Goal: Task Accomplishment & Management: Manage account settings

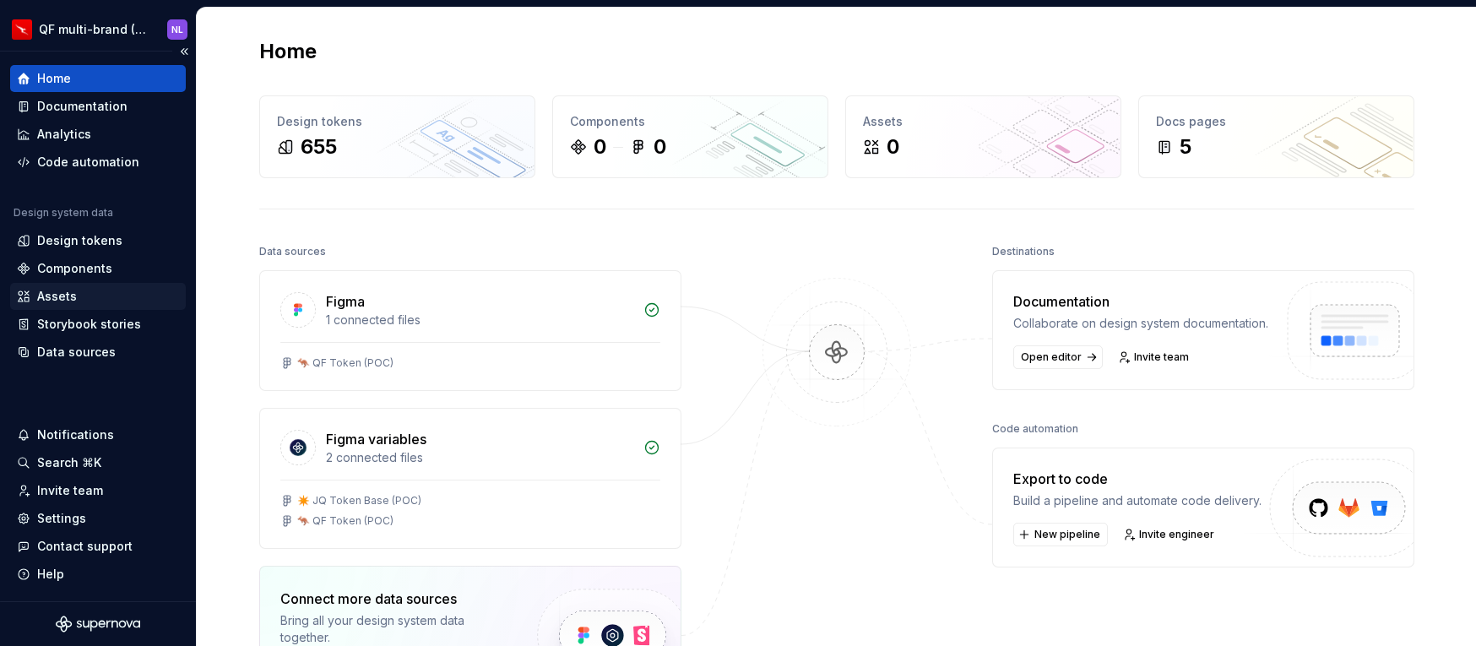
click at [78, 291] on div "Assets" at bounding box center [98, 296] width 162 height 17
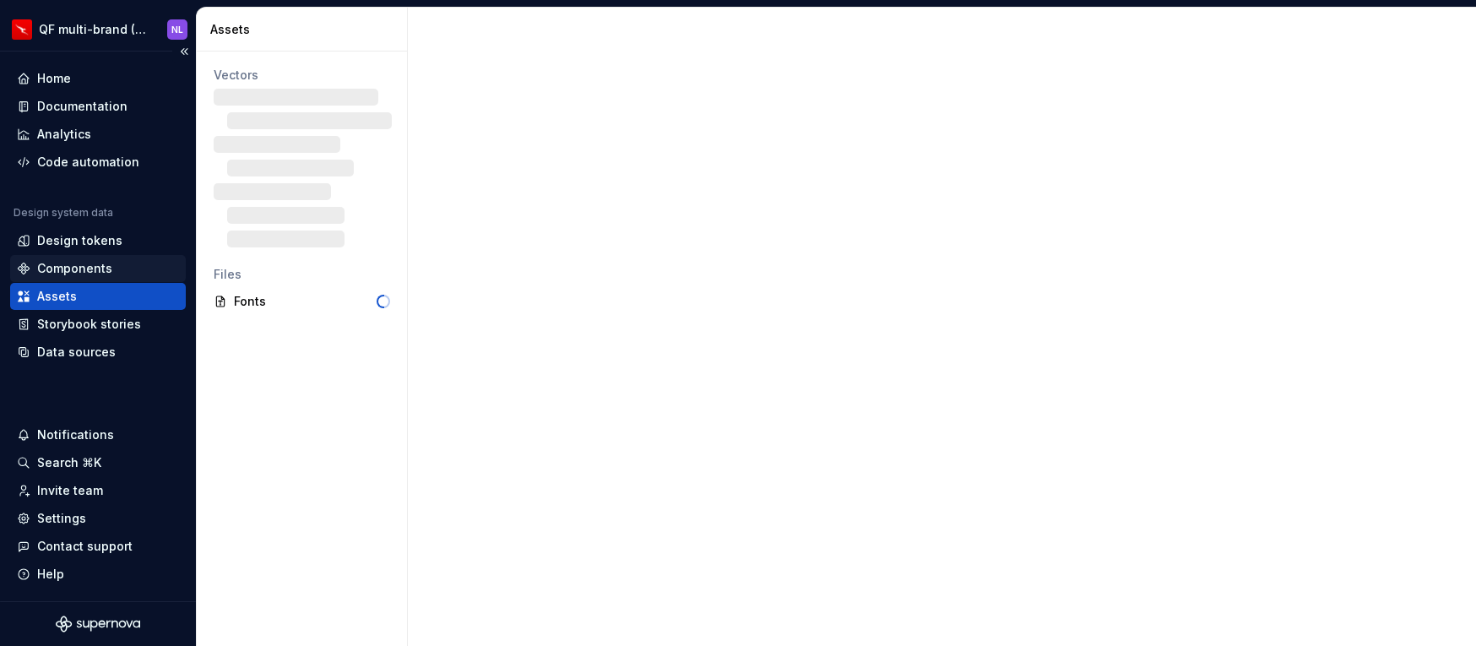
click at [93, 269] on div "Components" at bounding box center [74, 268] width 75 height 17
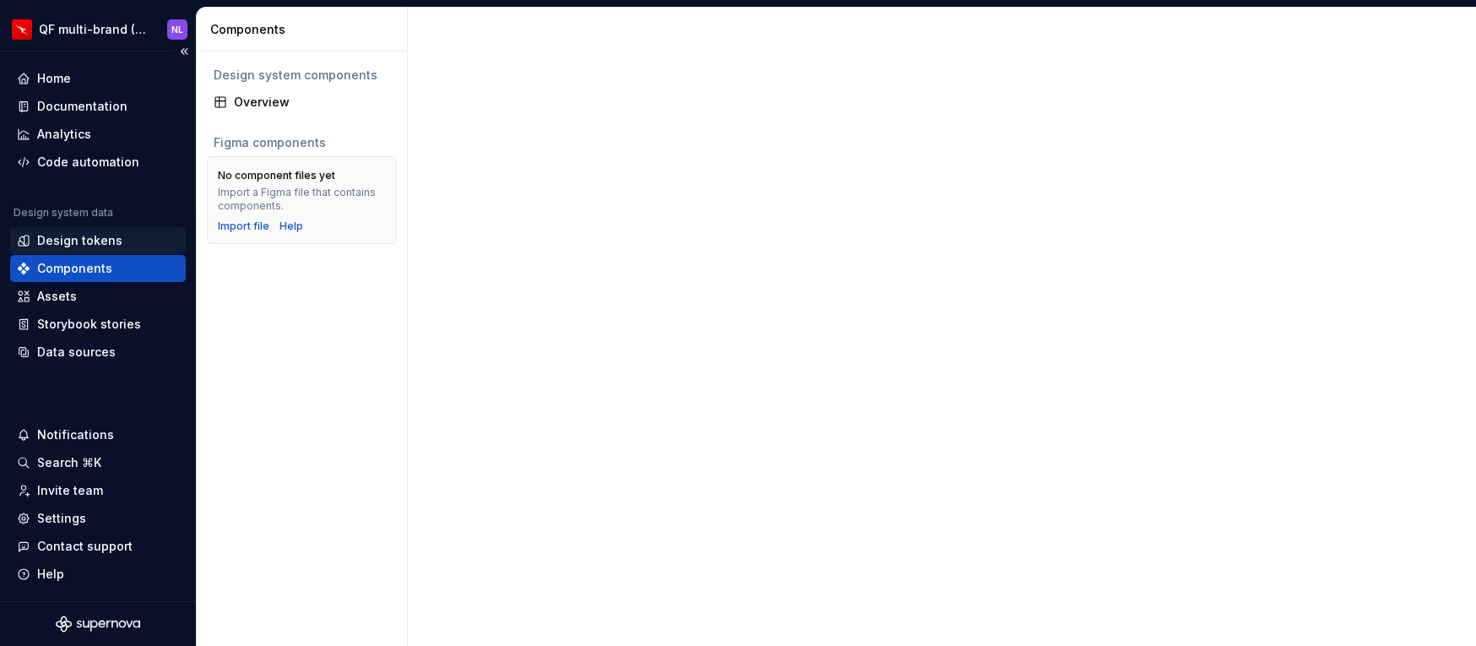
click at [95, 242] on div "Design tokens" at bounding box center [79, 240] width 85 height 17
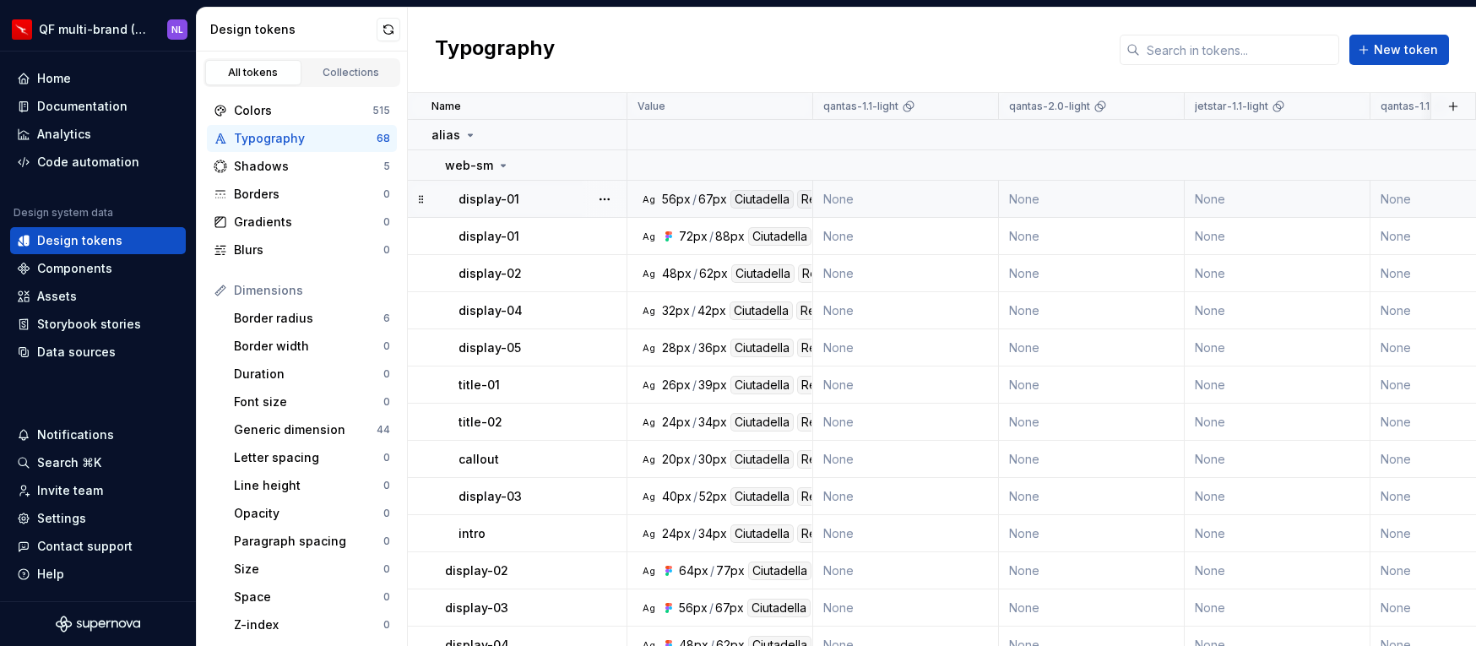
click at [505, 192] on p "display-01" at bounding box center [489, 199] width 61 height 17
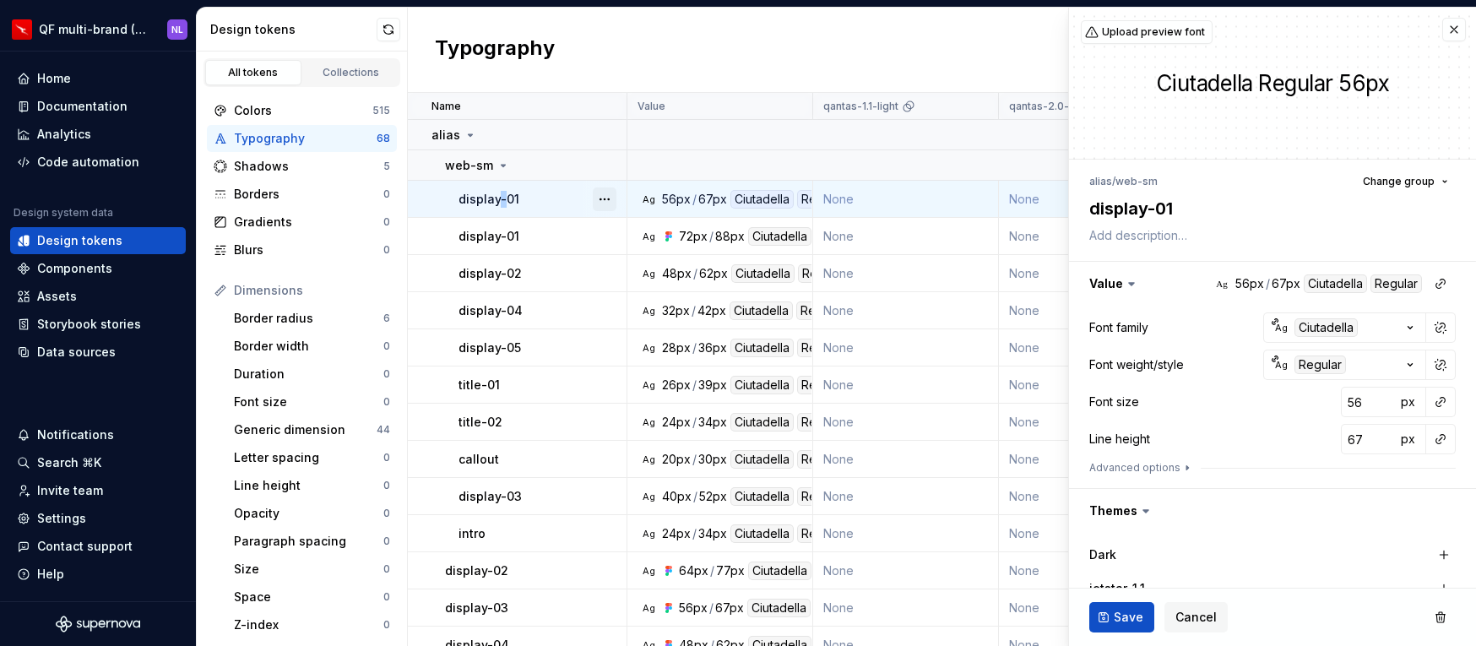
click at [600, 200] on button "button" at bounding box center [605, 199] width 24 height 24
click at [643, 301] on div "Delete token" at bounding box center [679, 293] width 110 height 17
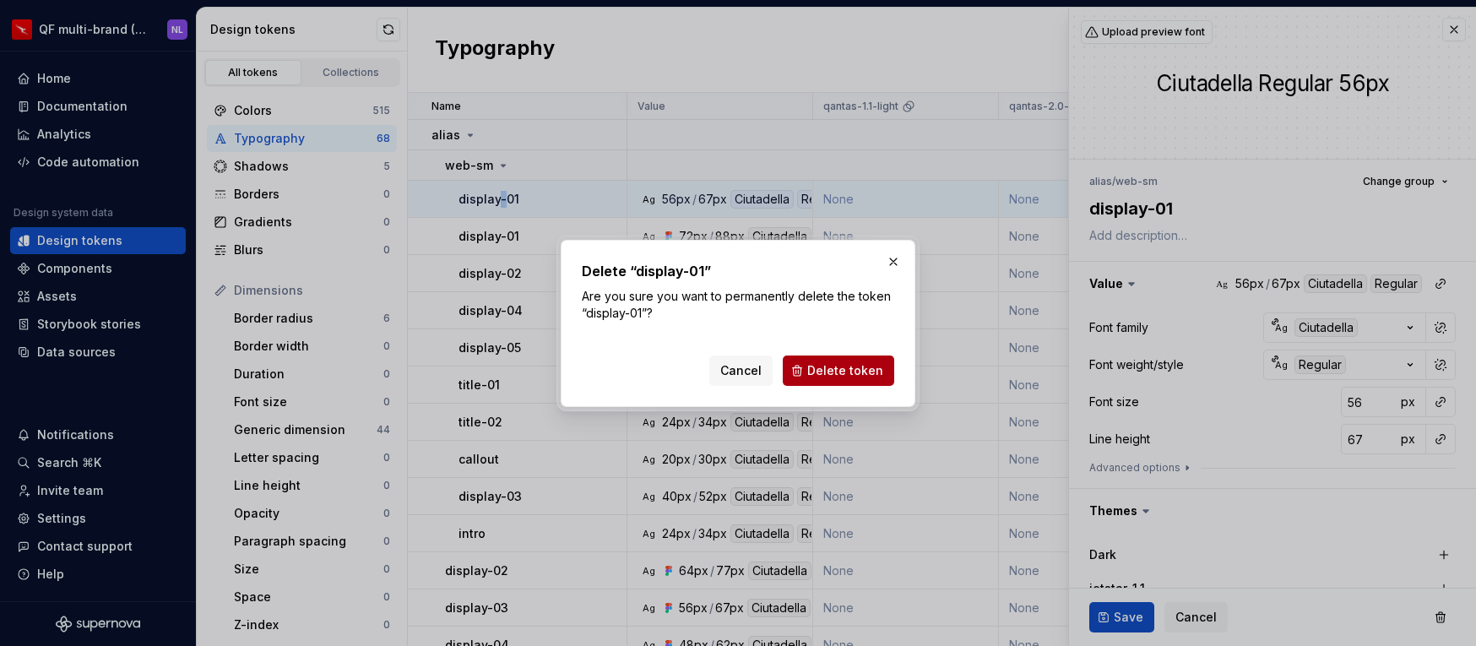
click at [822, 368] on span "Delete token" at bounding box center [845, 370] width 76 height 17
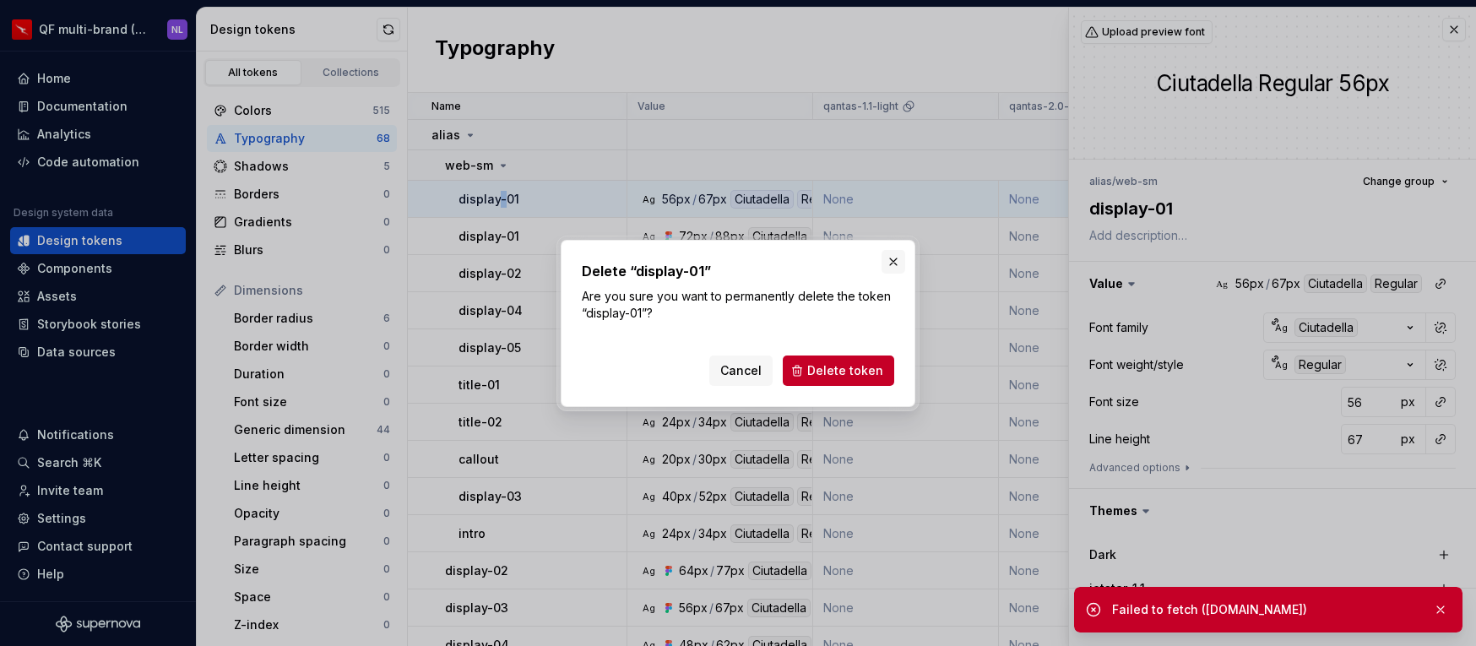
click at [887, 259] on button "button" at bounding box center [894, 262] width 24 height 24
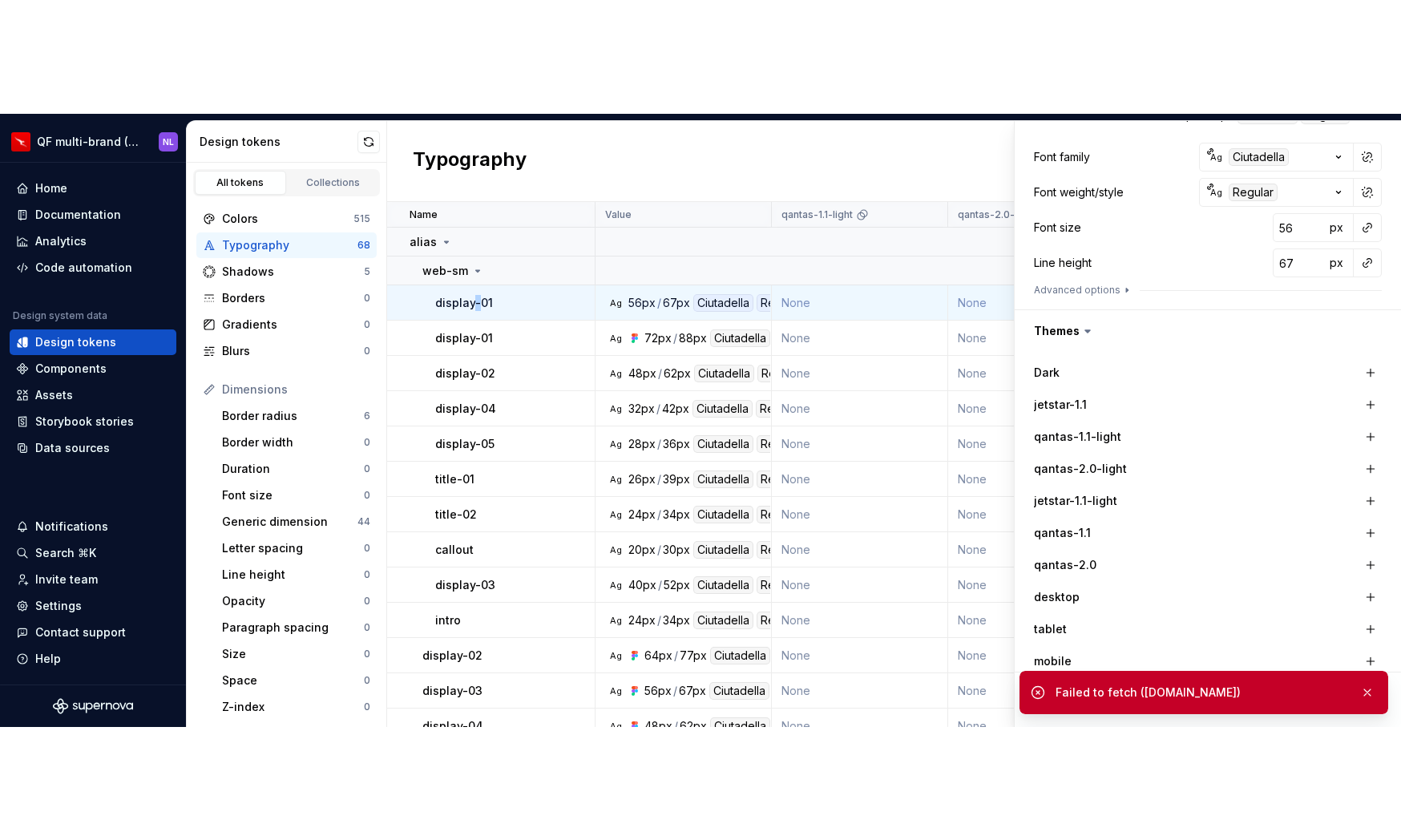
scroll to position [446, 0]
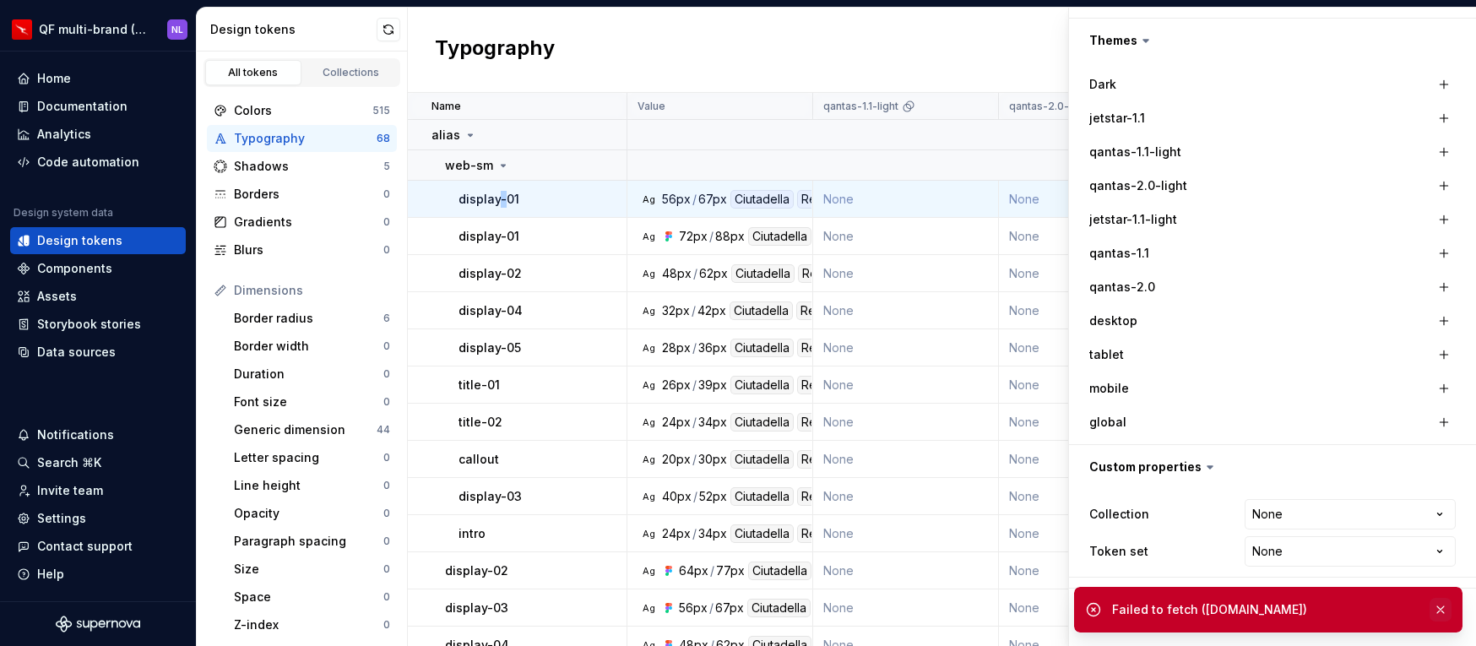
click at [1437, 607] on button "button" at bounding box center [1441, 610] width 22 height 24
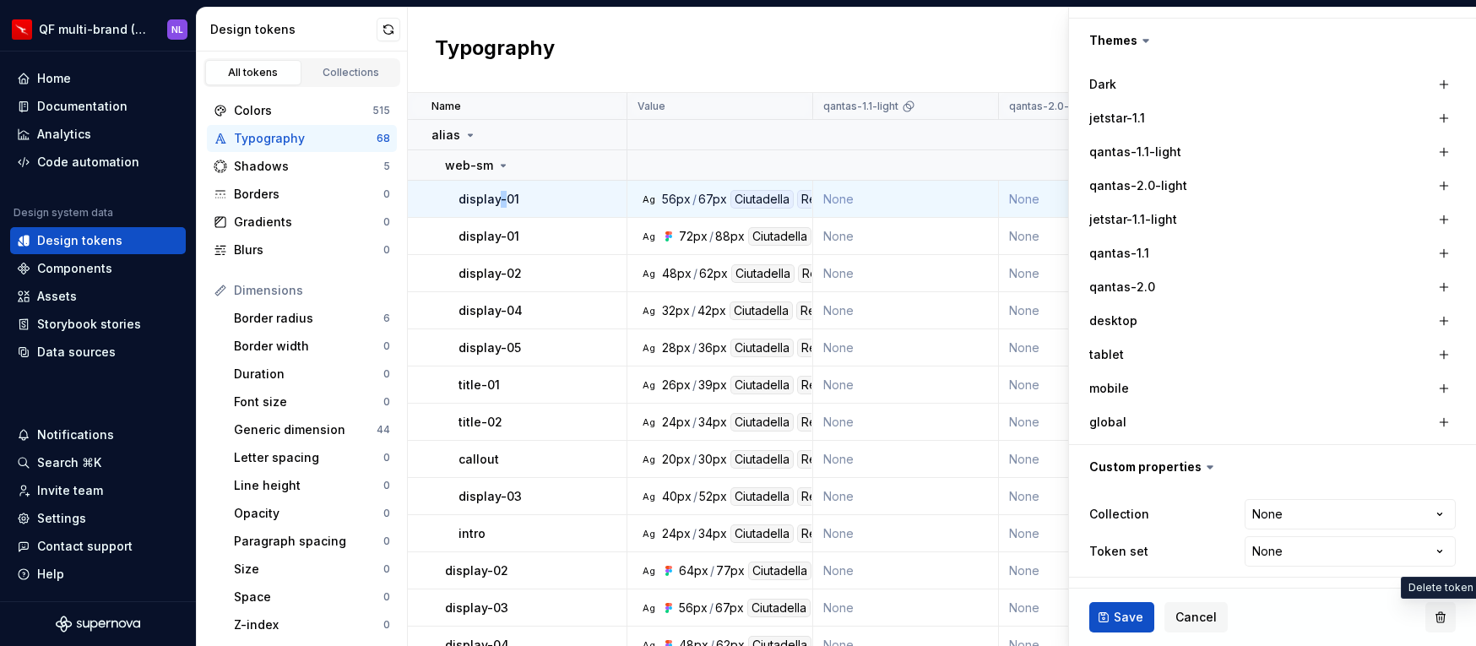
click at [1437, 621] on button "button" at bounding box center [1440, 617] width 30 height 30
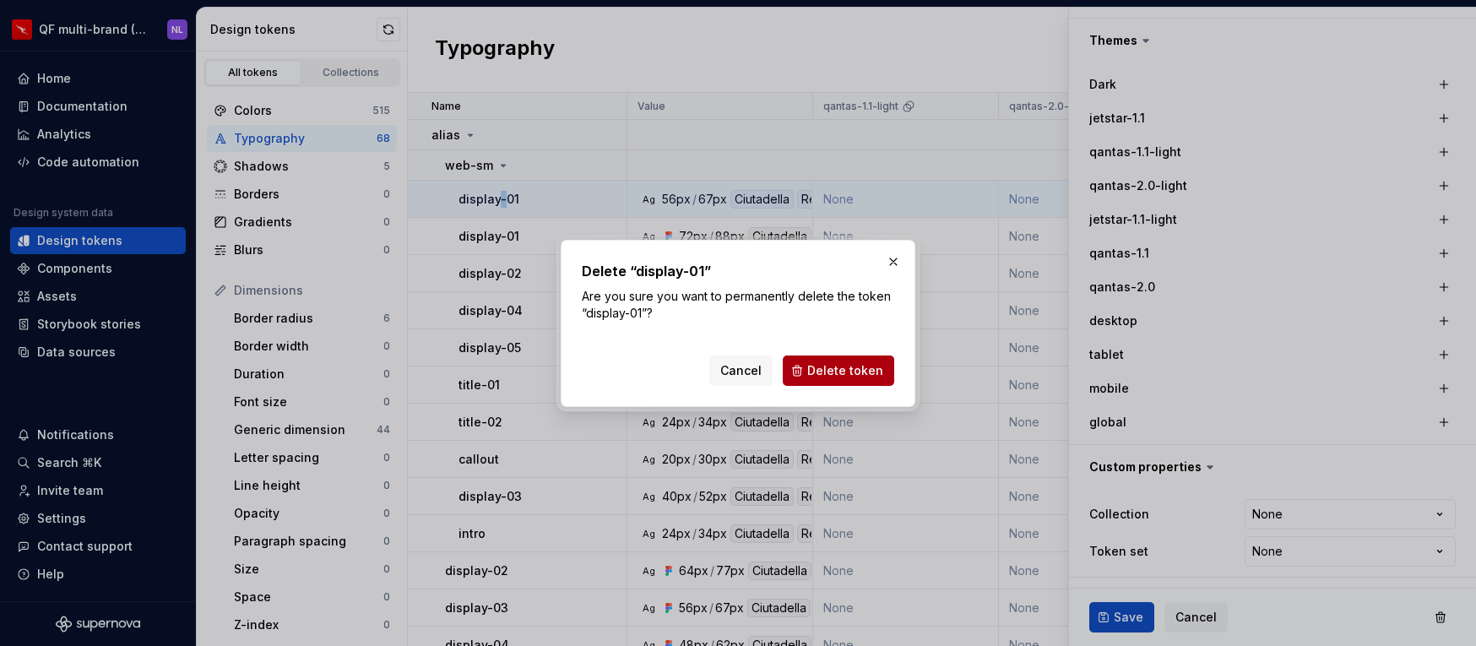
click at [833, 358] on button "Delete token" at bounding box center [838, 371] width 111 height 30
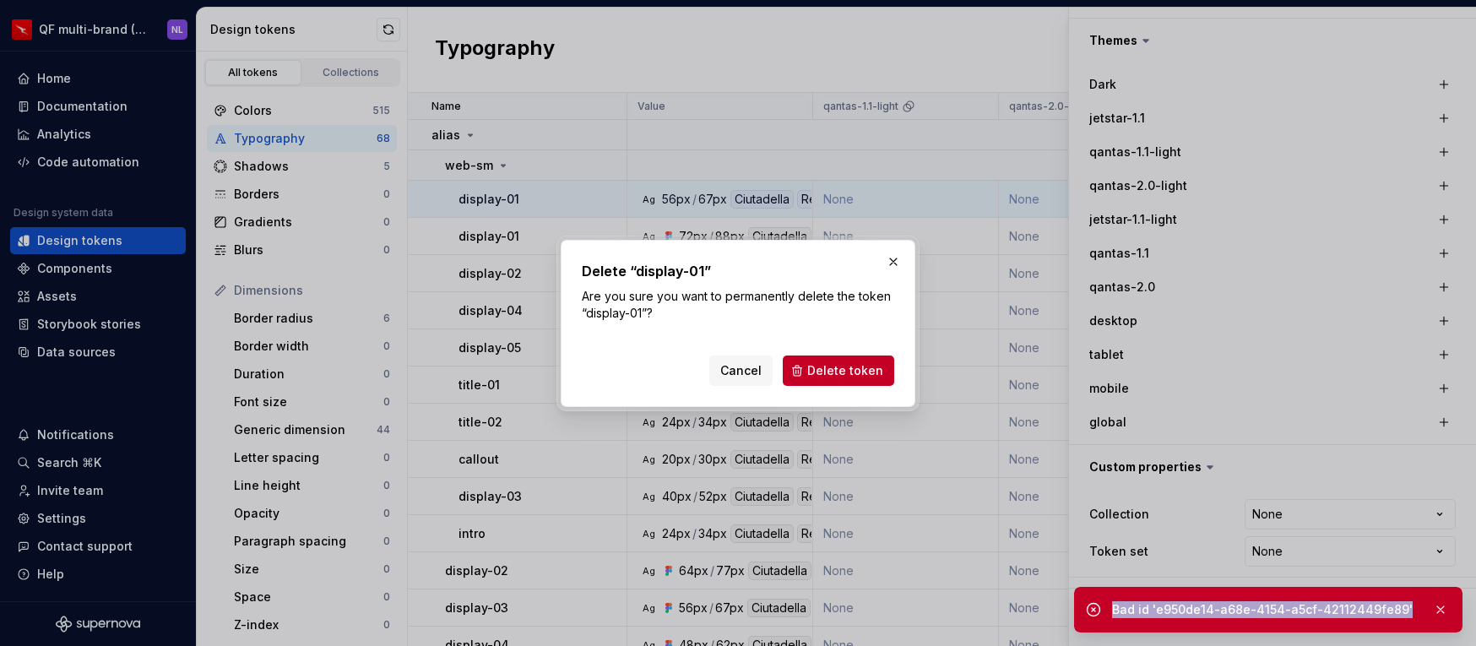
drag, startPoint x: 1129, startPoint y: 612, endPoint x: 1407, endPoint y: 611, distance: 277.8
click at [1407, 611] on div "Bad id 'e950de14-a68e-4154-a5cf-42112449fe89'" at bounding box center [1265, 609] width 307 height 17
copy div "Bad id 'e950de14-a68e-4154-a5cf-42112449fe89'"
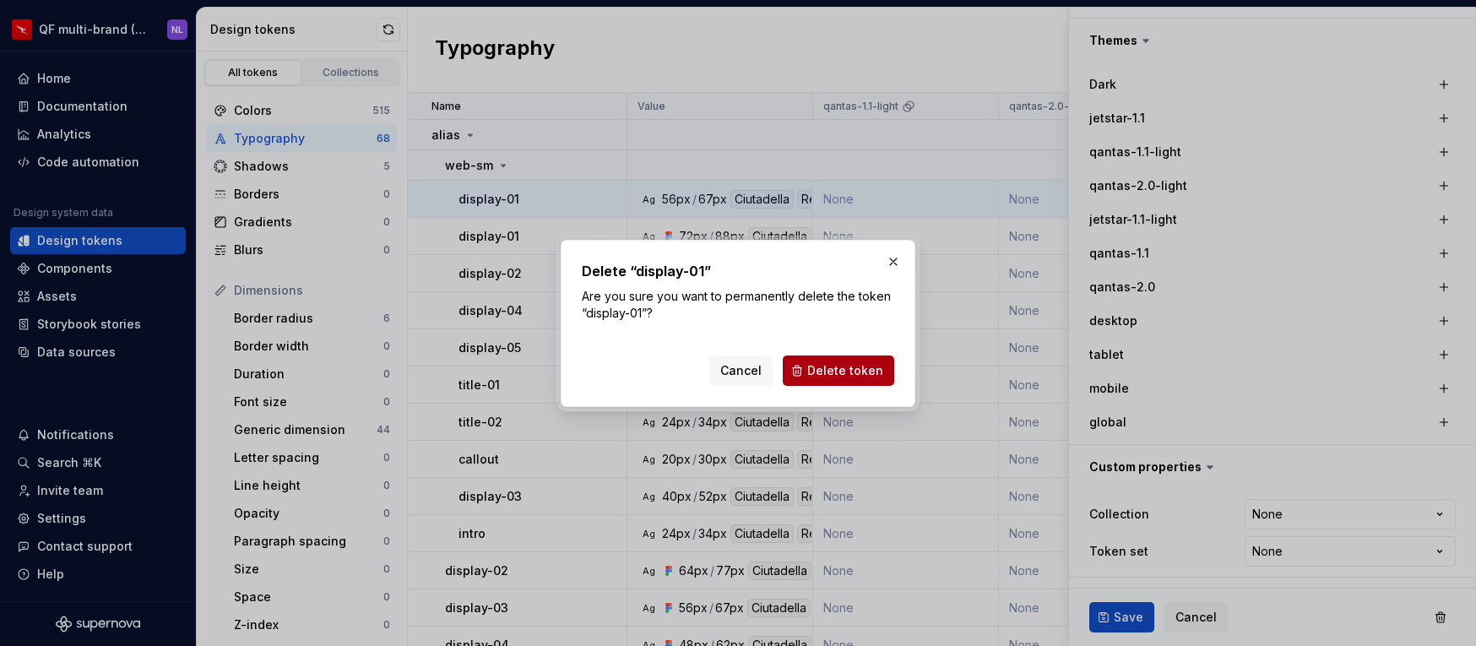
click at [842, 367] on span "Delete token" at bounding box center [845, 370] width 76 height 17
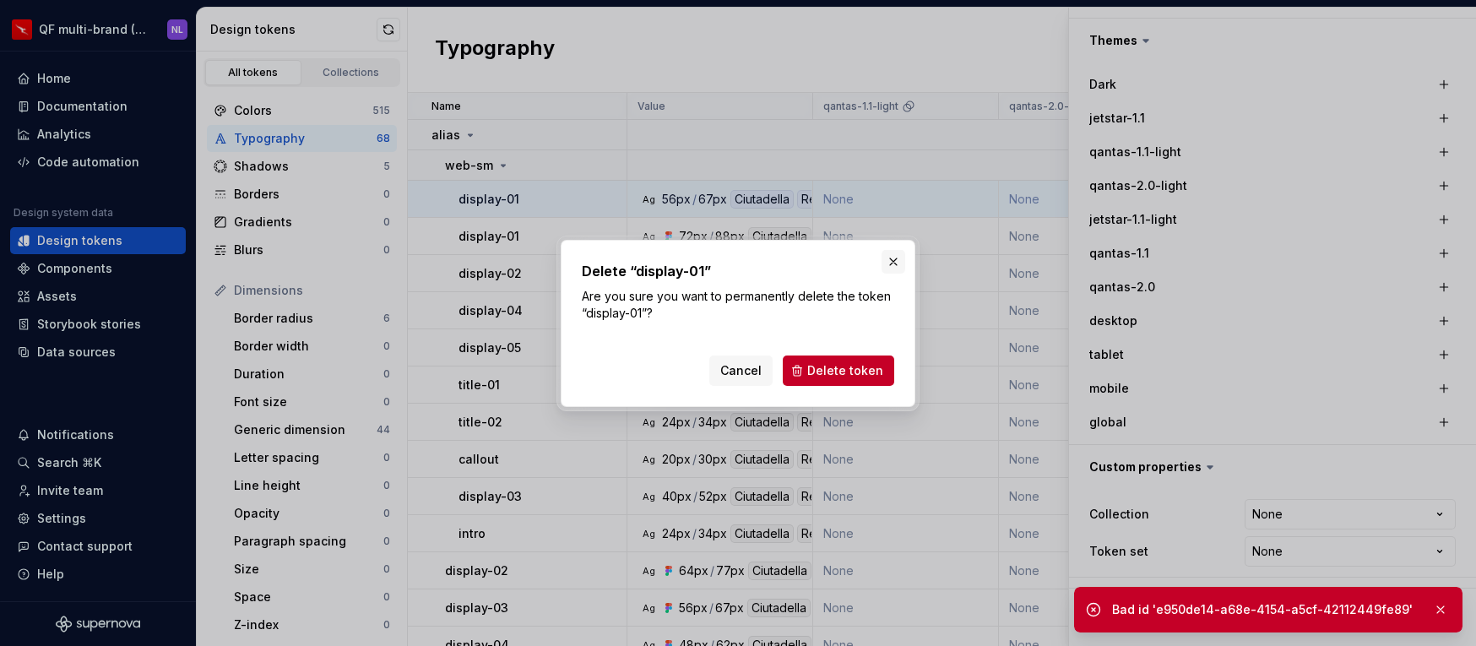
click at [887, 266] on button "button" at bounding box center [894, 262] width 24 height 24
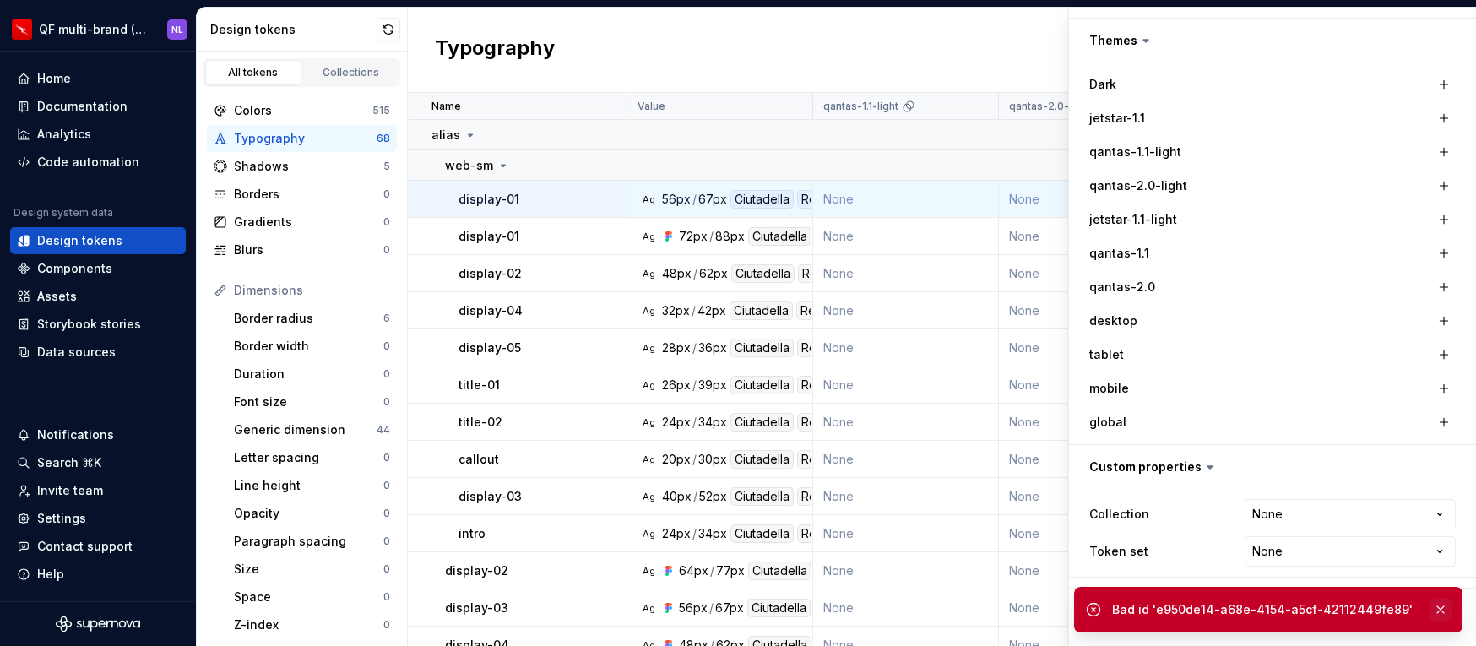
click at [1444, 607] on button "button" at bounding box center [1441, 610] width 22 height 24
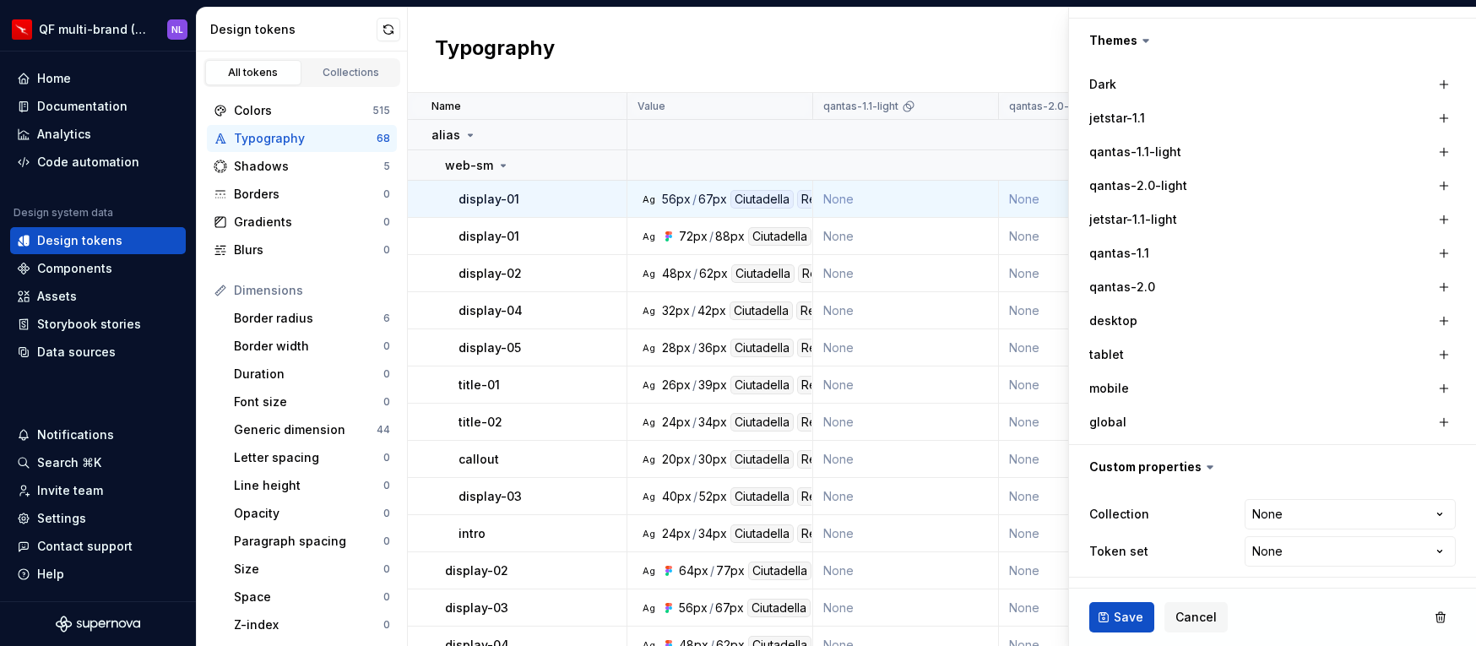
type textarea "*"
click at [1197, 618] on span "Cancel" at bounding box center [1195, 617] width 41 height 17
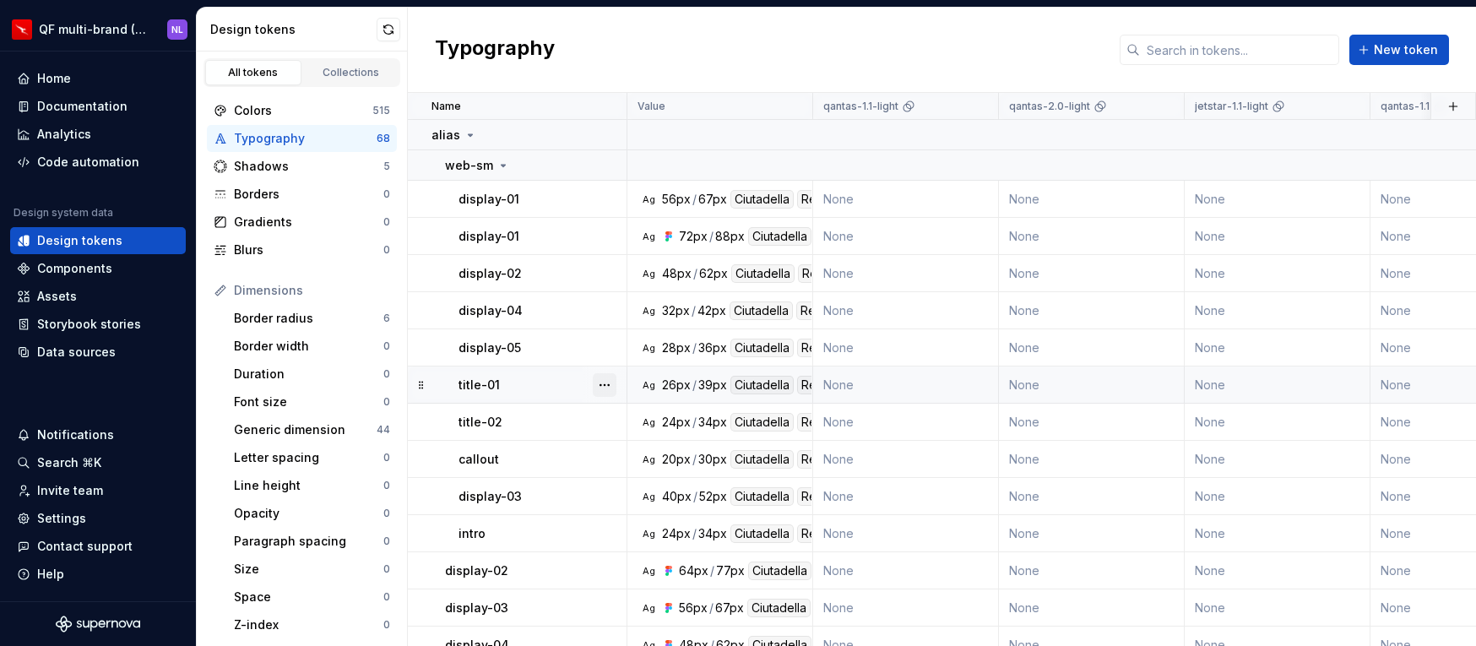
click at [606, 386] on button "button" at bounding box center [605, 385] width 24 height 24
click at [640, 475] on div "Delete token" at bounding box center [679, 479] width 110 height 17
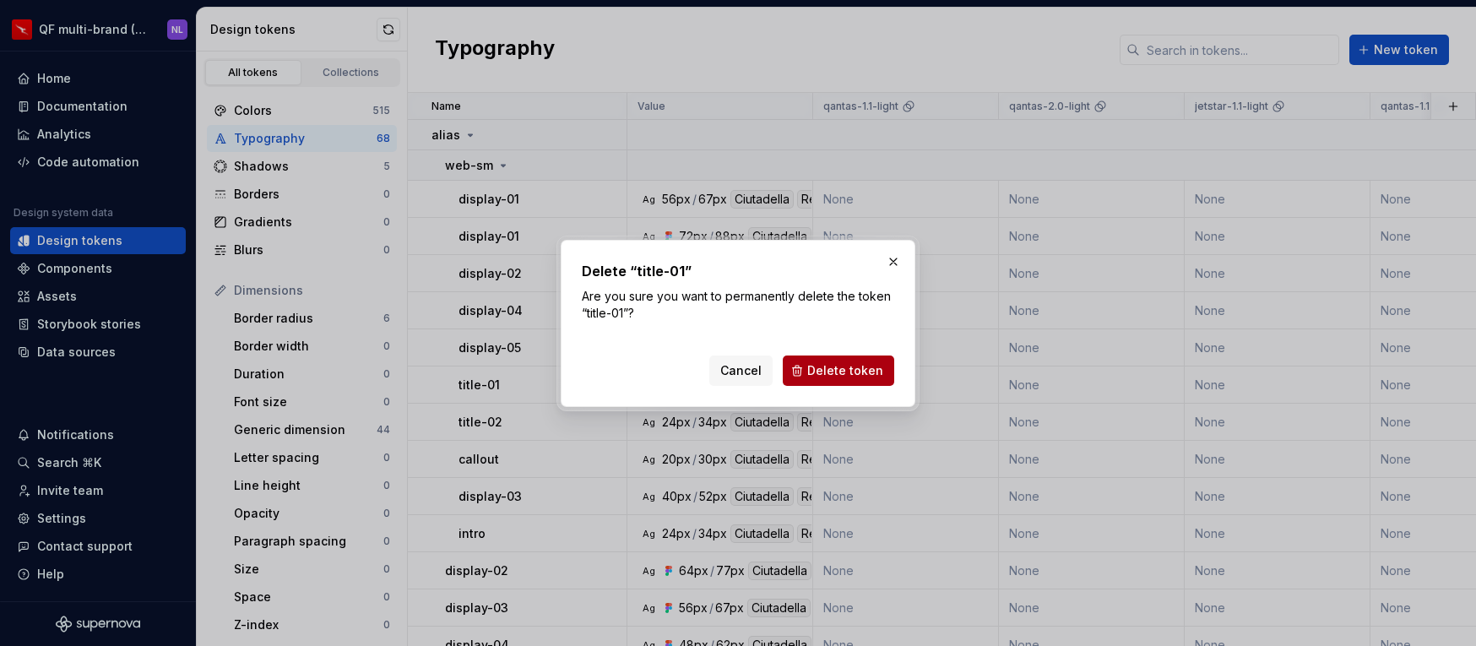
click at [851, 366] on span "Delete token" at bounding box center [845, 370] width 76 height 17
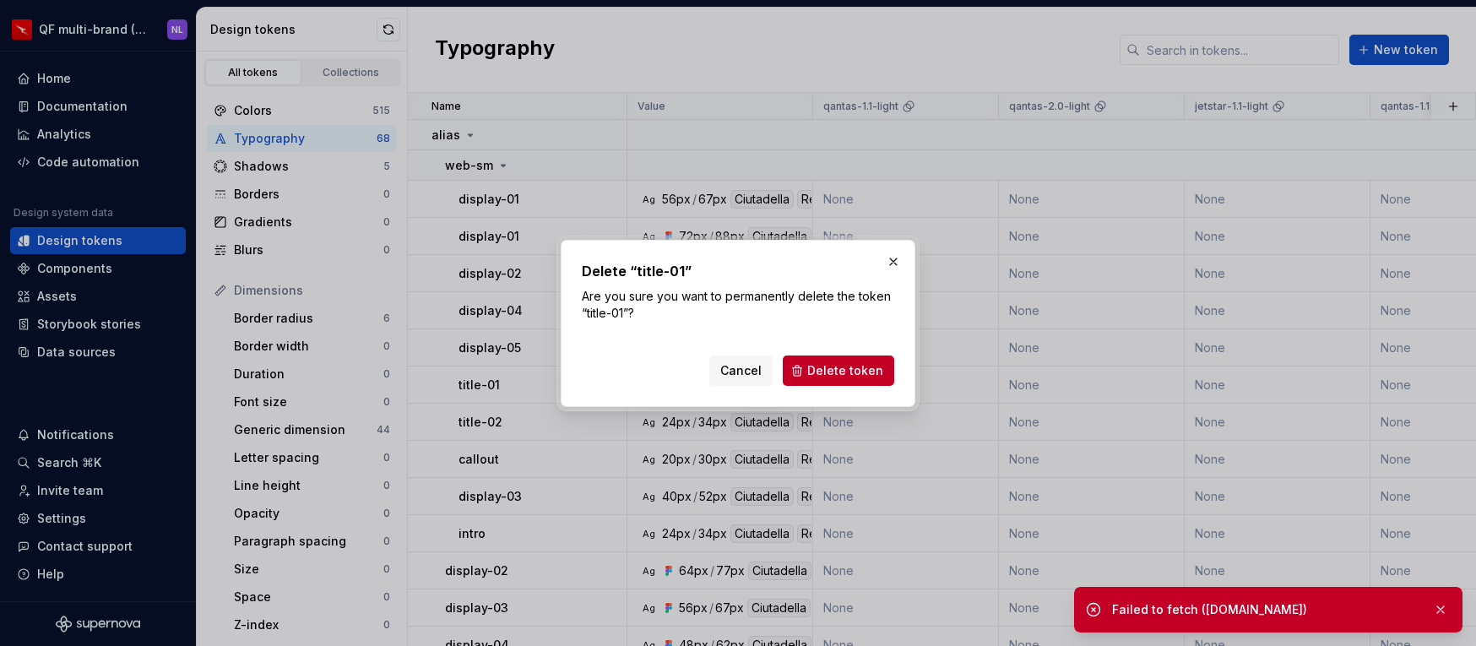
drag, startPoint x: 1277, startPoint y: 605, endPoint x: 1080, endPoint y: 589, distance: 197.5
click at [1077, 606] on div "Failed to fetch ([DOMAIN_NAME])" at bounding box center [1268, 610] width 388 height 46
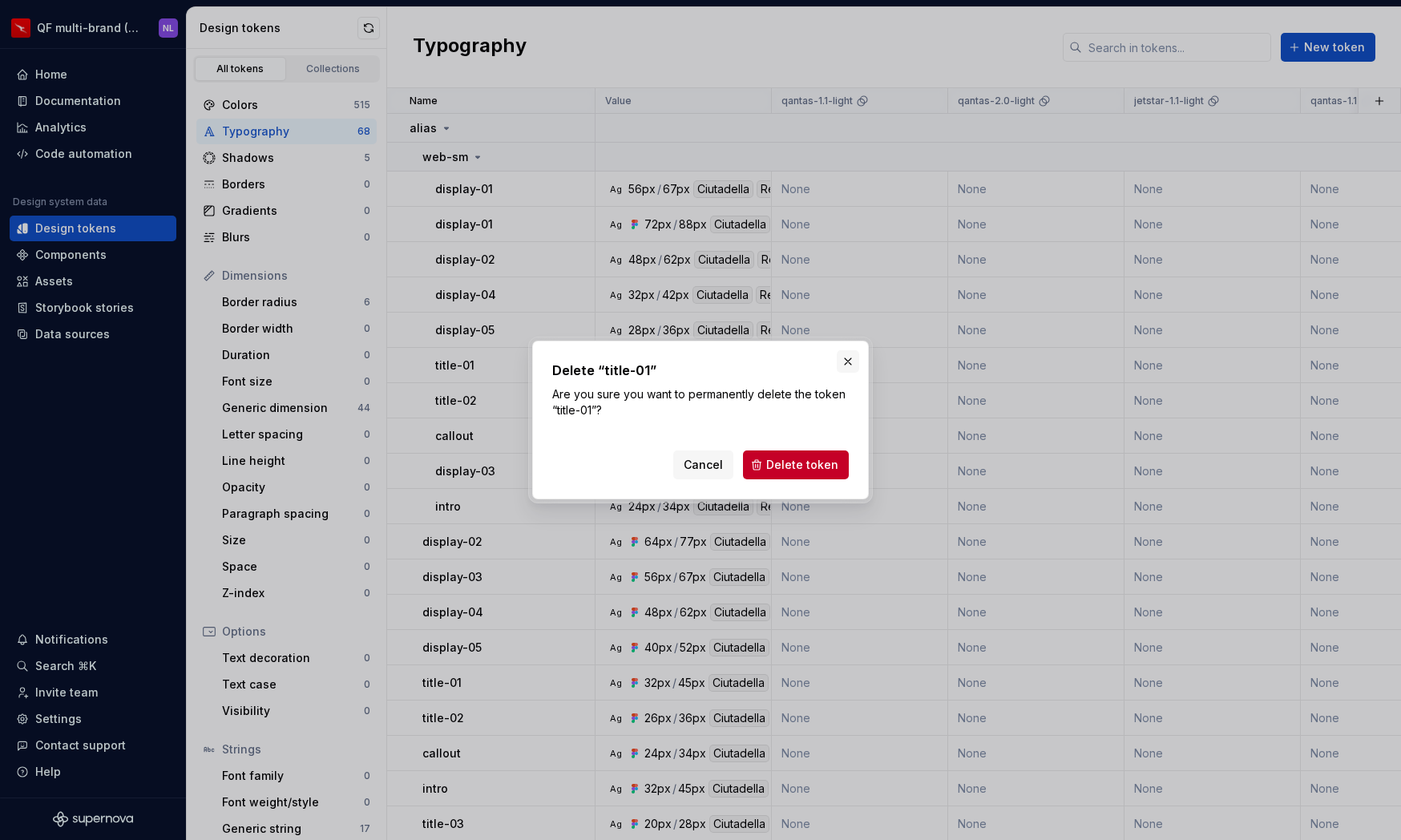
click at [844, 357] on button "button" at bounding box center [849, 362] width 23 height 23
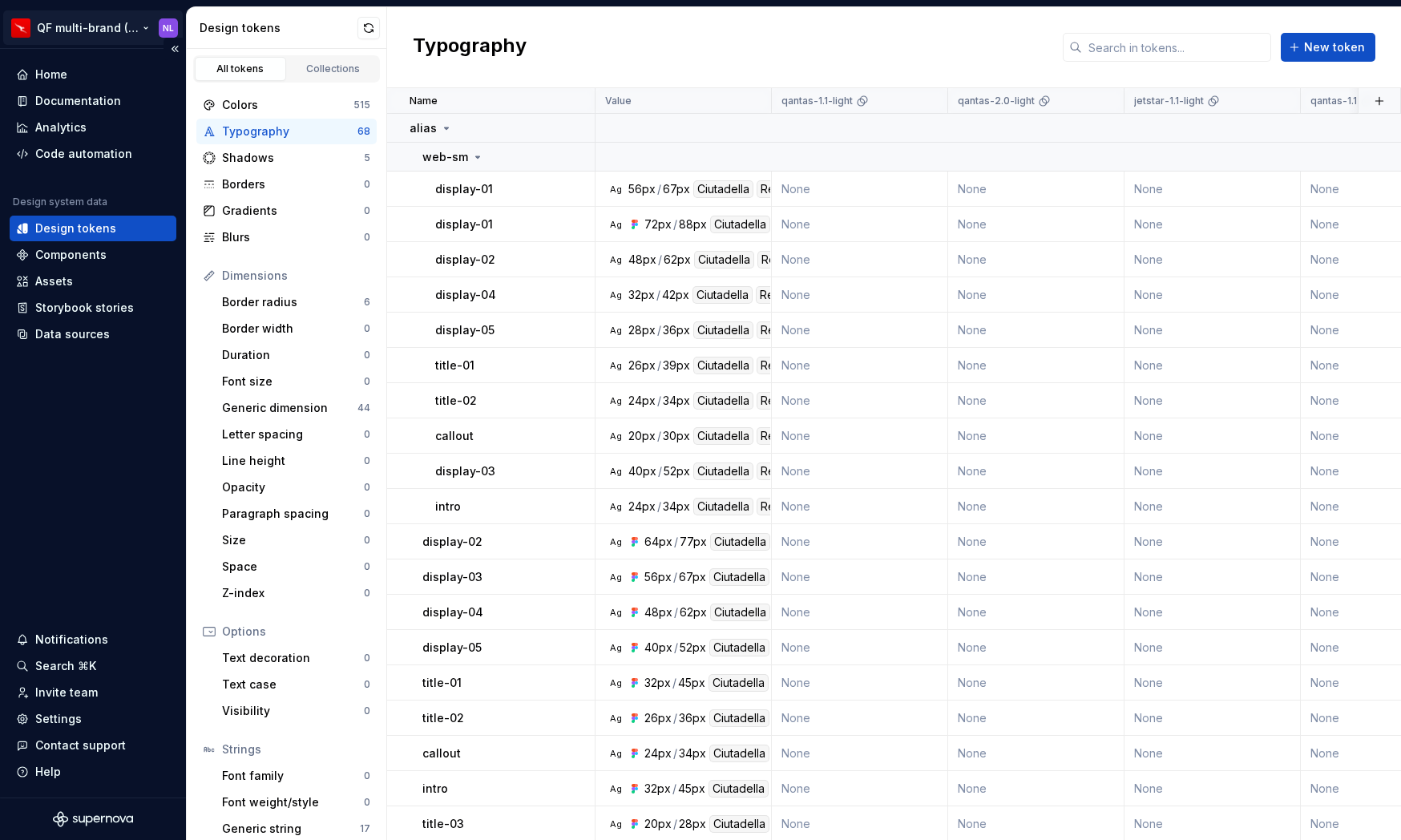
click at [146, 22] on html "QF multi-brand (Test) NL Home Documentation Analytics Code automation Design sy…" at bounding box center [700, 420] width 1401 height 840
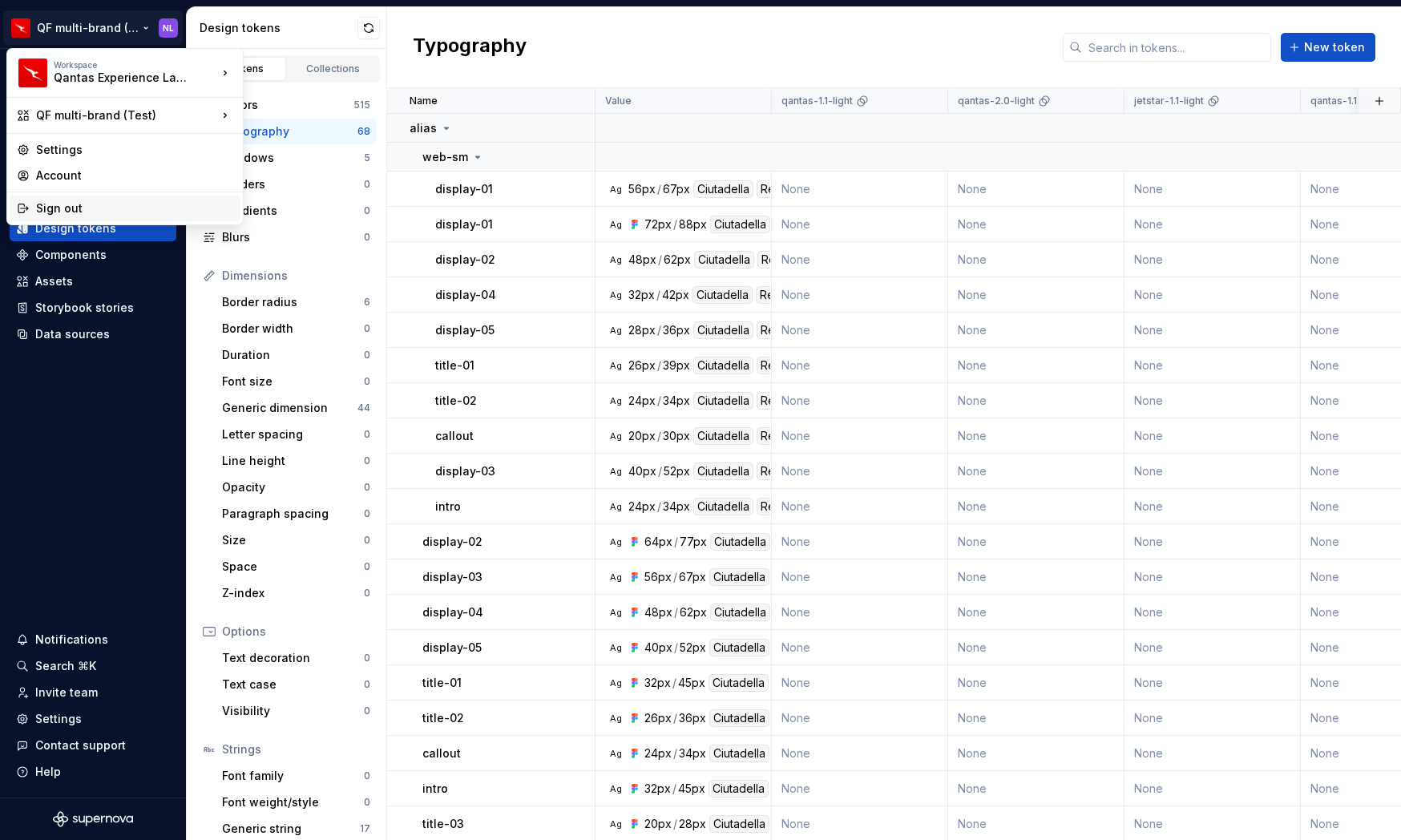
click at [85, 207] on div "Sign out" at bounding box center [135, 208] width 197 height 16
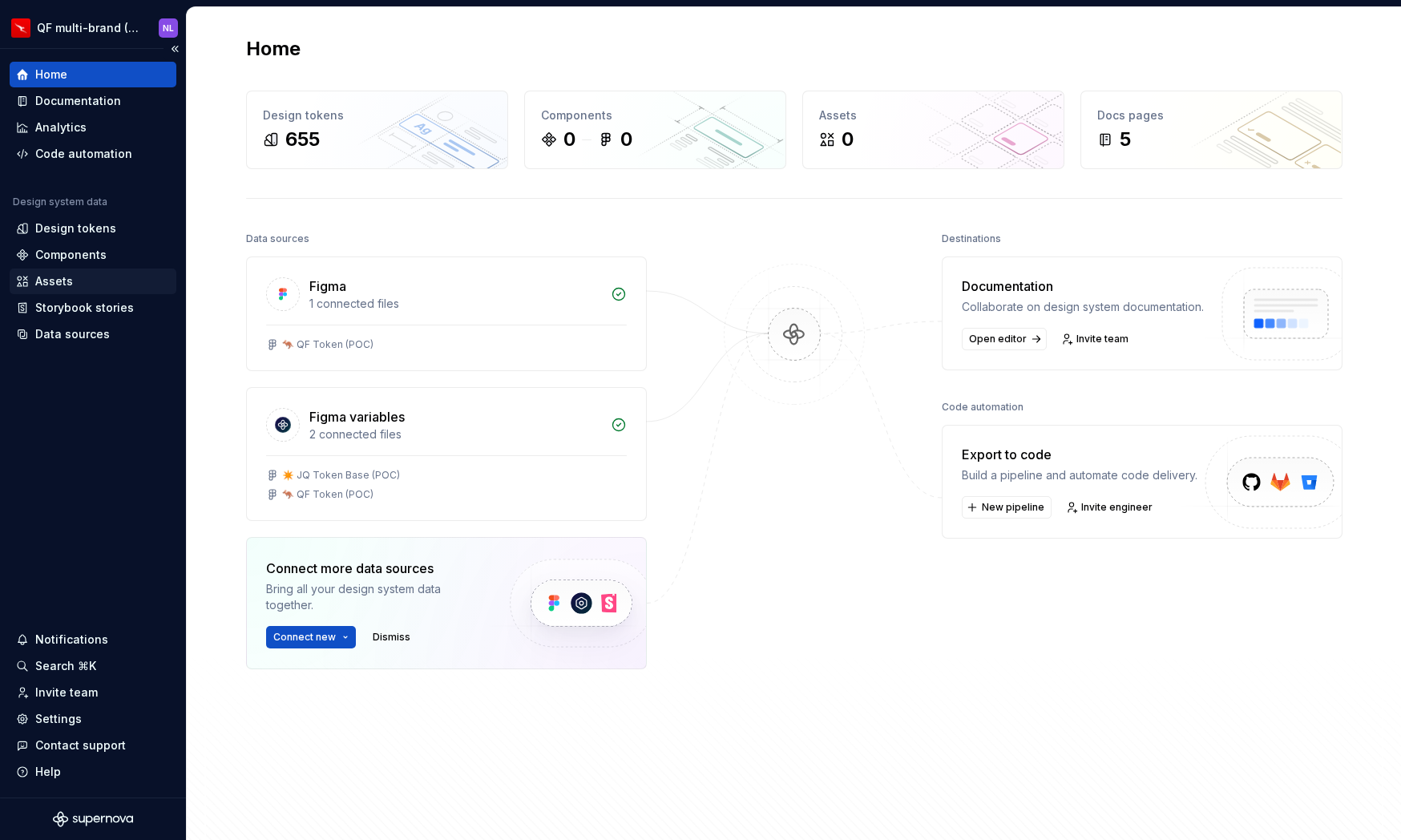
click at [67, 278] on div "Assets" at bounding box center [54, 281] width 38 height 16
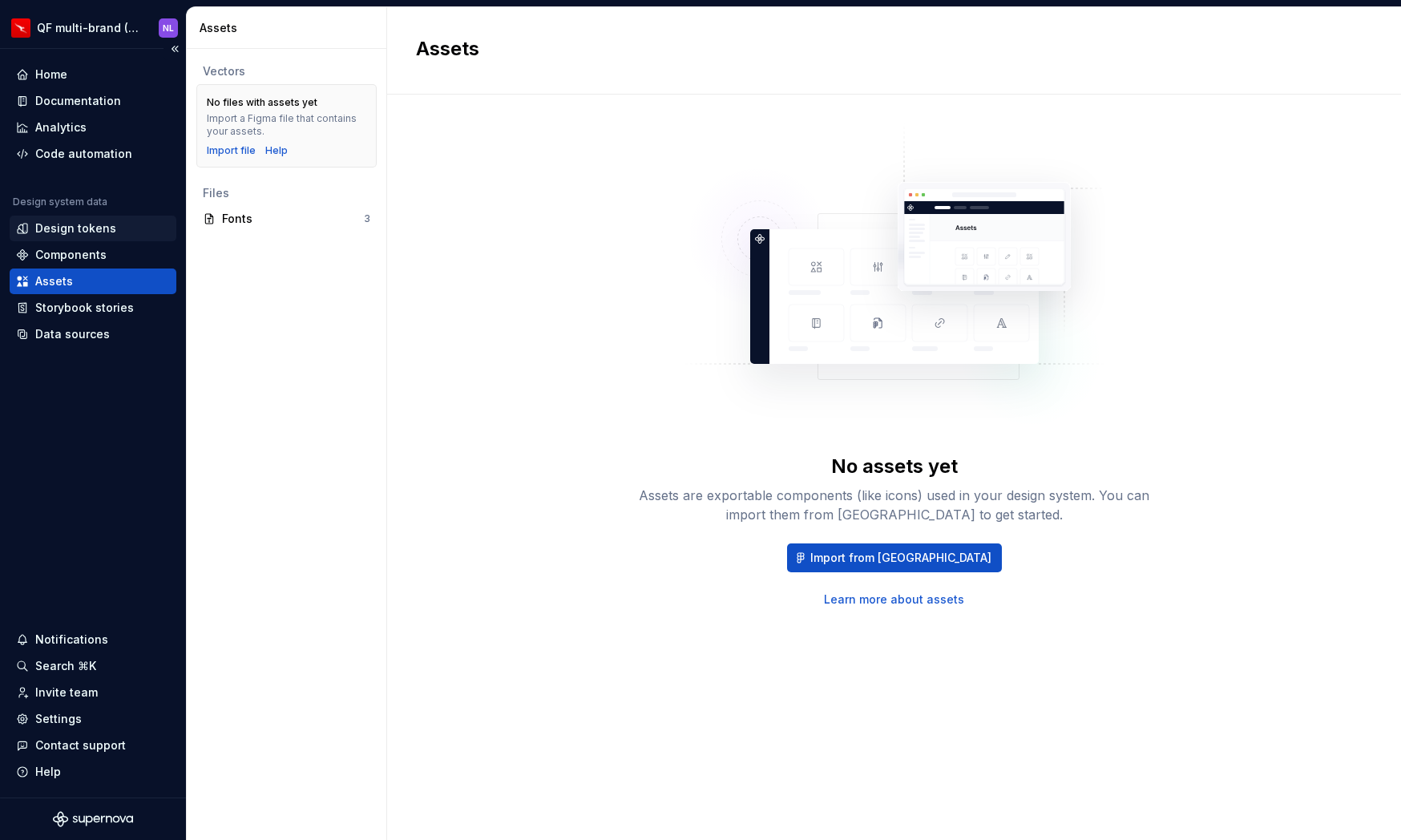
click at [100, 232] on div "Design tokens" at bounding box center [75, 228] width 81 height 16
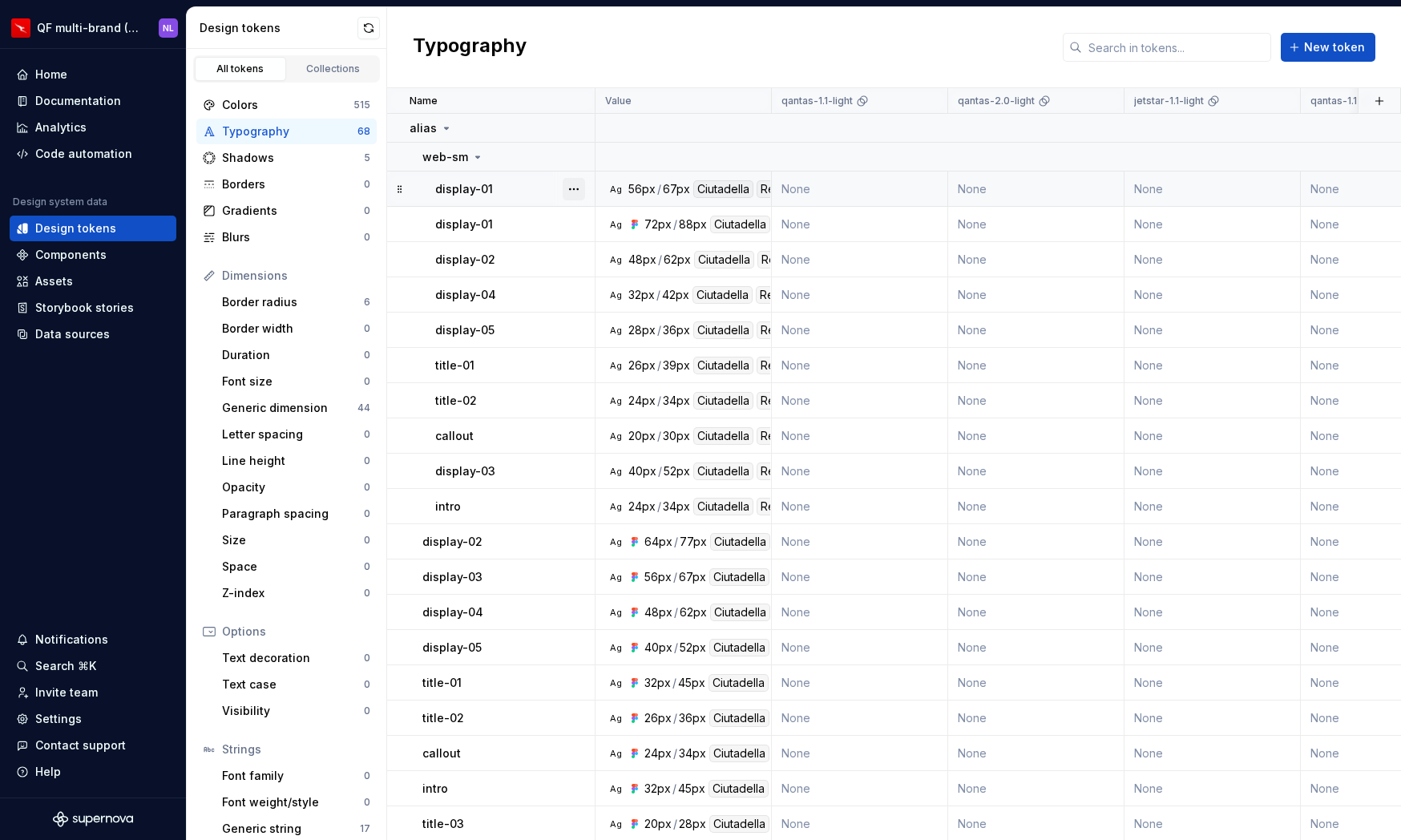
click at [571, 187] on button "button" at bounding box center [574, 189] width 23 height 23
click at [606, 275] on div "Delete token" at bounding box center [644, 278] width 104 height 16
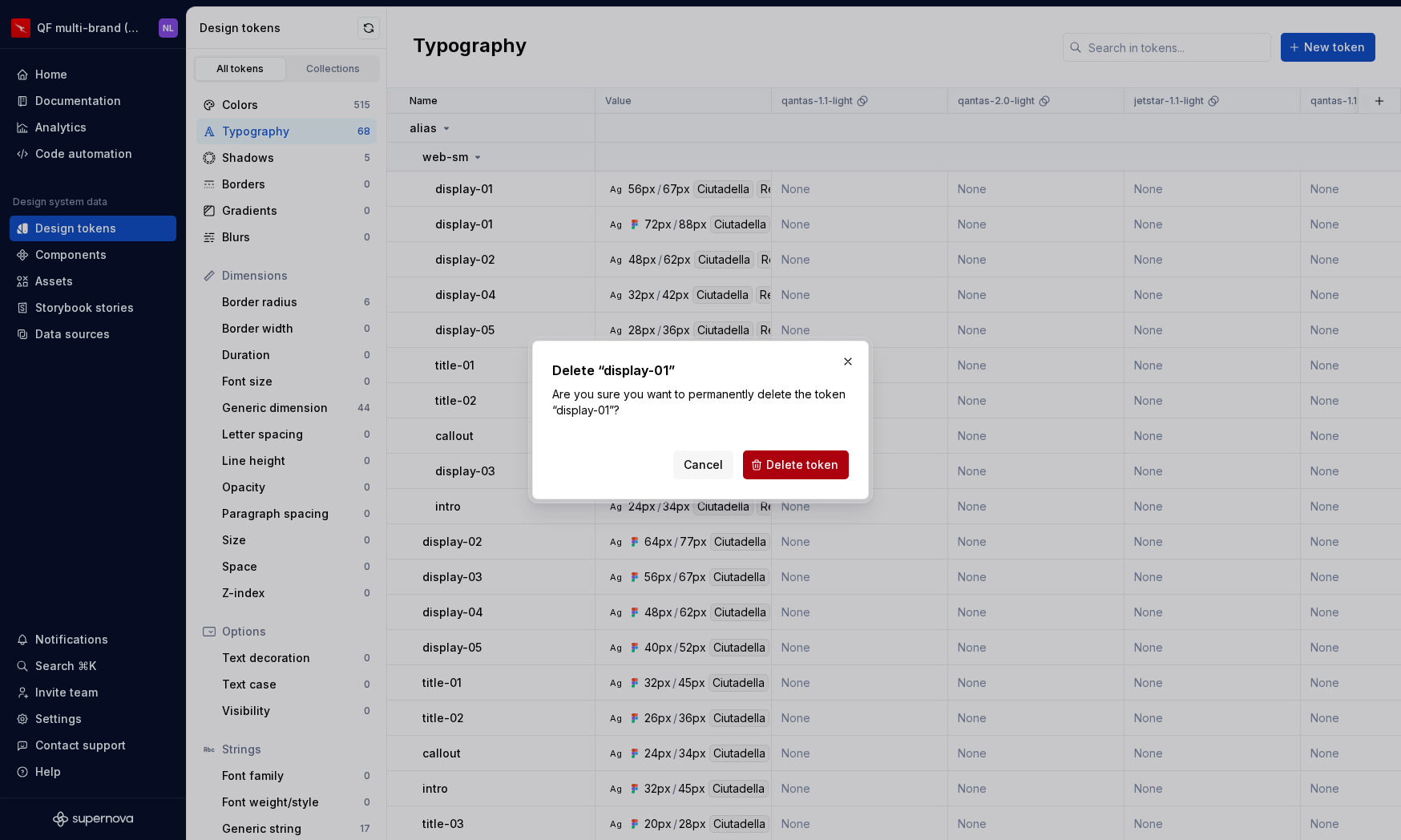
click at [796, 459] on span "Delete token" at bounding box center [802, 464] width 72 height 16
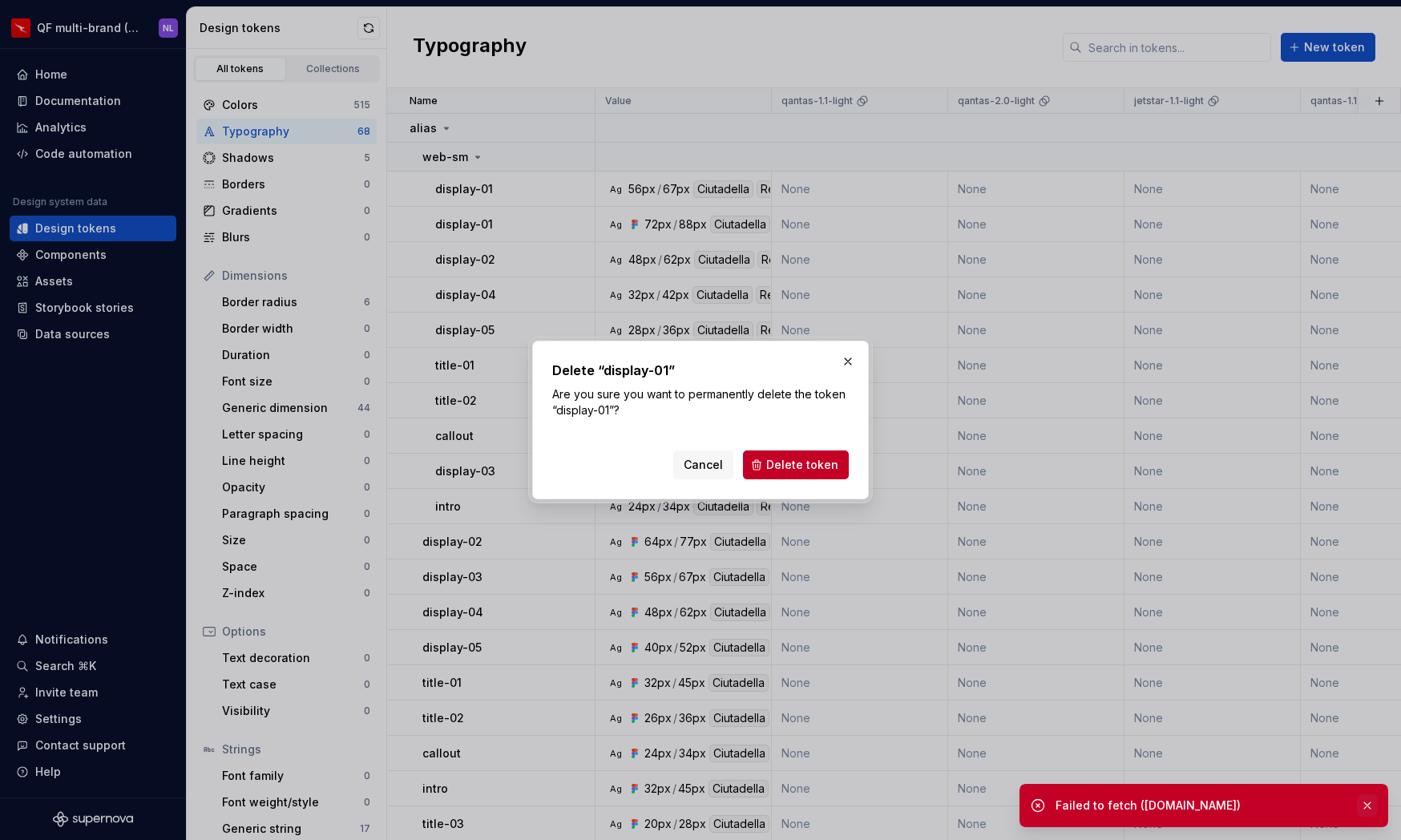
click at [1372, 804] on button "button" at bounding box center [1368, 806] width 21 height 23
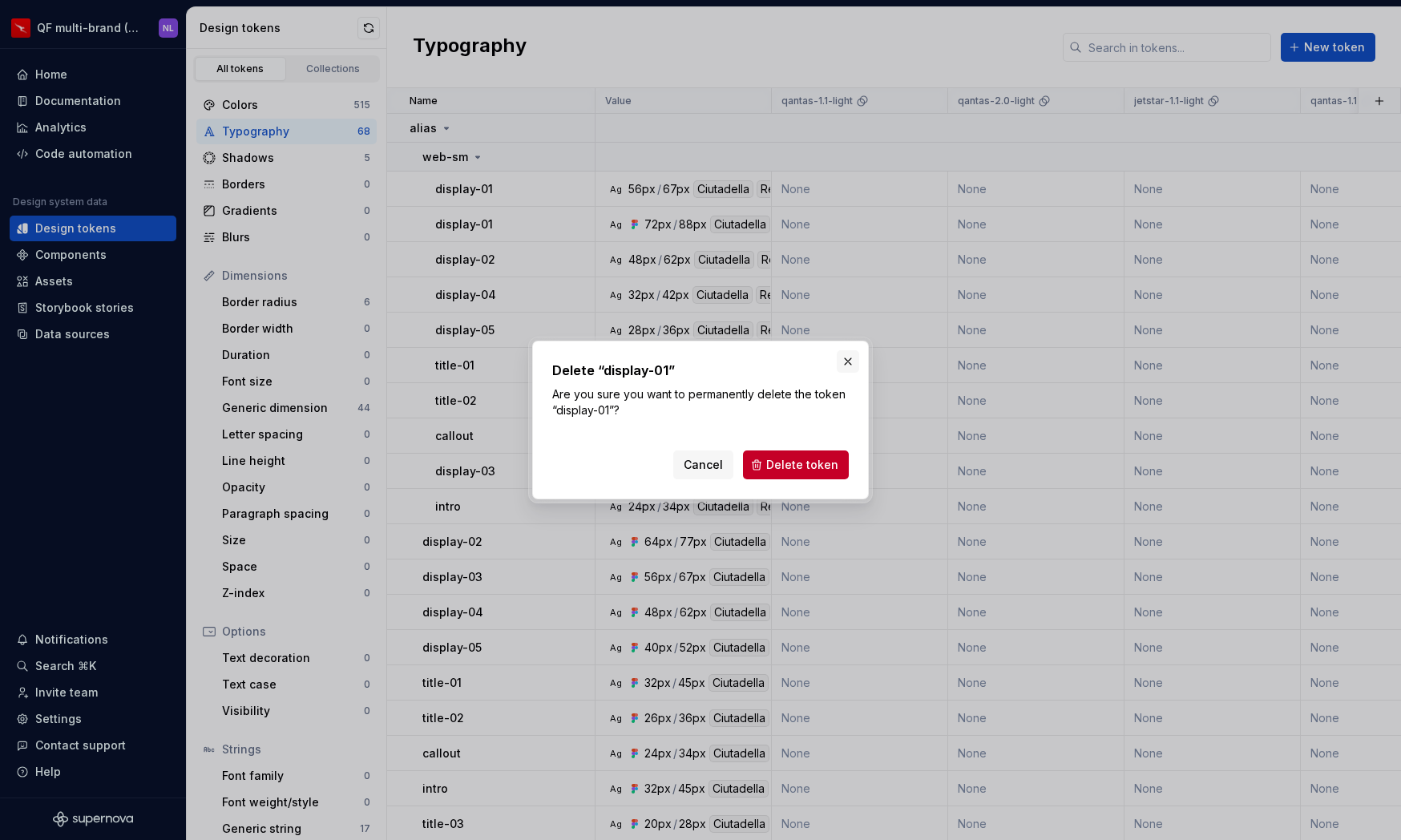
click at [850, 358] on button "button" at bounding box center [849, 362] width 23 height 23
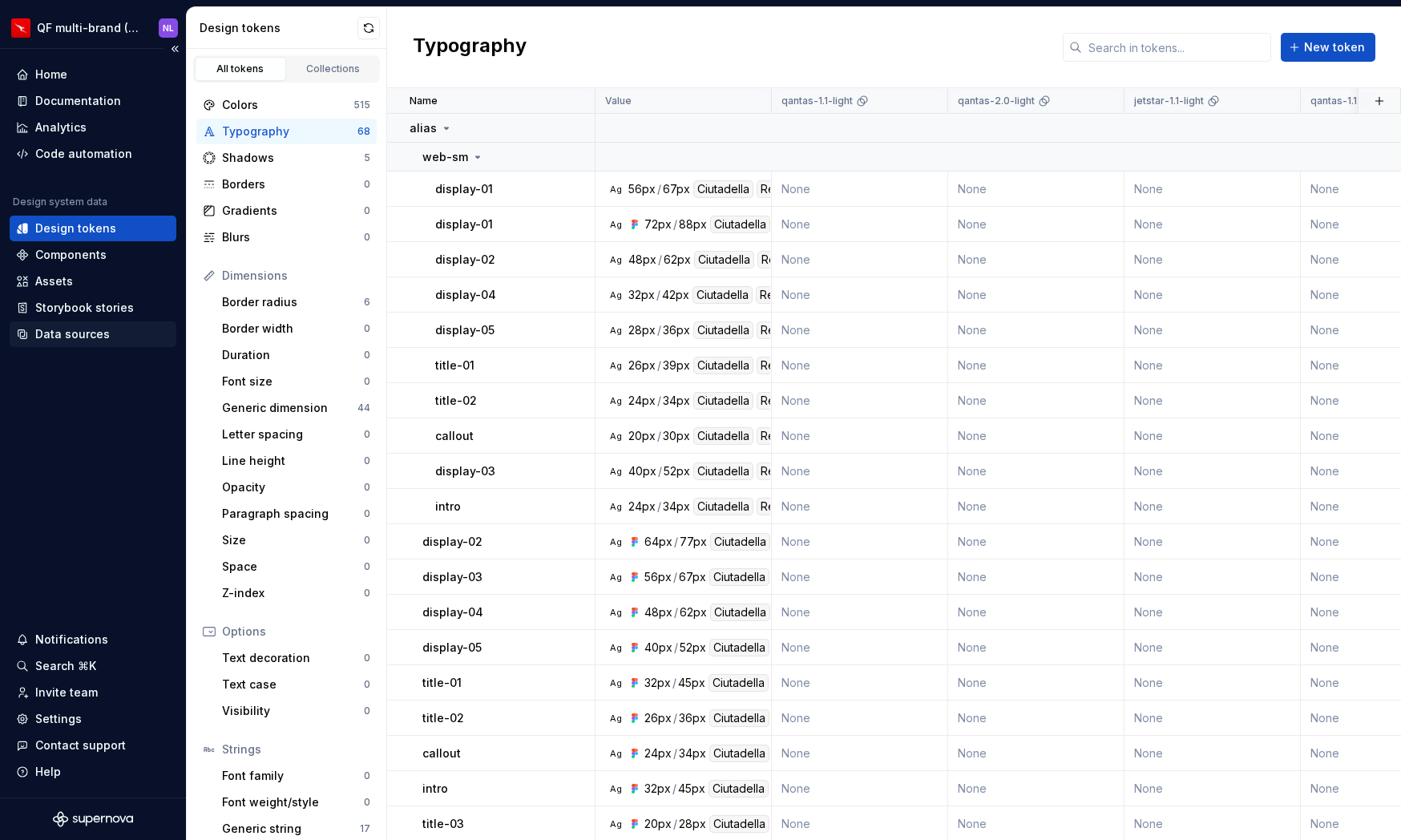
click at [77, 338] on div "Data sources" at bounding box center [72, 334] width 75 height 16
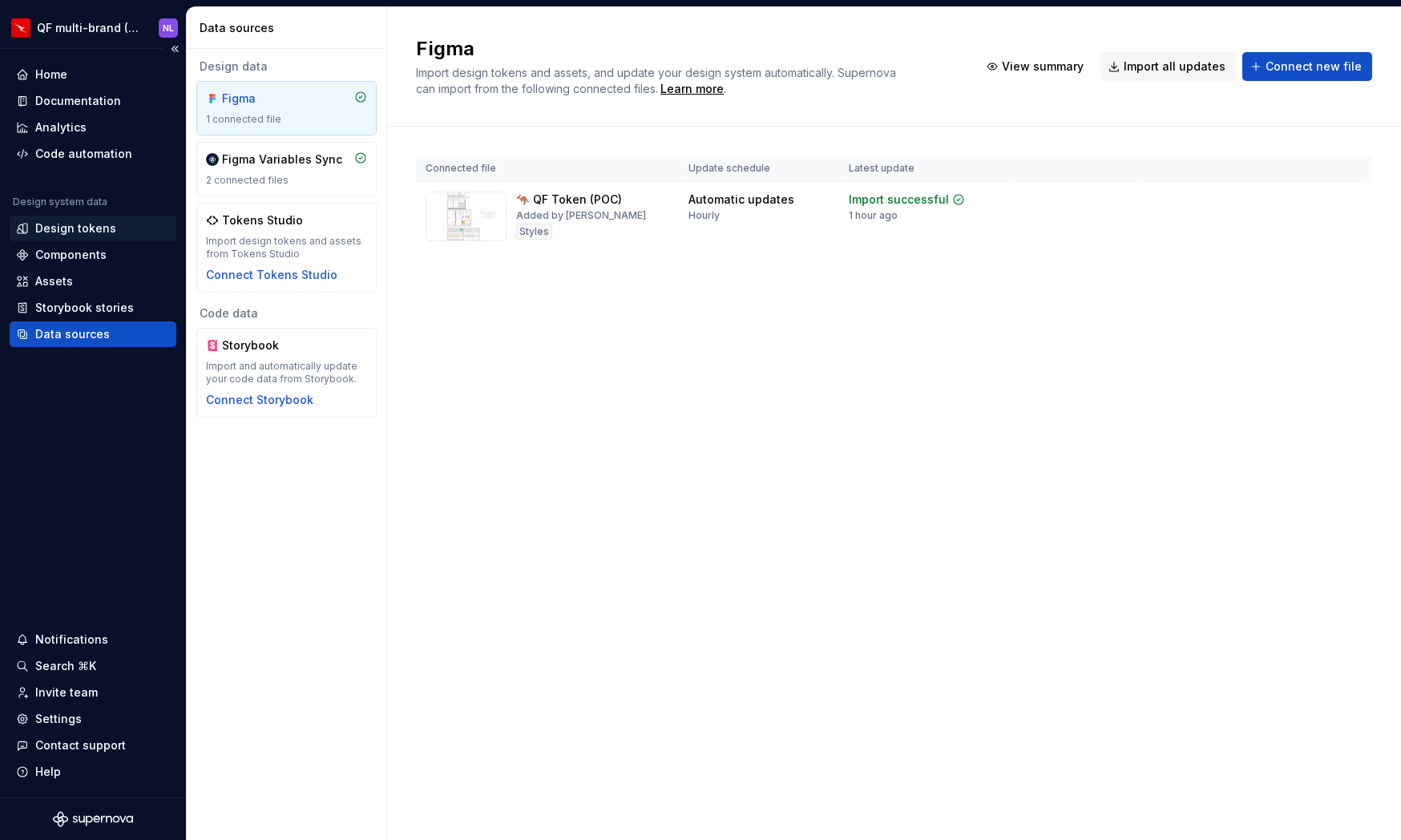
click at [100, 228] on div "Design tokens" at bounding box center [75, 228] width 81 height 16
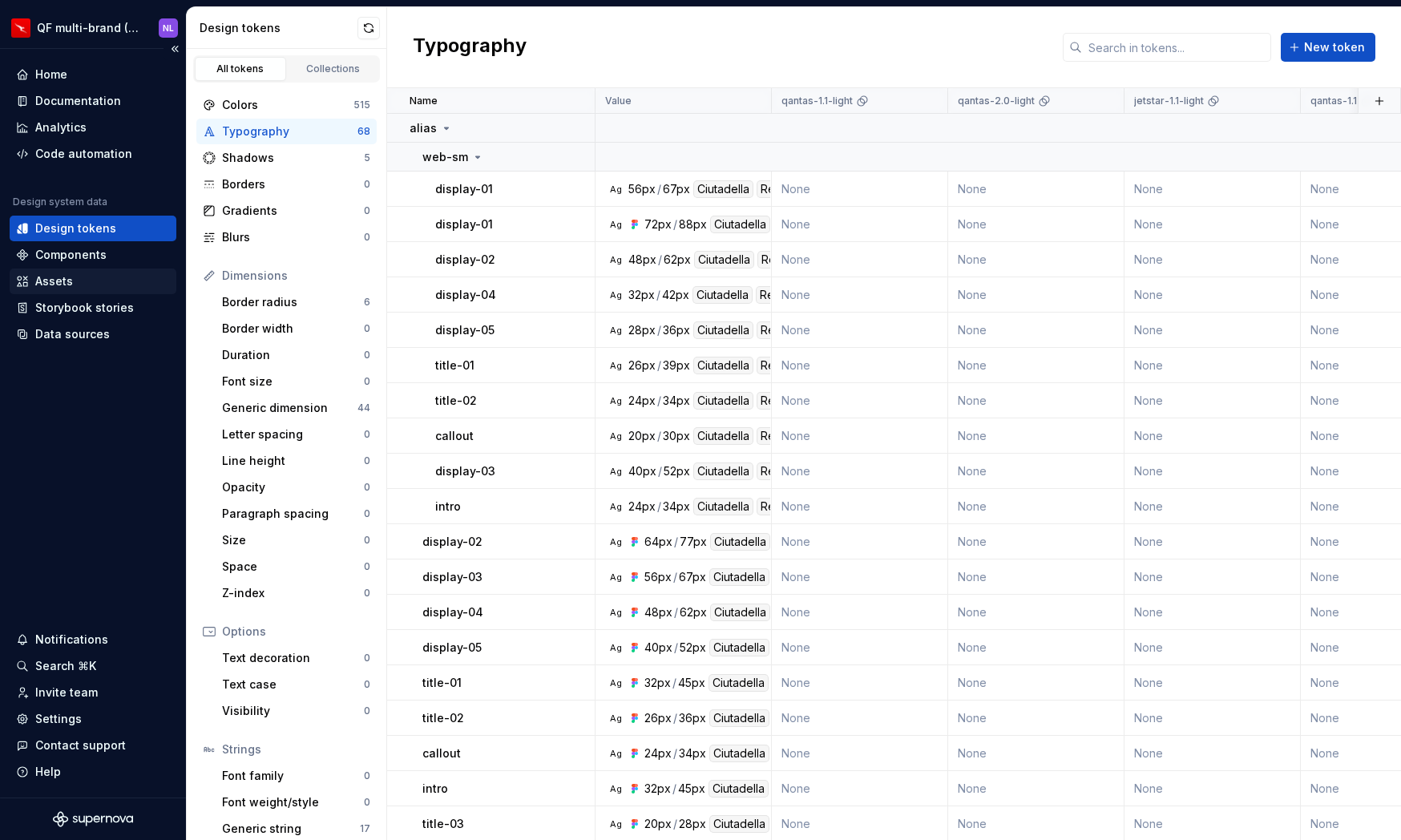
click at [69, 278] on div "Assets" at bounding box center [54, 281] width 38 height 16
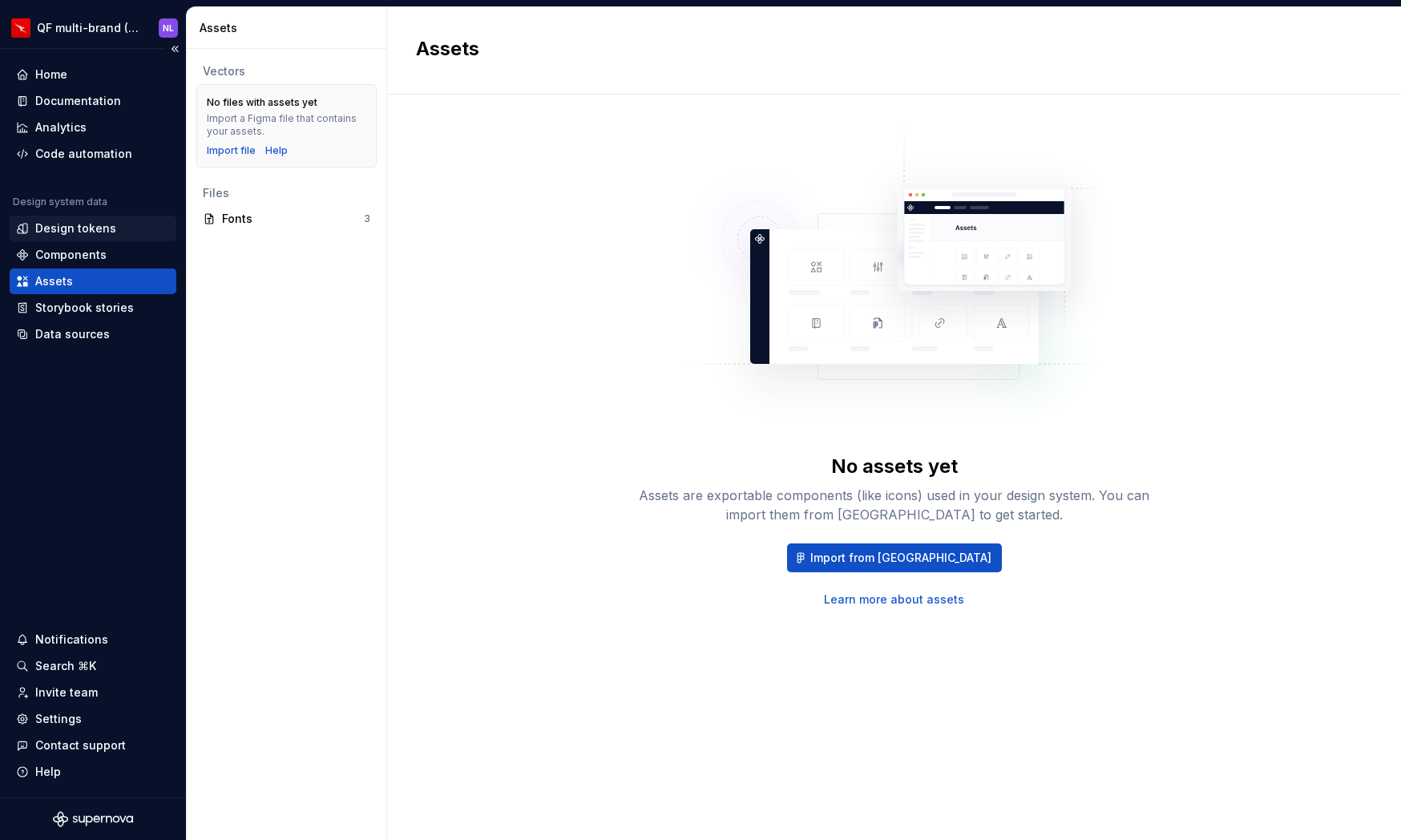
click at [95, 231] on div "Design tokens" at bounding box center [75, 228] width 81 height 16
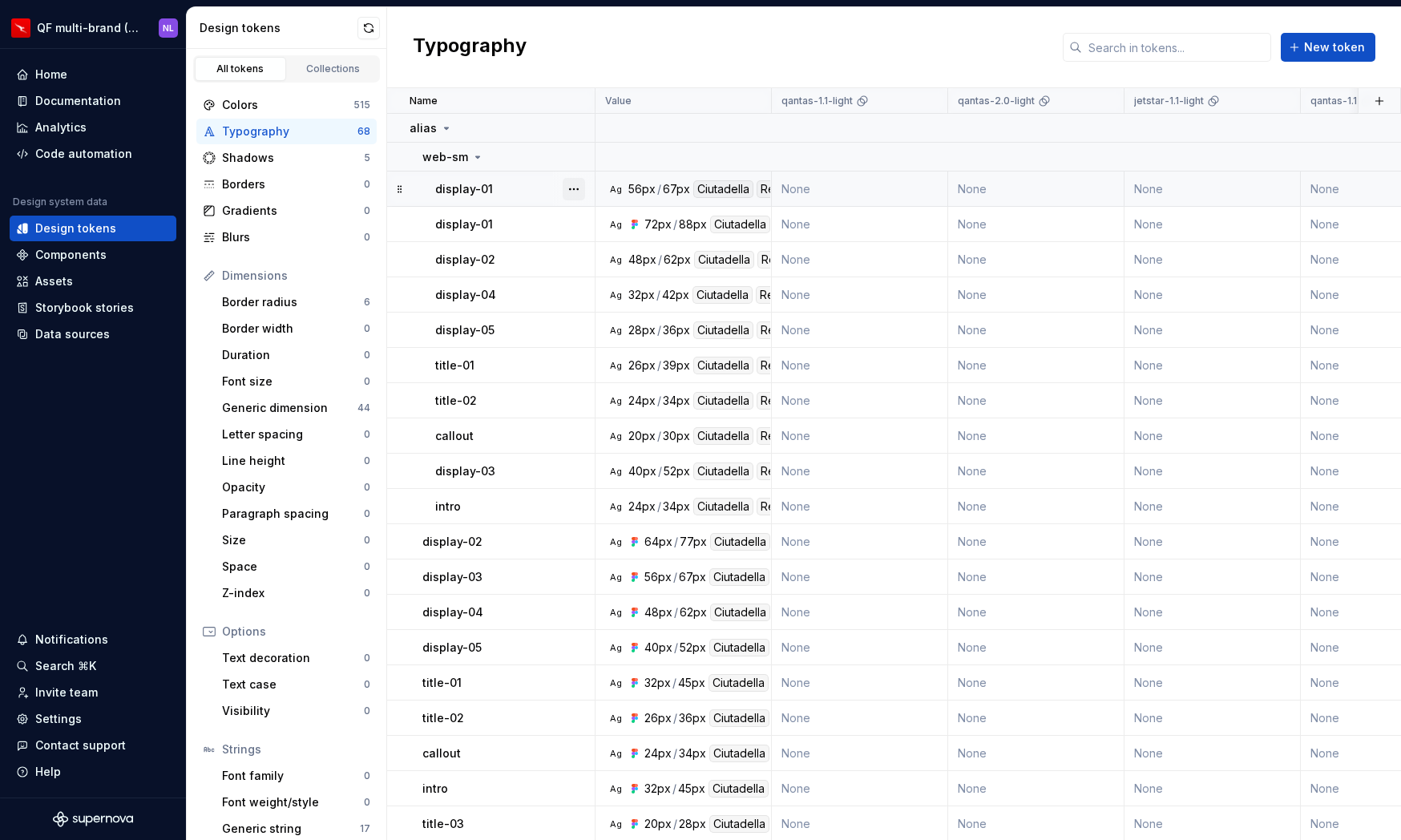
click at [574, 190] on button "button" at bounding box center [574, 189] width 23 height 23
click at [610, 281] on div "Delete token" at bounding box center [644, 278] width 104 height 16
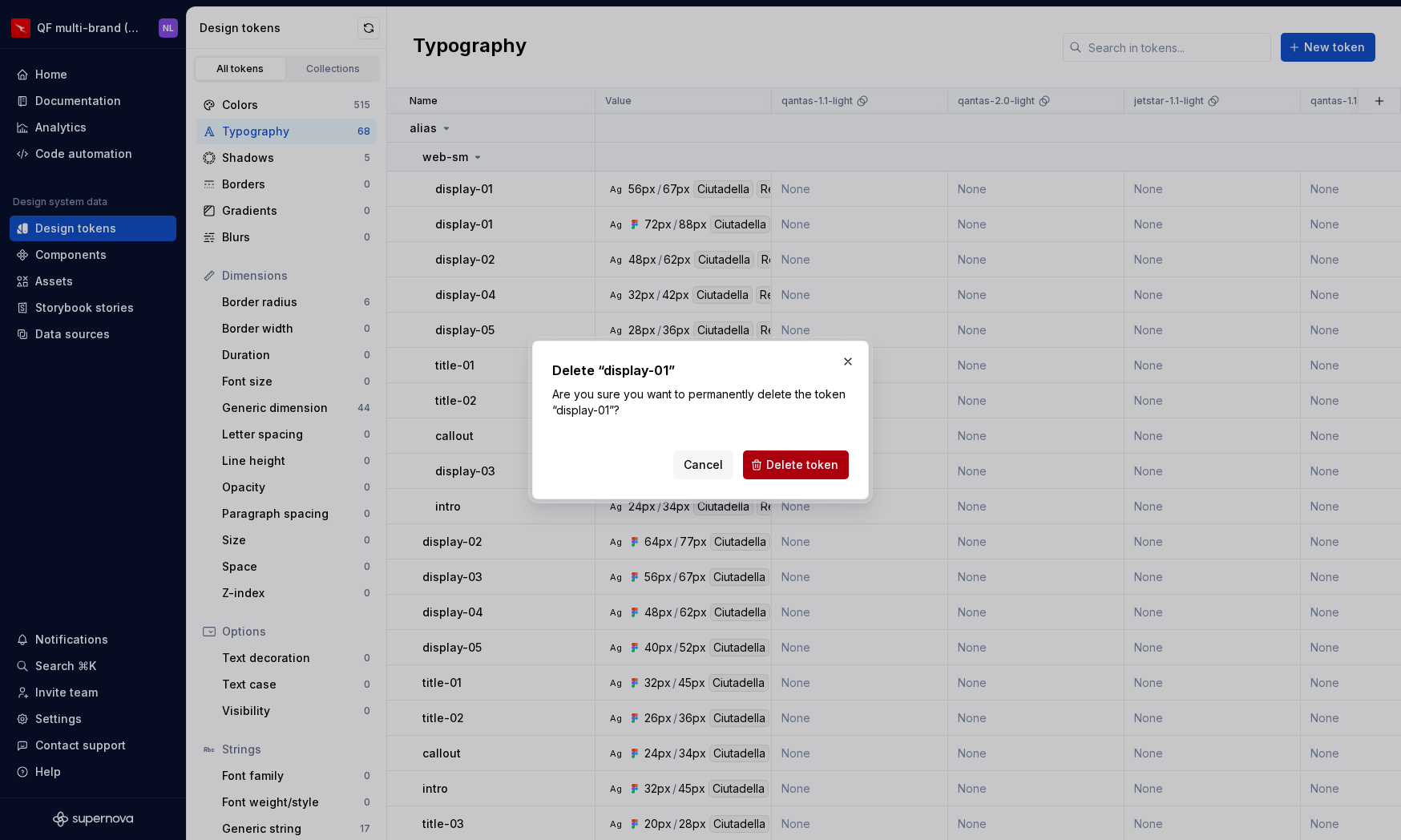
click at [816, 463] on span "Delete token" at bounding box center [802, 464] width 72 height 16
click at [810, 472] on span "Delete token" at bounding box center [802, 464] width 72 height 16
click at [848, 353] on button "button" at bounding box center [849, 362] width 23 height 23
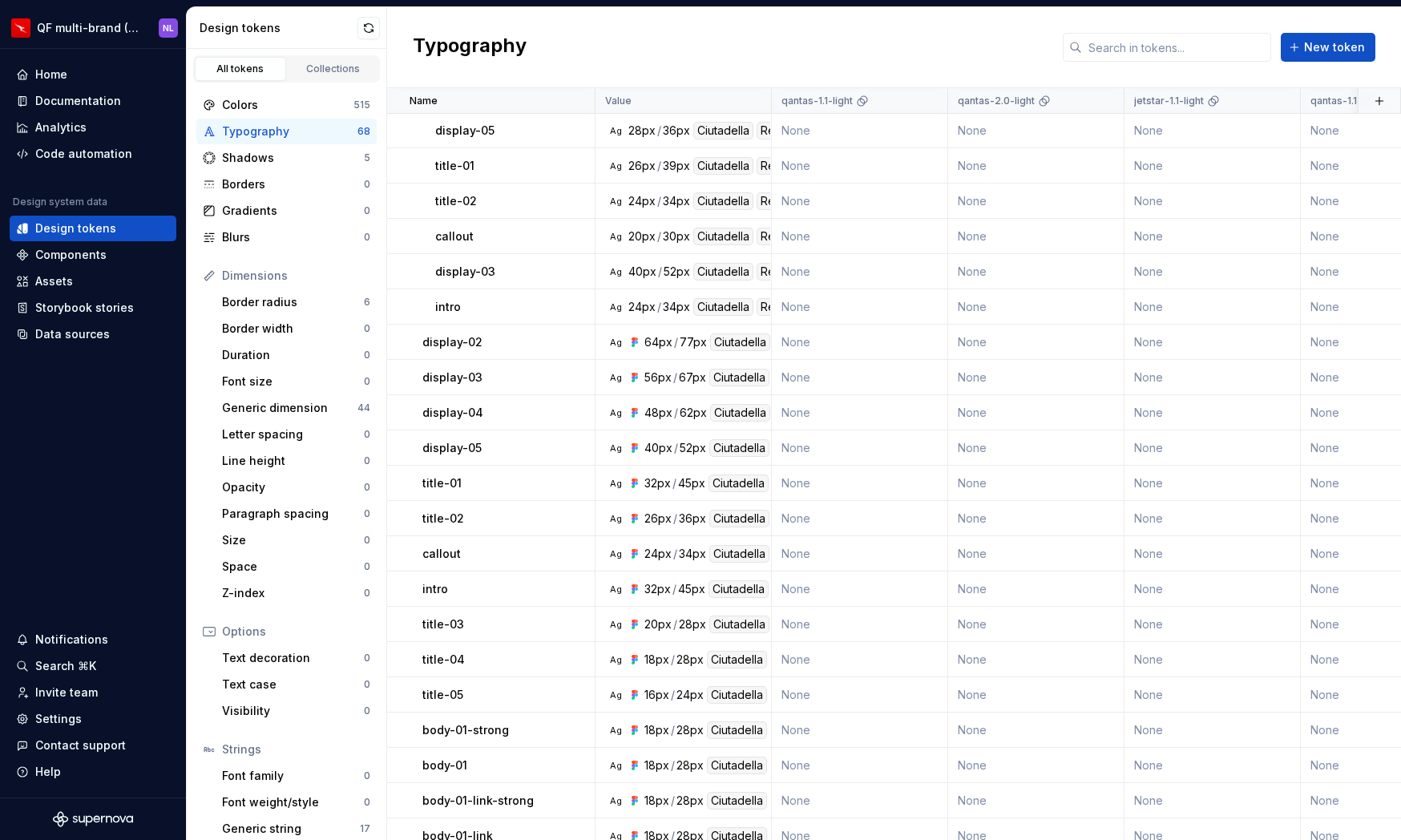
scroll to position [708, 0]
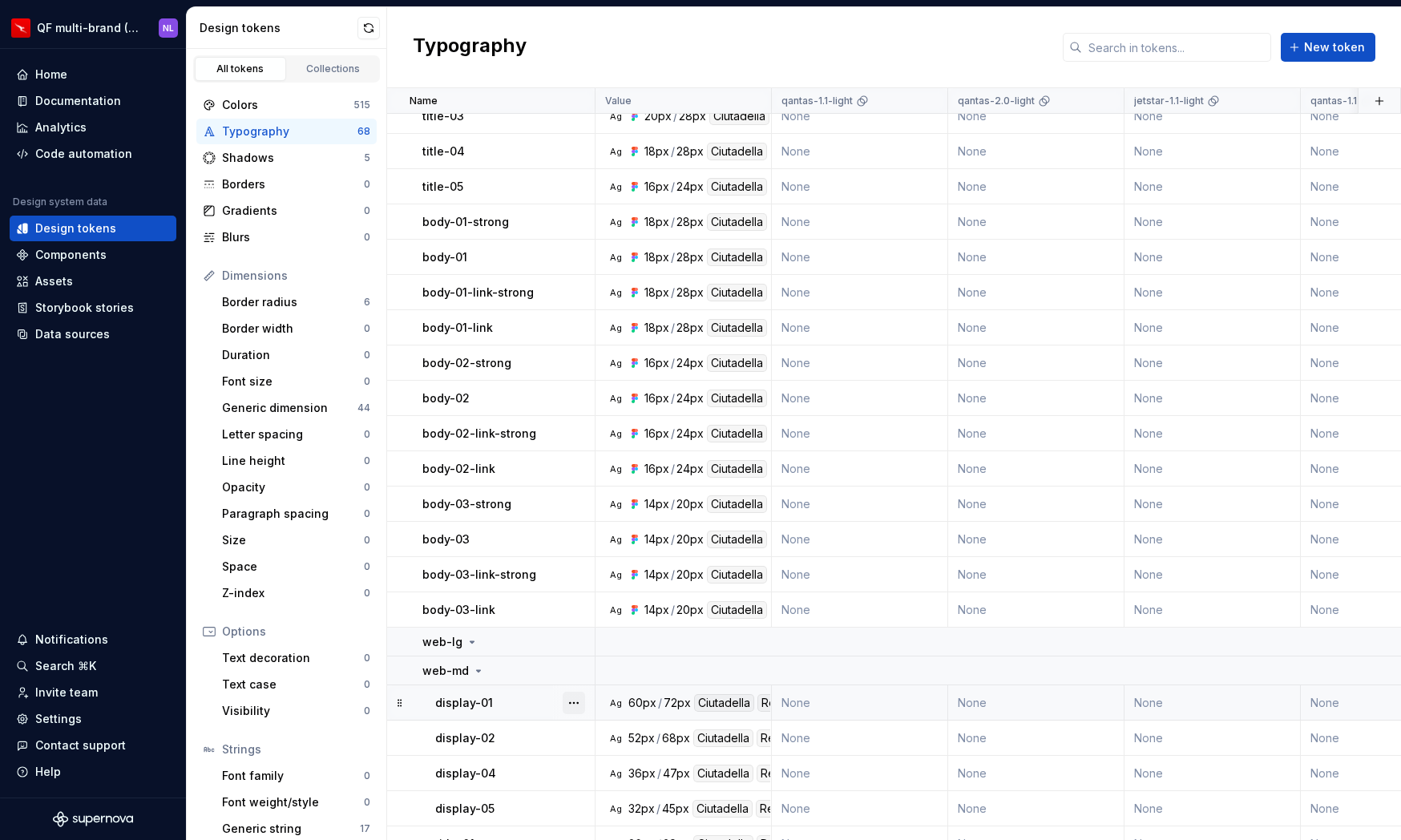
click at [572, 703] on button "button" at bounding box center [574, 703] width 23 height 23
click at [630, 790] on div "Delete token" at bounding box center [644, 793] width 104 height 16
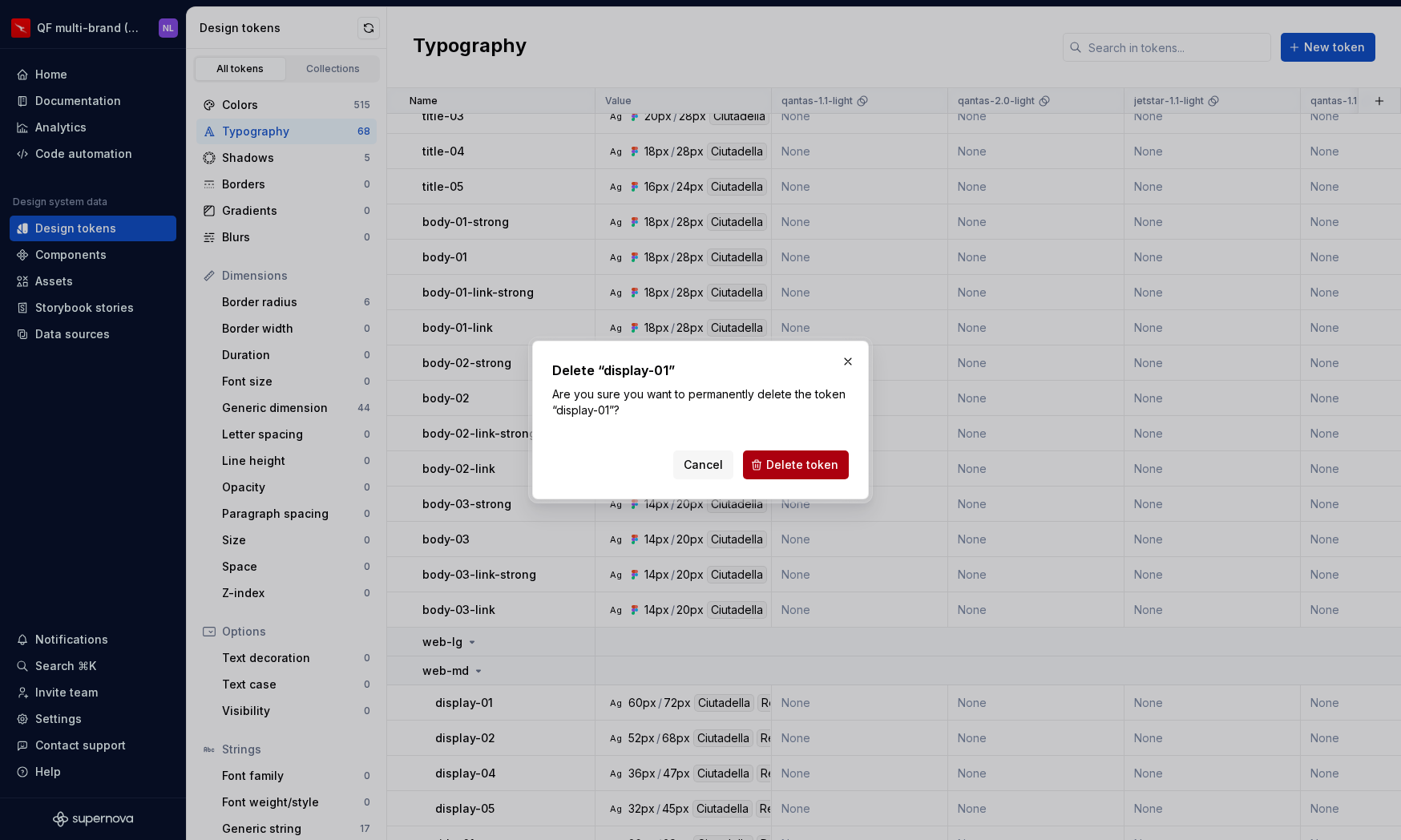
click at [786, 460] on span "Delete token" at bounding box center [802, 464] width 72 height 16
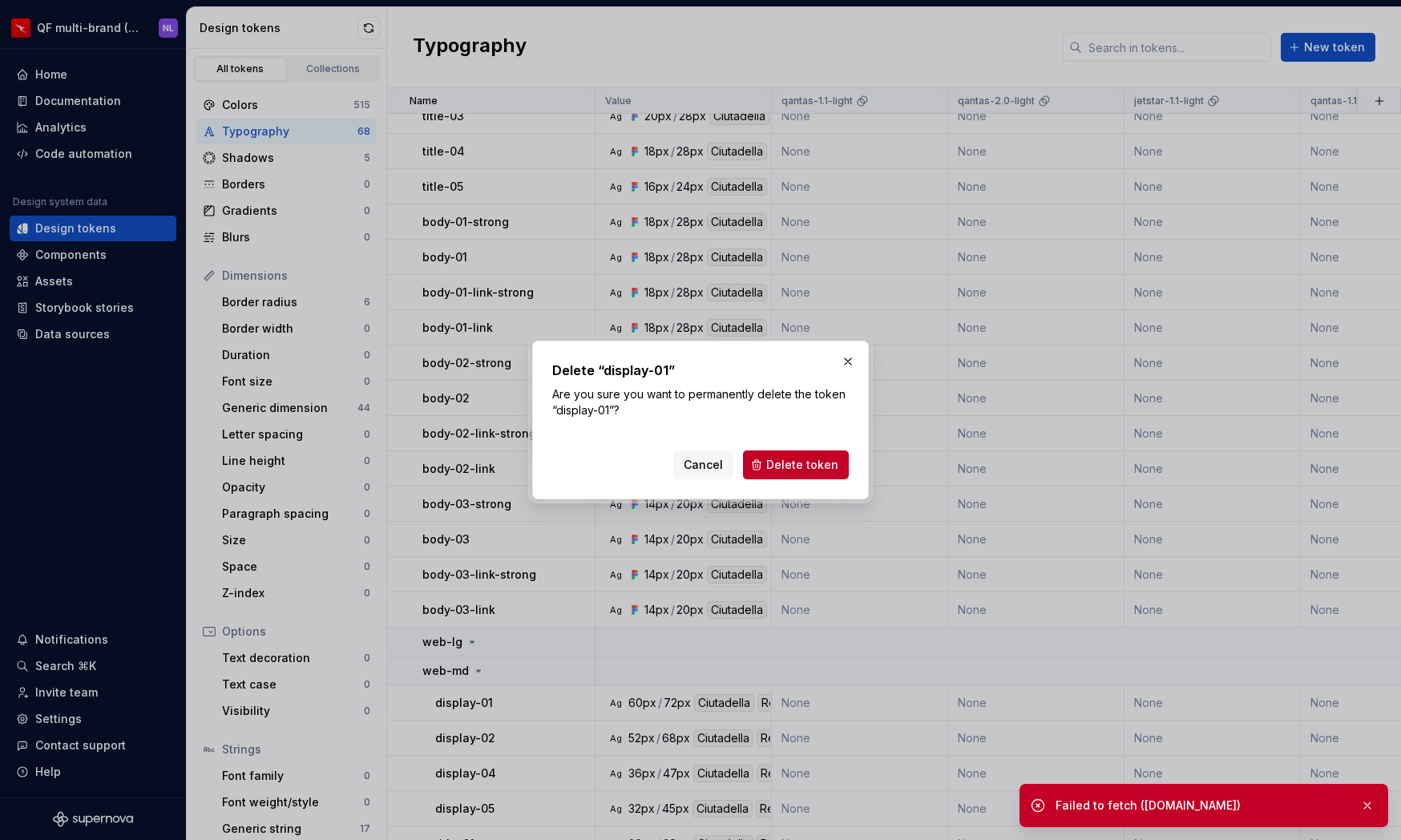
click at [1215, 816] on div "Failed to fetch ([DOMAIN_NAME])" at bounding box center [1216, 806] width 322 height 23
click at [1239, 805] on div "Failed to fetch ([DOMAIN_NAME])" at bounding box center [1201, 805] width 291 height 16
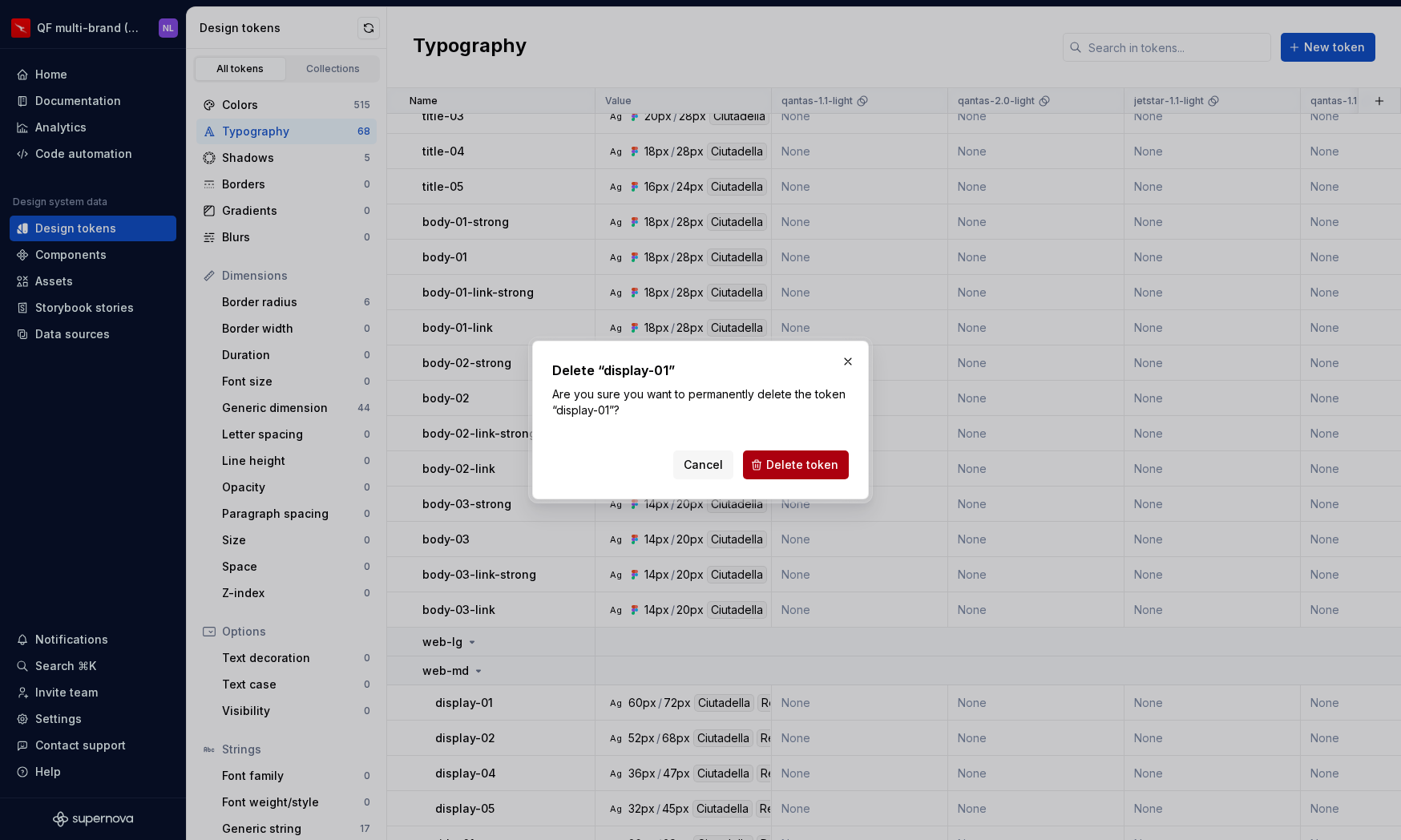
click at [822, 455] on button "Delete token" at bounding box center [795, 465] width 105 height 28
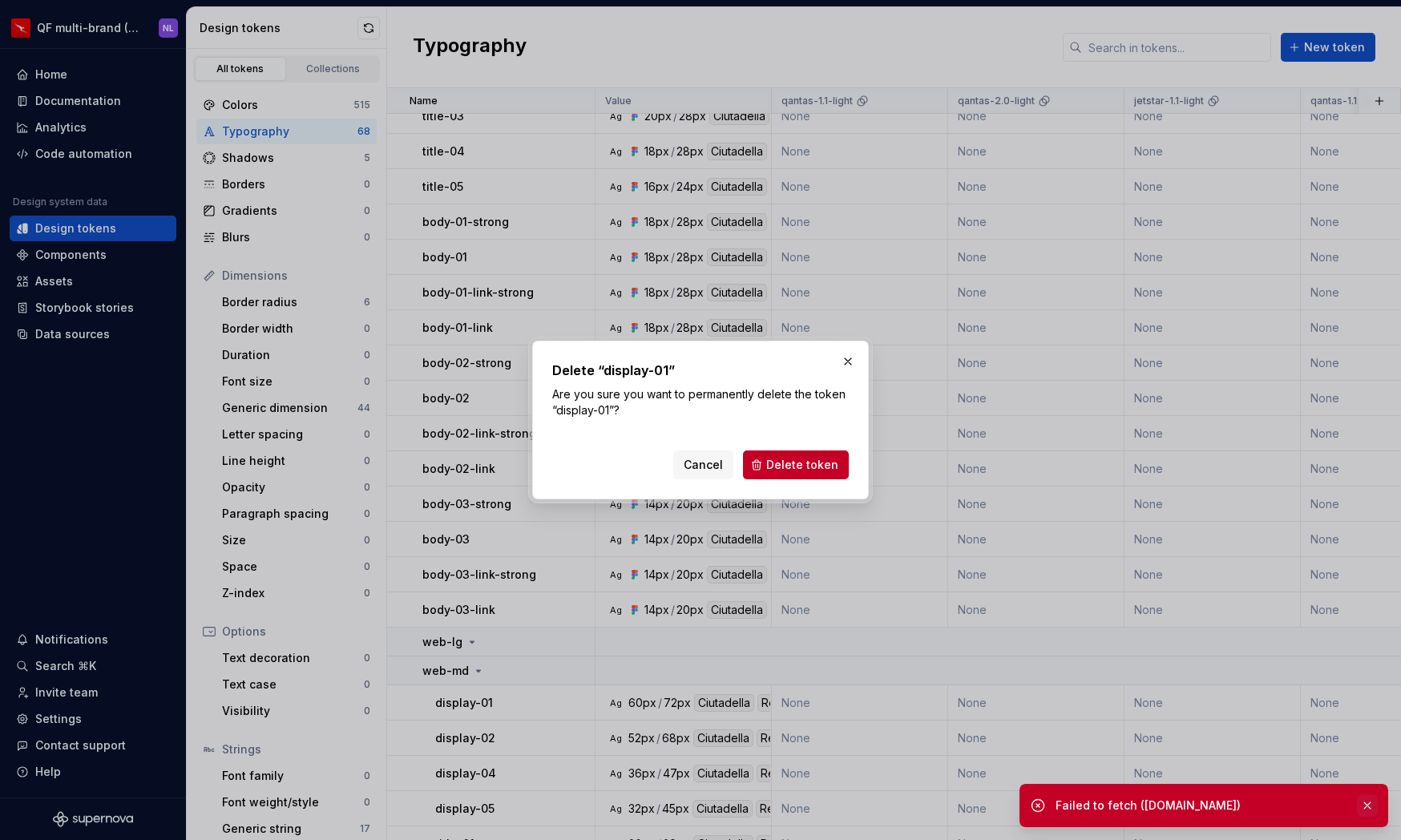
click at [1369, 806] on button "button" at bounding box center [1368, 806] width 21 height 23
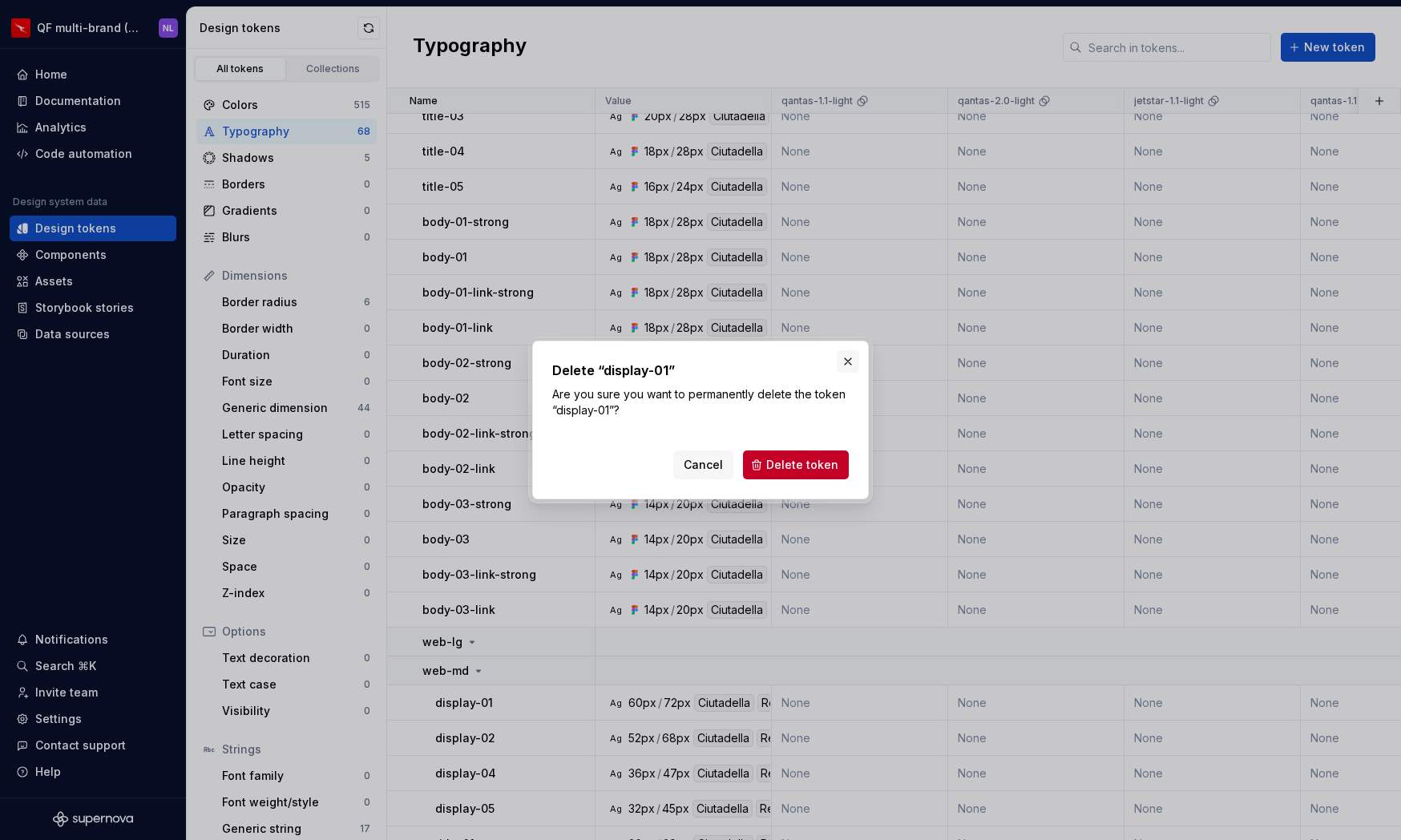
click at [850, 358] on button "button" at bounding box center [849, 362] width 23 height 23
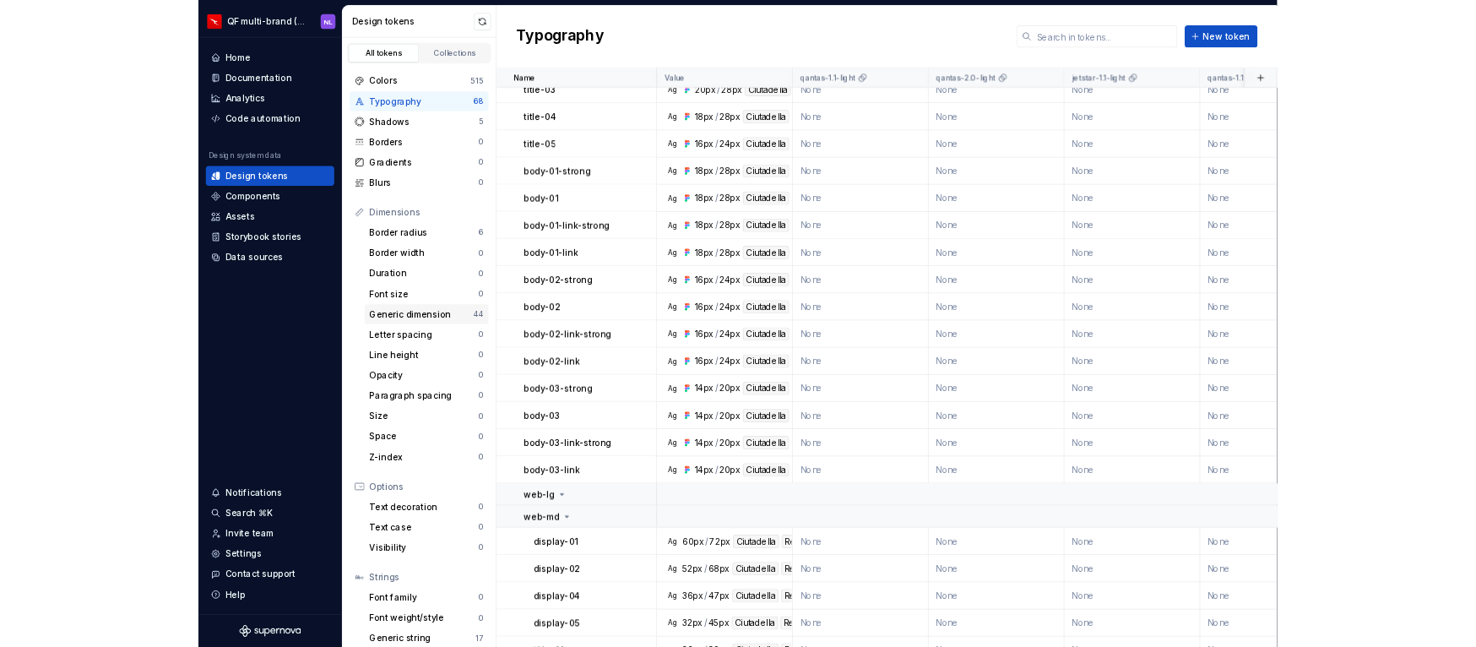
scroll to position [40, 0]
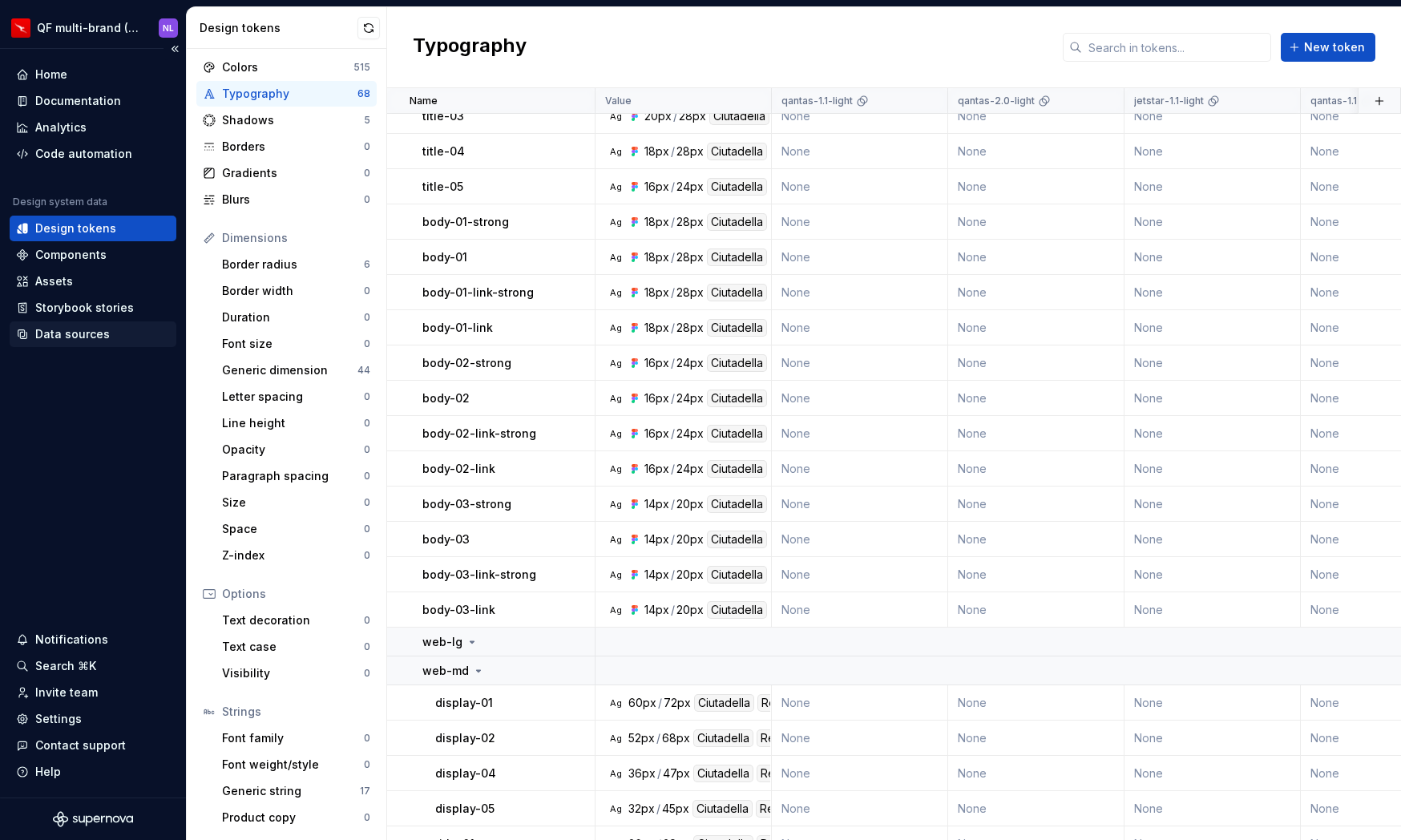
click at [87, 339] on div "Data sources" at bounding box center [72, 334] width 75 height 16
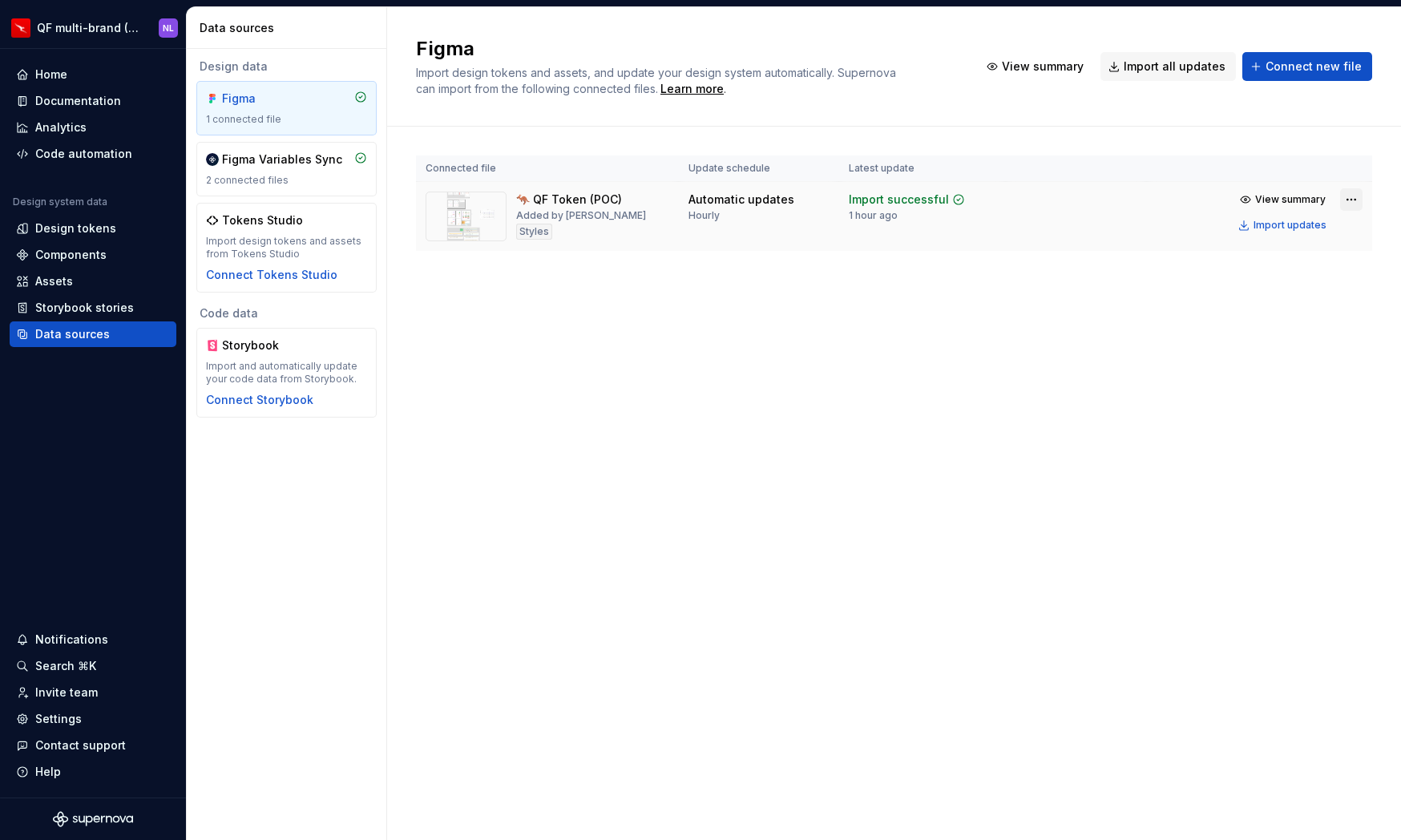
click at [1355, 200] on html "QF multi-brand (Test) NL Home Documentation Analytics Code automation Design sy…" at bounding box center [700, 420] width 1401 height 840
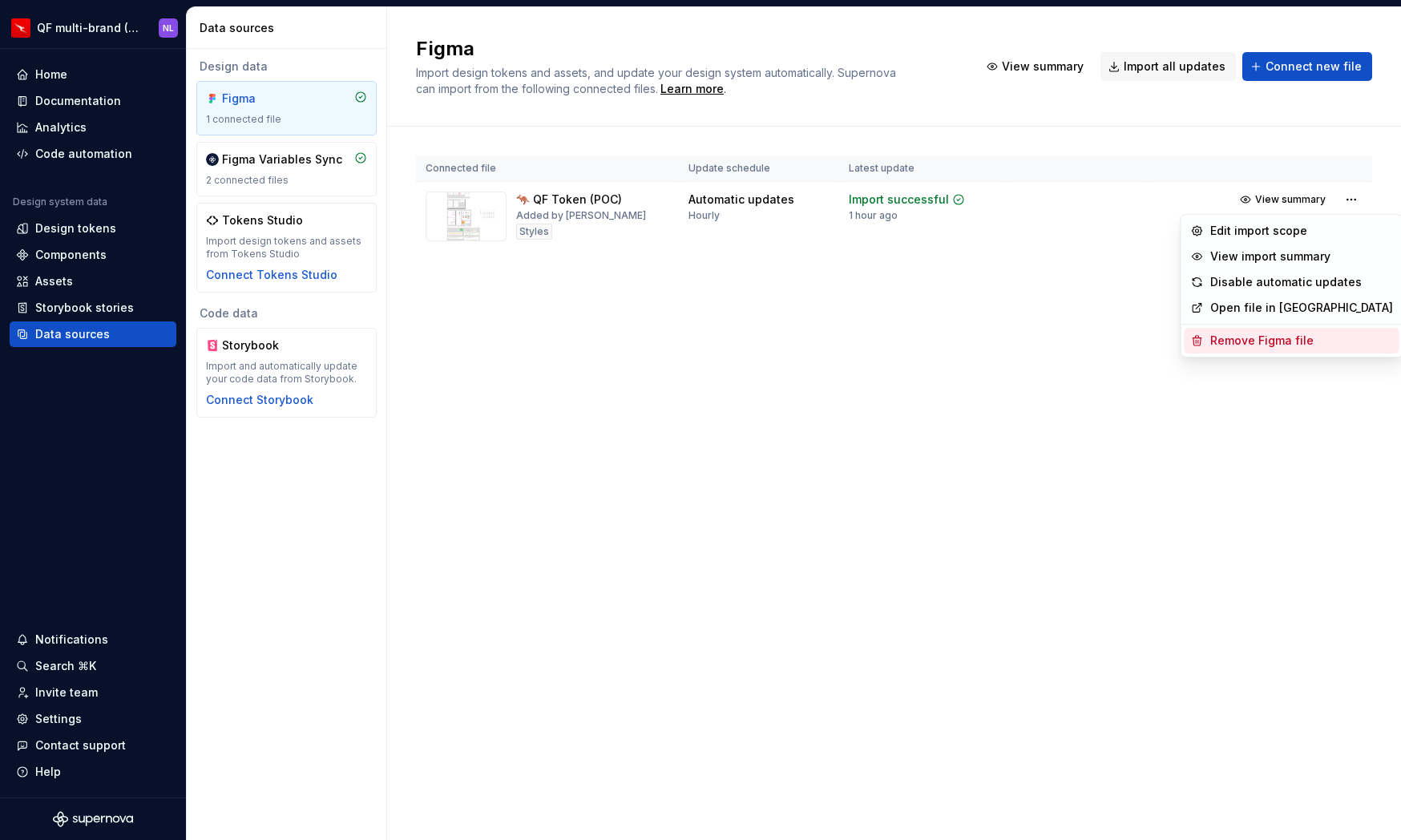
click at [1242, 338] on div "Remove Figma file" at bounding box center [1301, 340] width 183 height 16
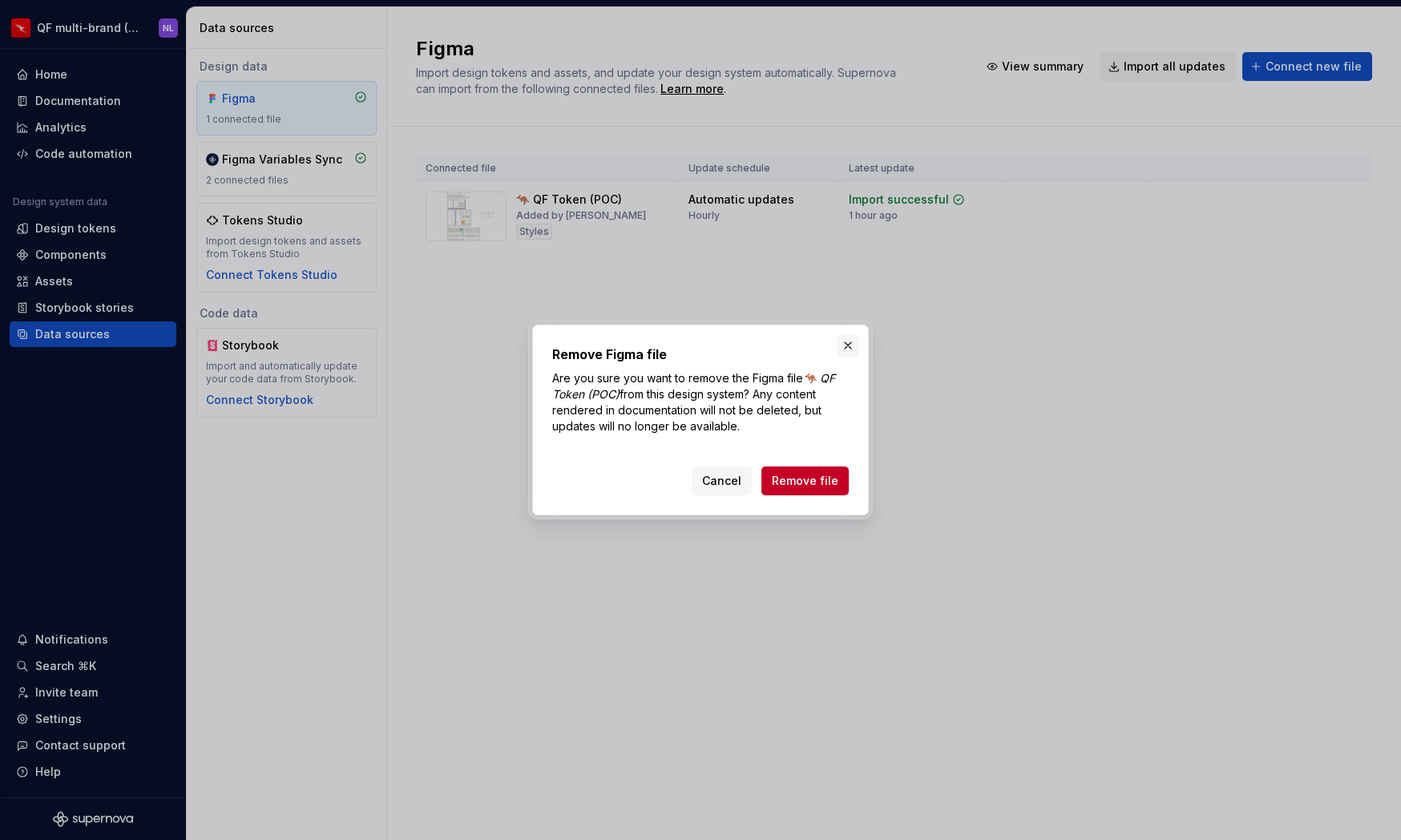
click at [856, 347] on button "button" at bounding box center [849, 345] width 23 height 23
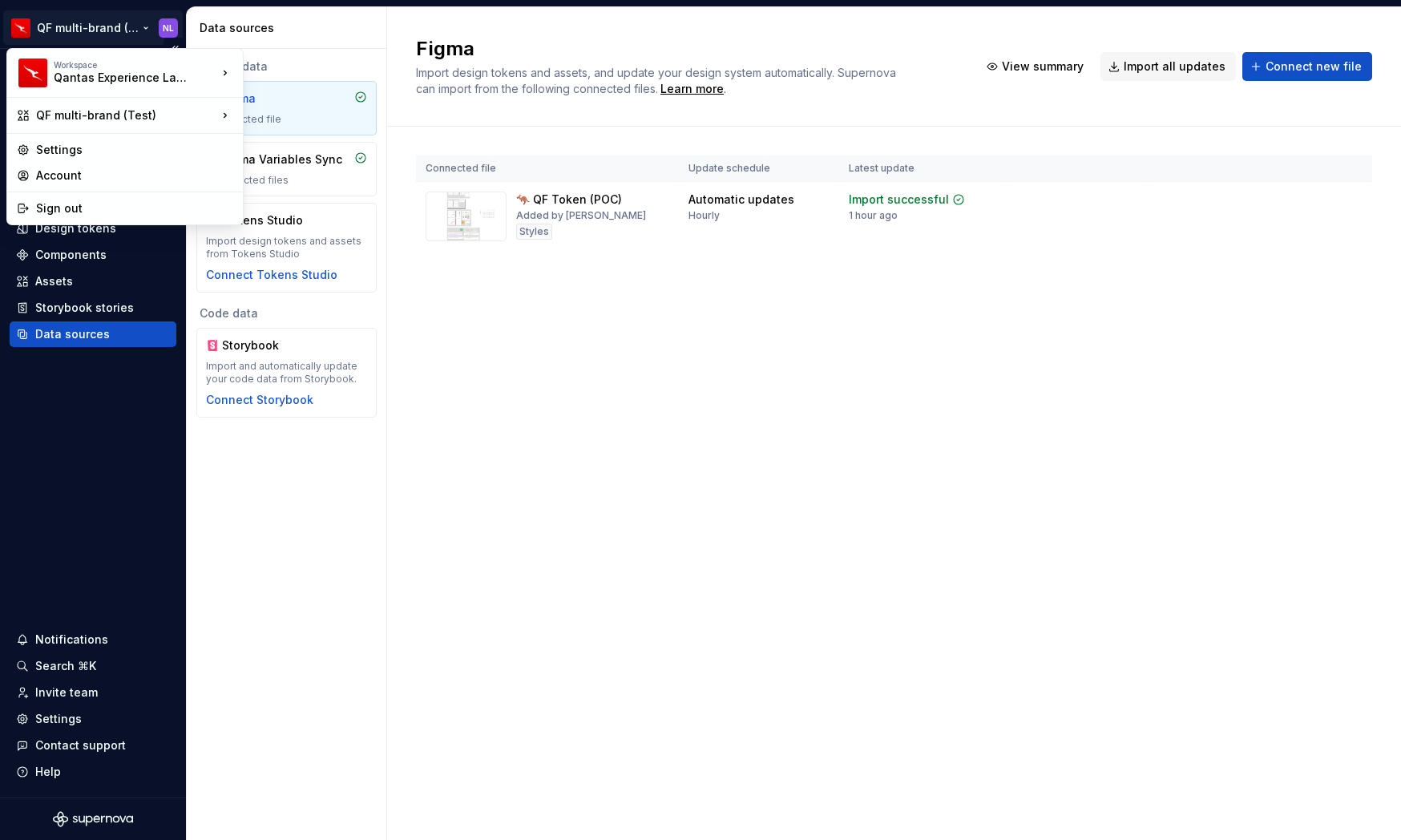
click at [90, 25] on html "QF multi-brand (Test) NL Home Documentation Analytics Code automation Design sy…" at bounding box center [700, 420] width 1401 height 840
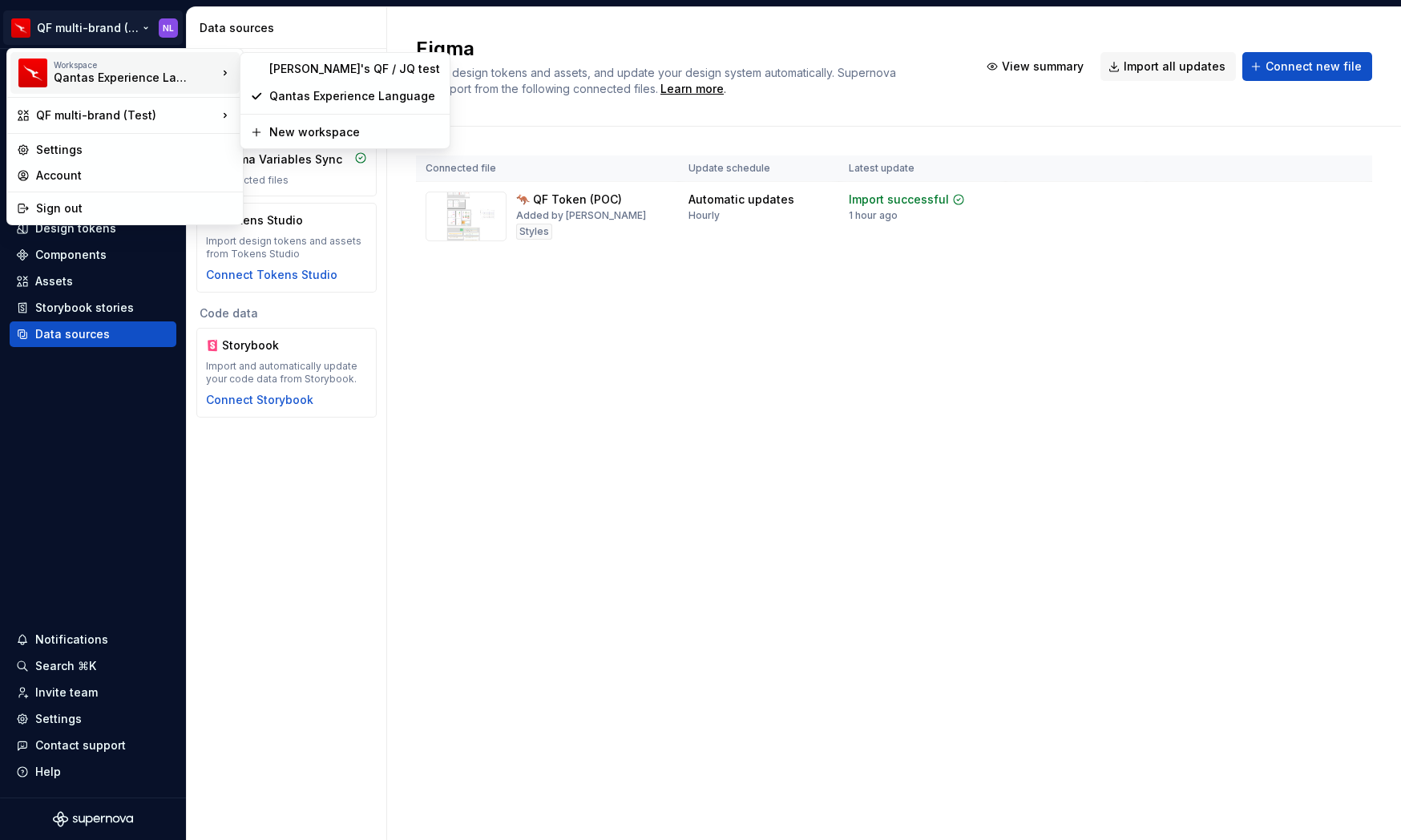
click at [126, 72] on div "Qantas Experience Language" at bounding box center [122, 77] width 137 height 16
click at [312, 65] on div "[PERSON_NAME]'s QF / JQ test" at bounding box center [355, 68] width 171 height 16
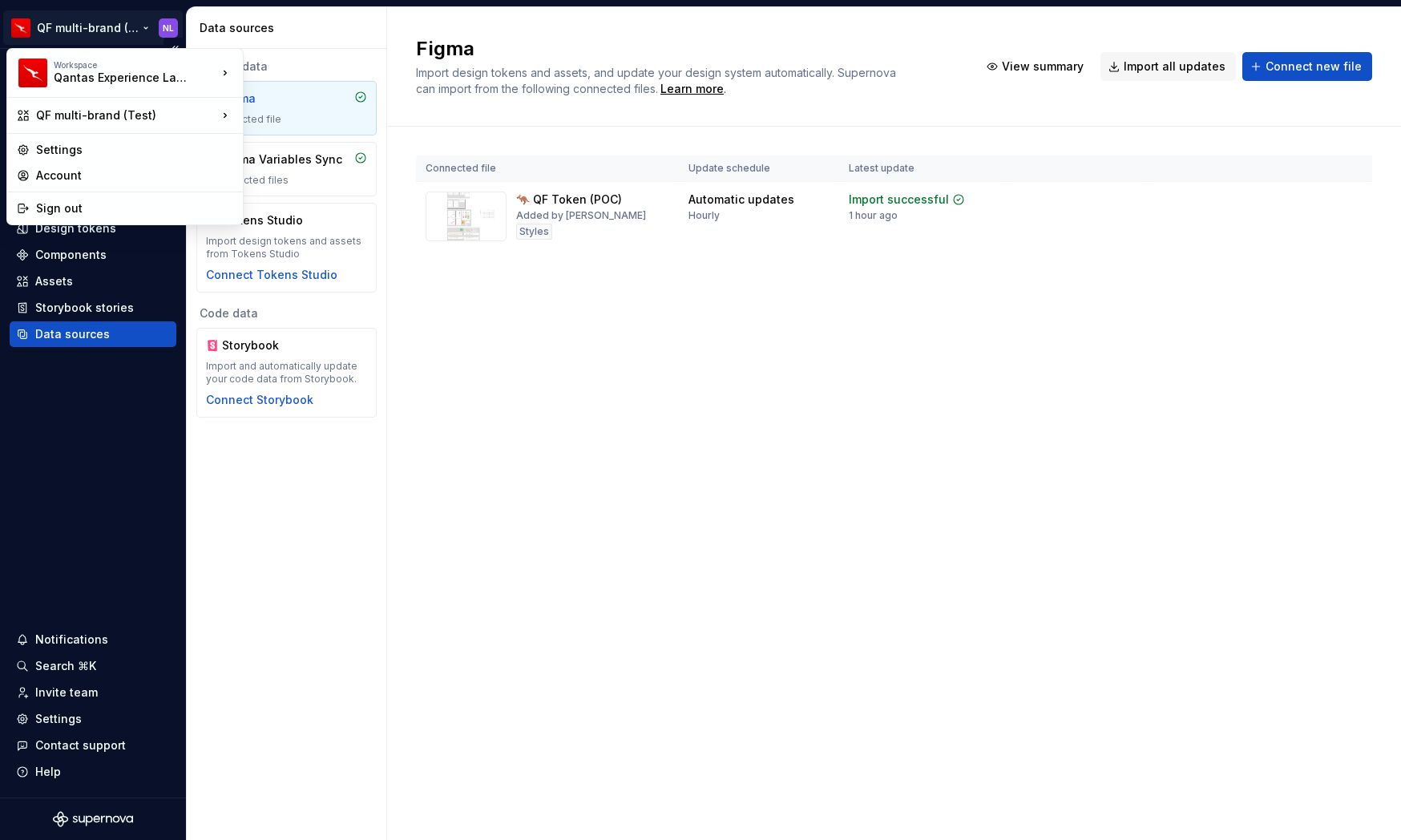
click at [101, 13] on html "QF multi-brand (Test) NL Home Documentation Analytics Code automation Design sy…" at bounding box center [700, 420] width 1401 height 840
click at [90, 147] on div "Settings" at bounding box center [135, 149] width 197 height 16
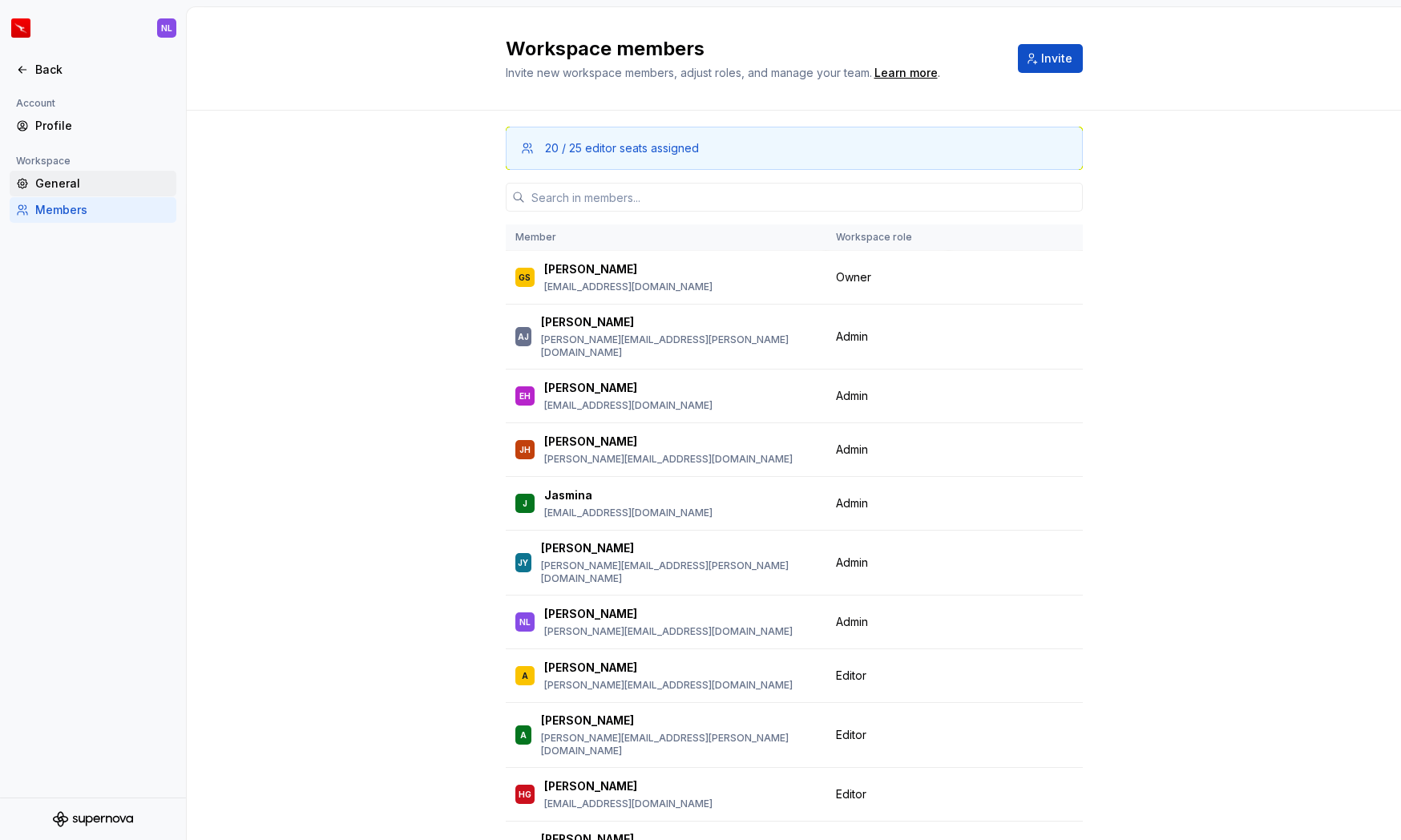
click at [73, 183] on div "General" at bounding box center [103, 183] width 135 height 16
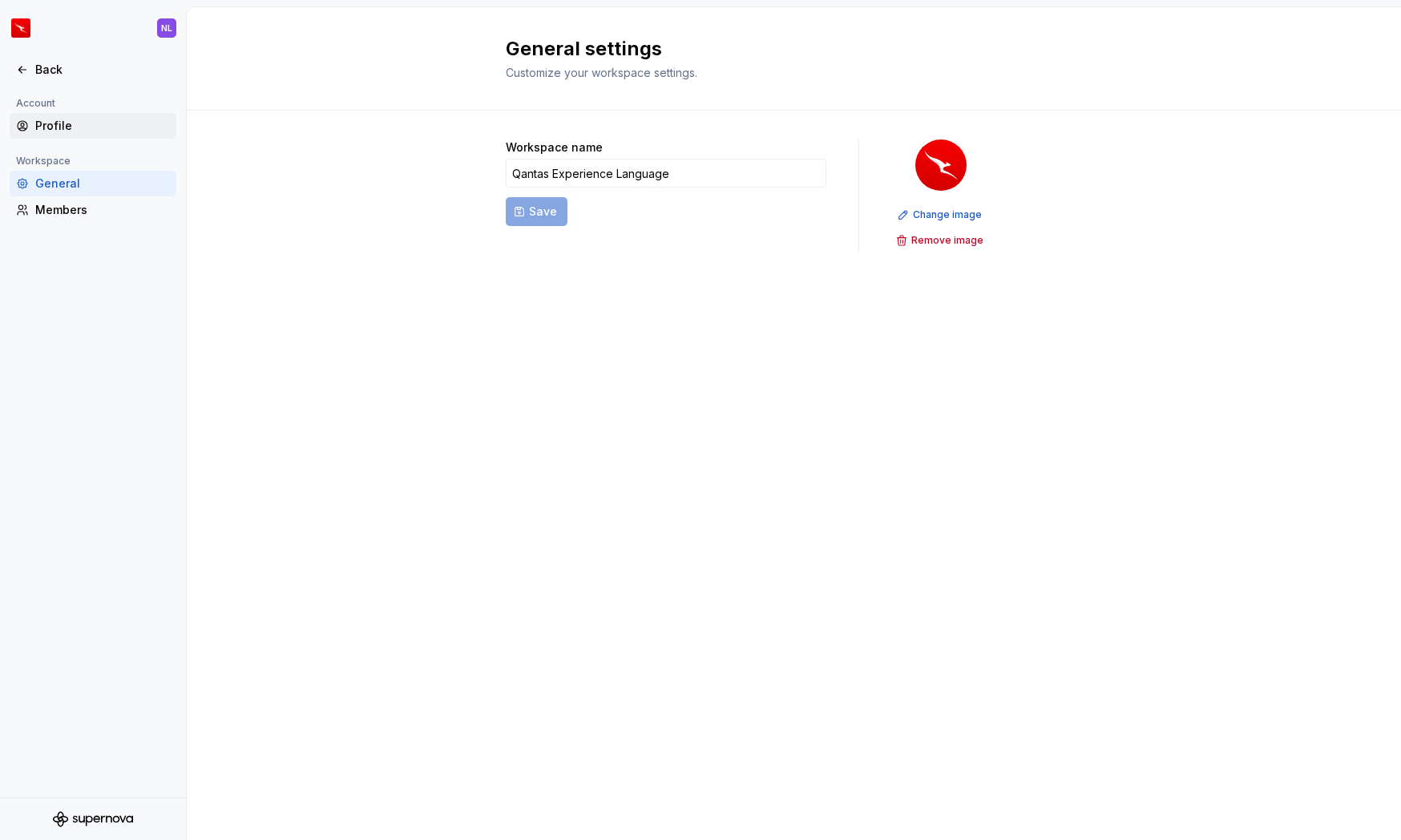
click at [54, 128] on div "Profile" at bounding box center [103, 125] width 135 height 16
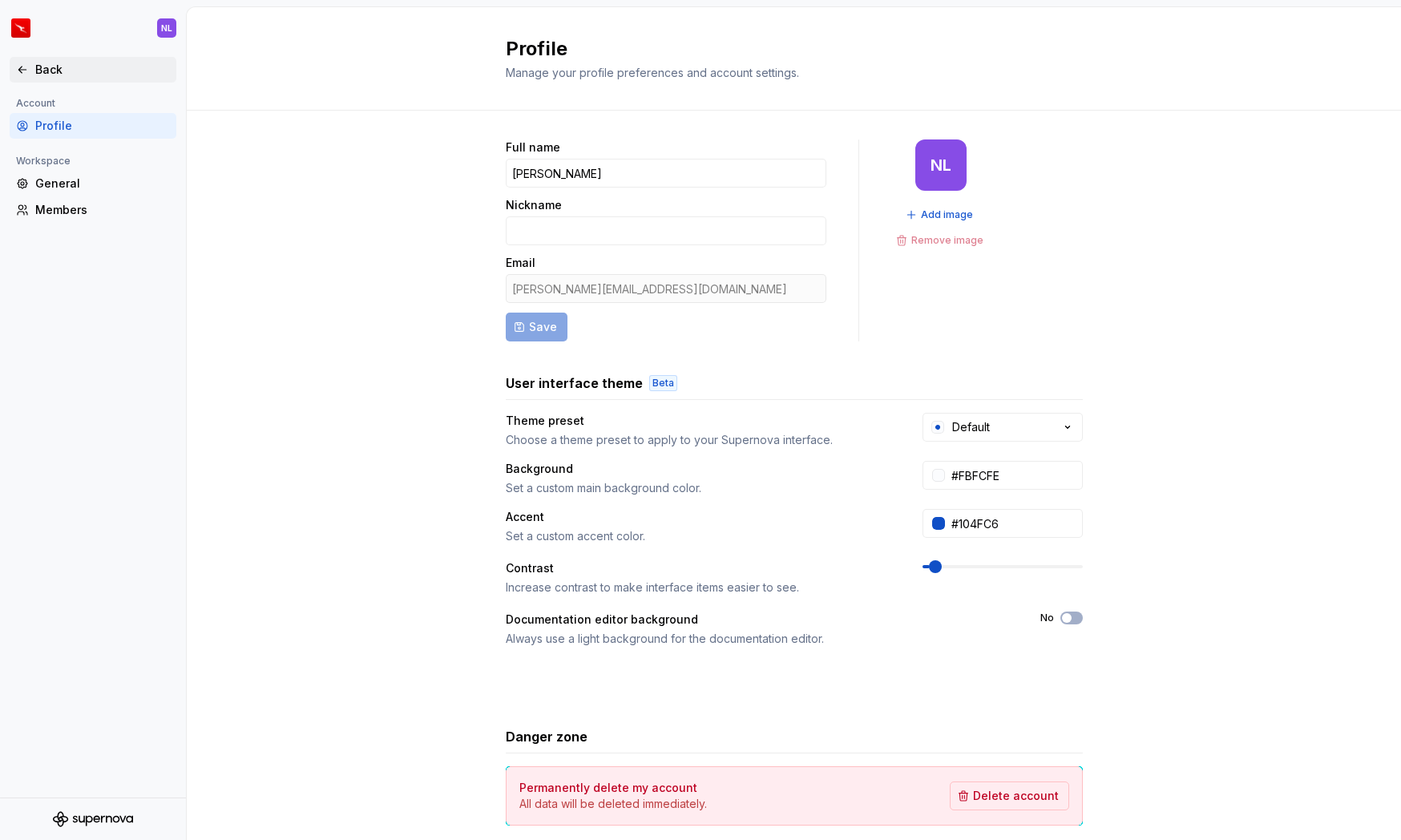
click at [54, 65] on div "Back" at bounding box center [103, 69] width 135 height 16
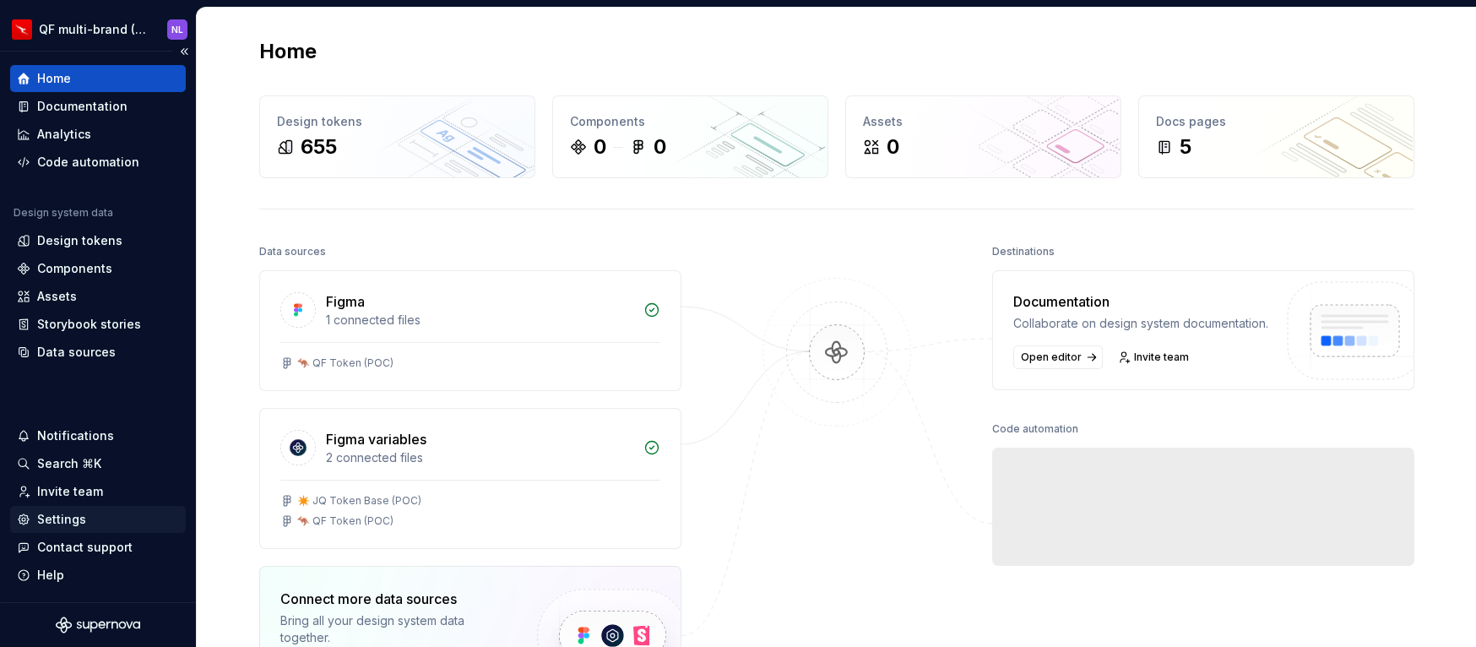
click at [108, 515] on div "Settings" at bounding box center [98, 519] width 162 height 17
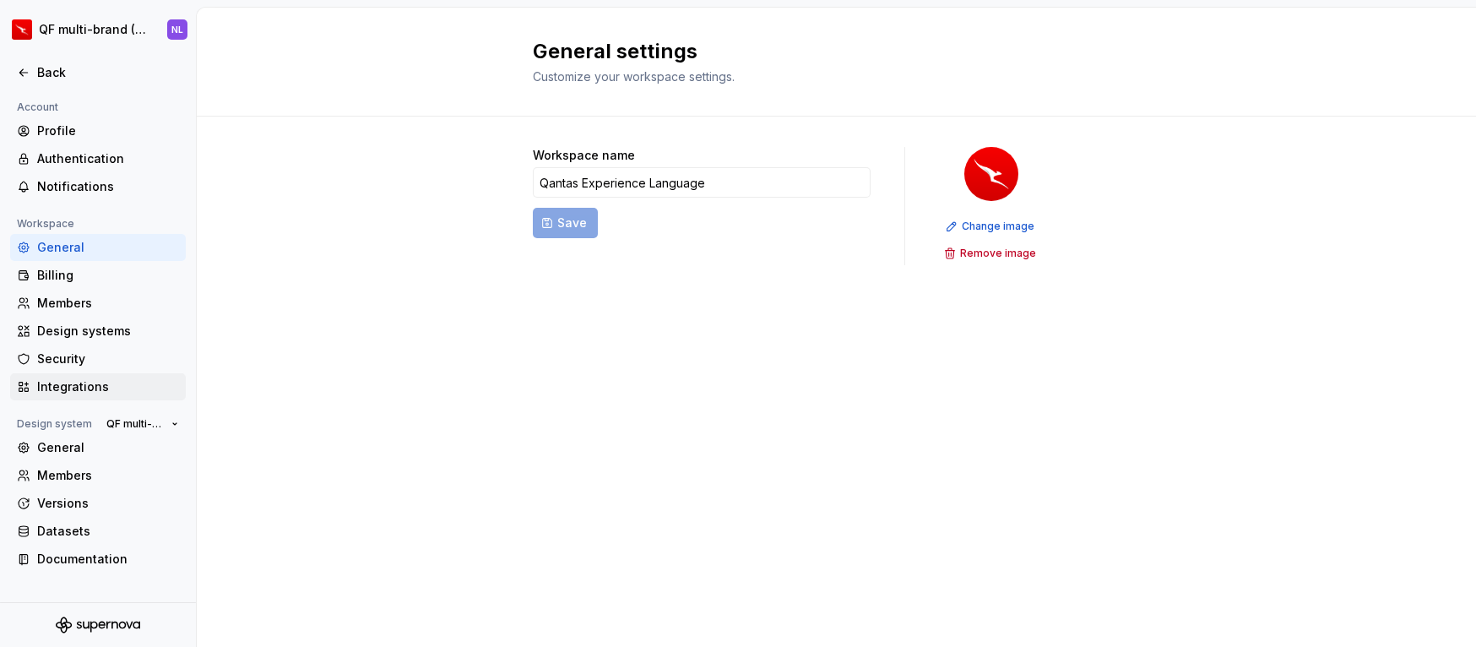
click at [104, 385] on div "Integrations" at bounding box center [108, 386] width 142 height 17
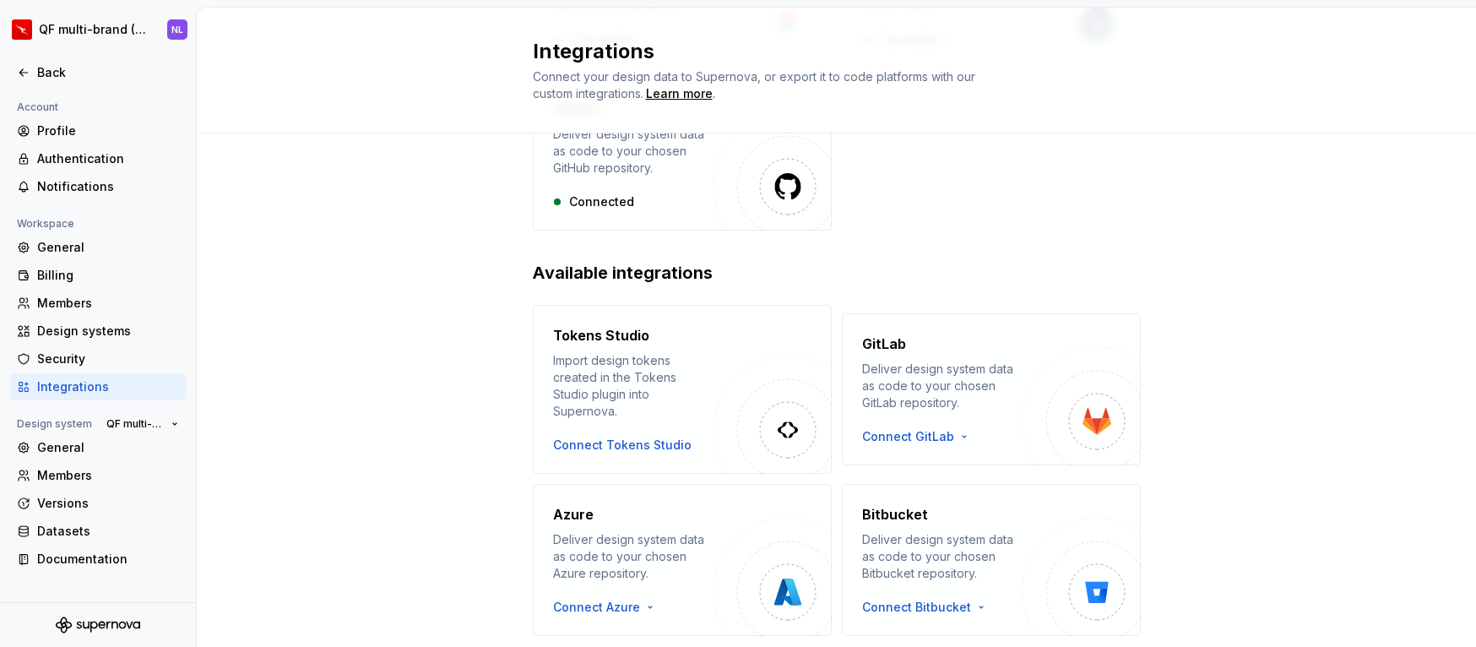
scroll to position [3, 0]
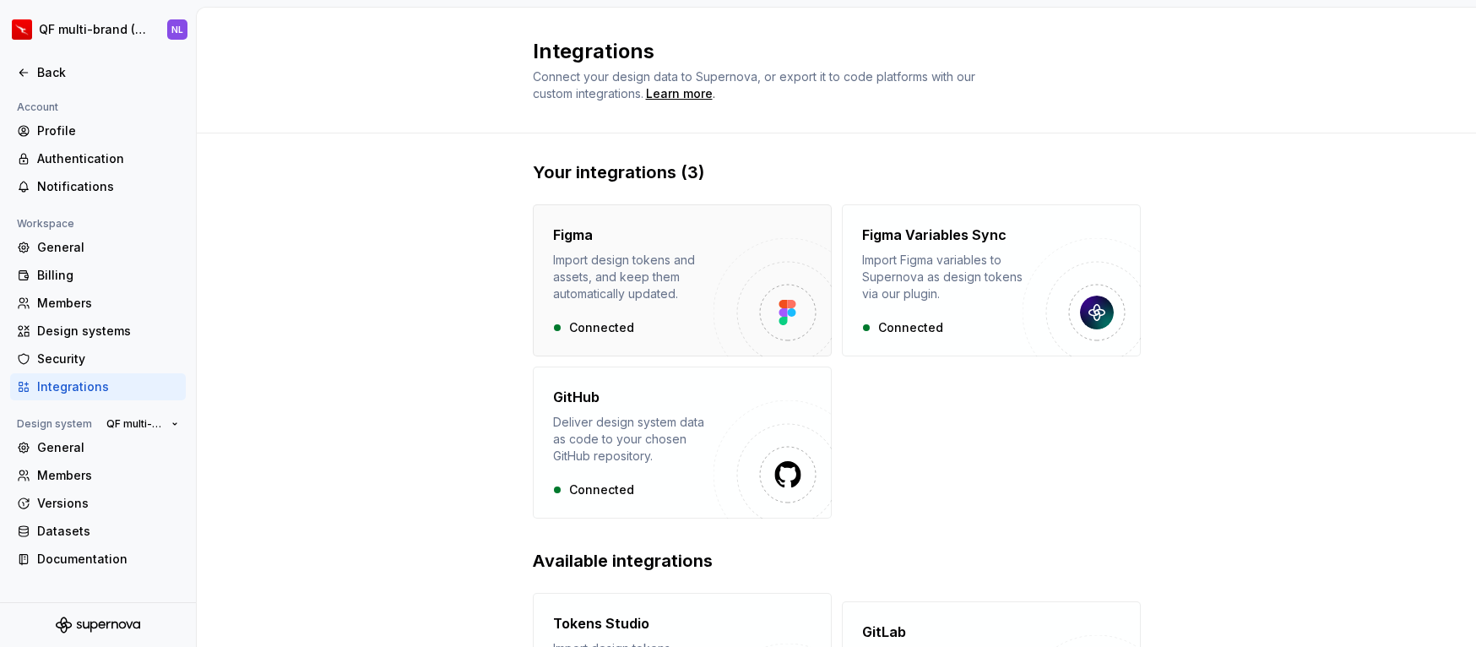
click at [688, 274] on div "Import design tokens and assets, and keep them automatically updated." at bounding box center [633, 277] width 160 height 51
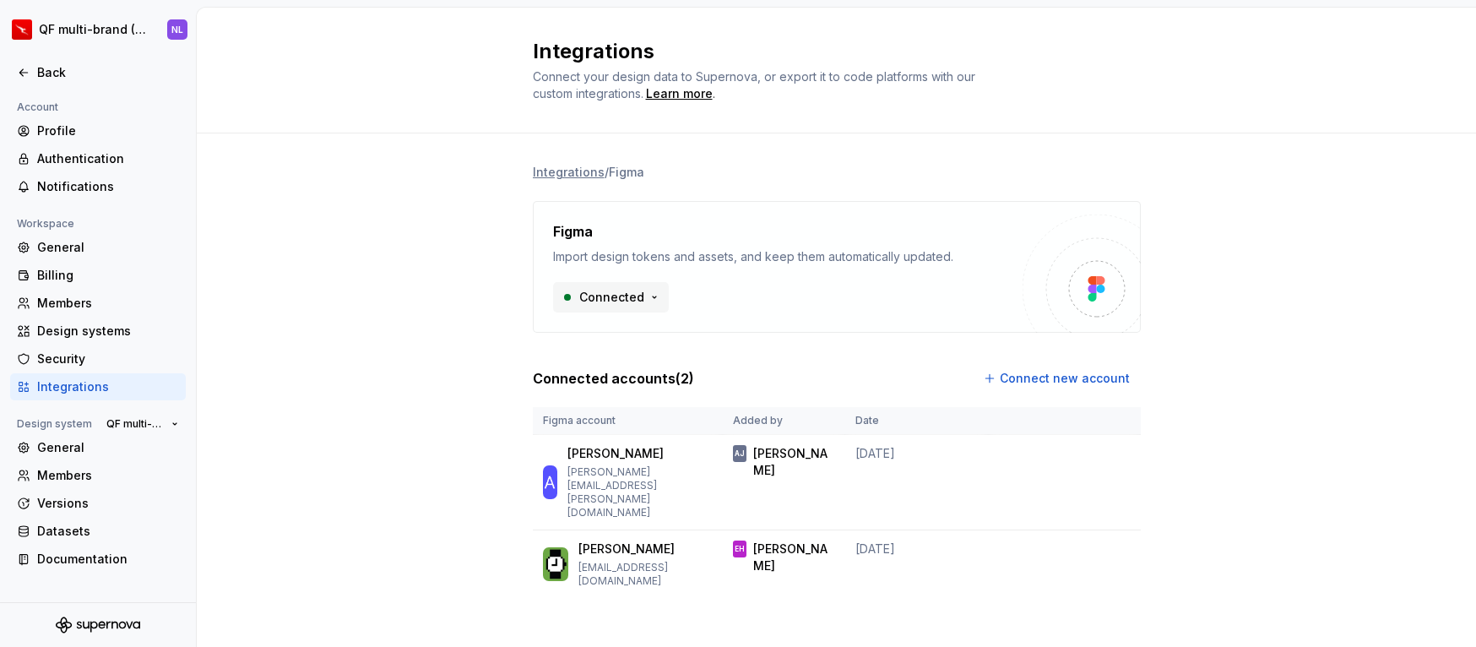
click at [650, 298] on html "QF multi-brand (Test) NL Back Account Profile Authentication Notifications Work…" at bounding box center [738, 323] width 1476 height 647
click at [422, 286] on html "QF multi-brand (Test) NL Back Account Profile Authentication Notifications Work…" at bounding box center [738, 323] width 1476 height 647
click at [422, 285] on div "Integrations / Figma Figma Import design tokens and assets, and keep them autom…" at bounding box center [836, 397] width 1279 height 529
click at [415, 272] on div "Integrations / Figma Figma Import design tokens and assets, and keep them autom…" at bounding box center [836, 397] width 1279 height 529
click at [126, 29] on html "QF multi-brand (Test) NL Back Account Profile Authentication Notifications Work…" at bounding box center [738, 323] width 1476 height 647
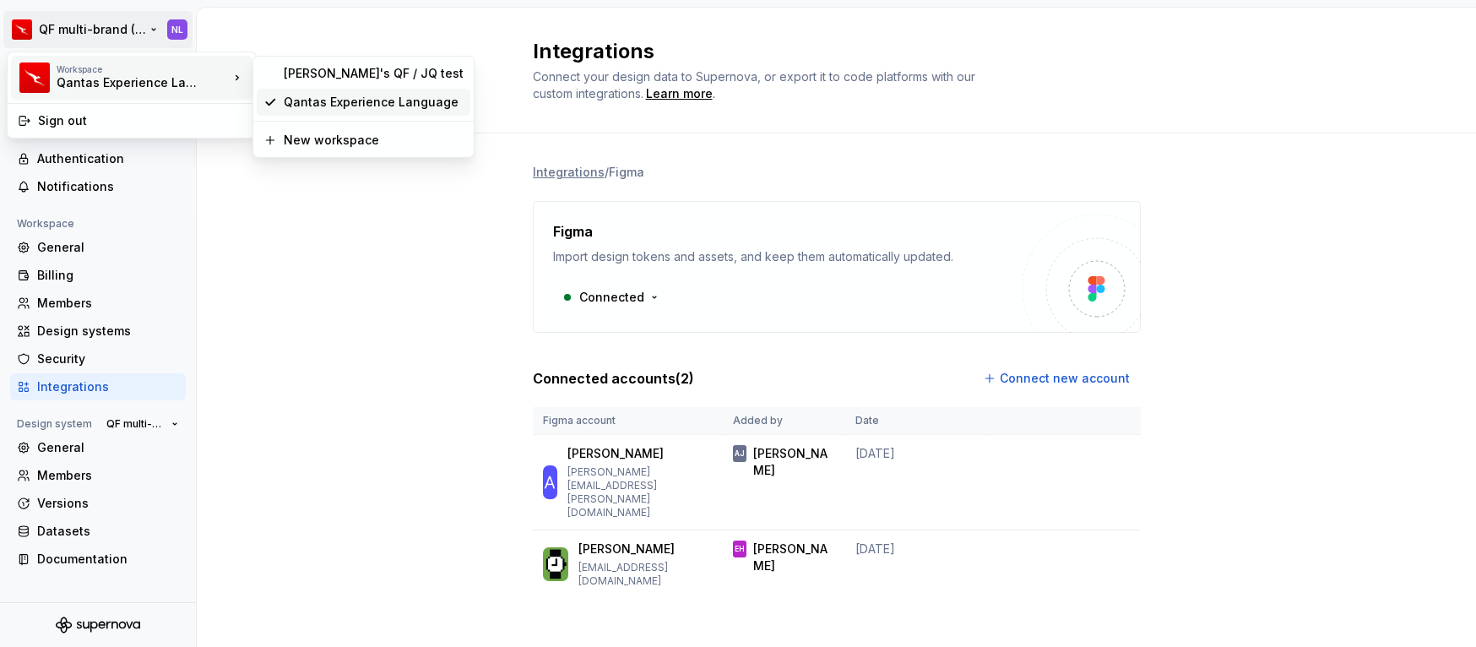
click at [361, 100] on div "Qantas Experience Language" at bounding box center [374, 102] width 180 height 17
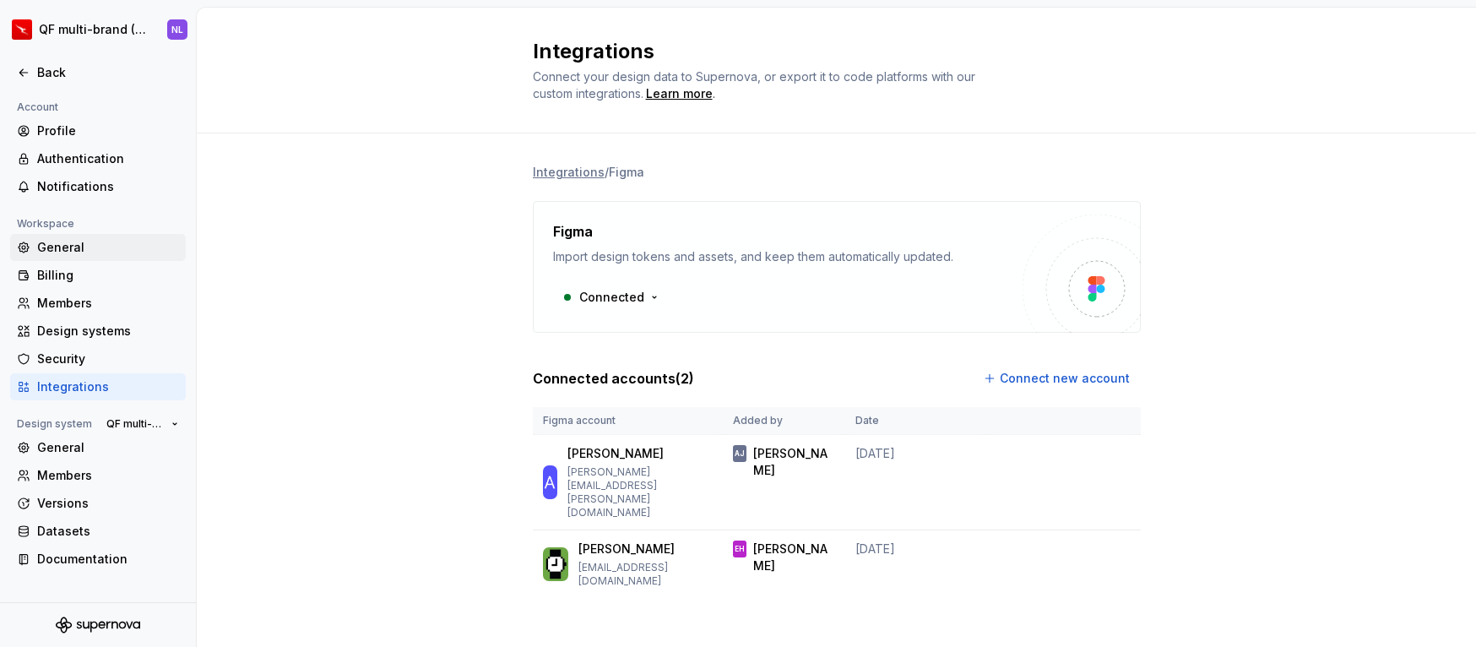
click at [133, 259] on div "General" at bounding box center [98, 247] width 176 height 27
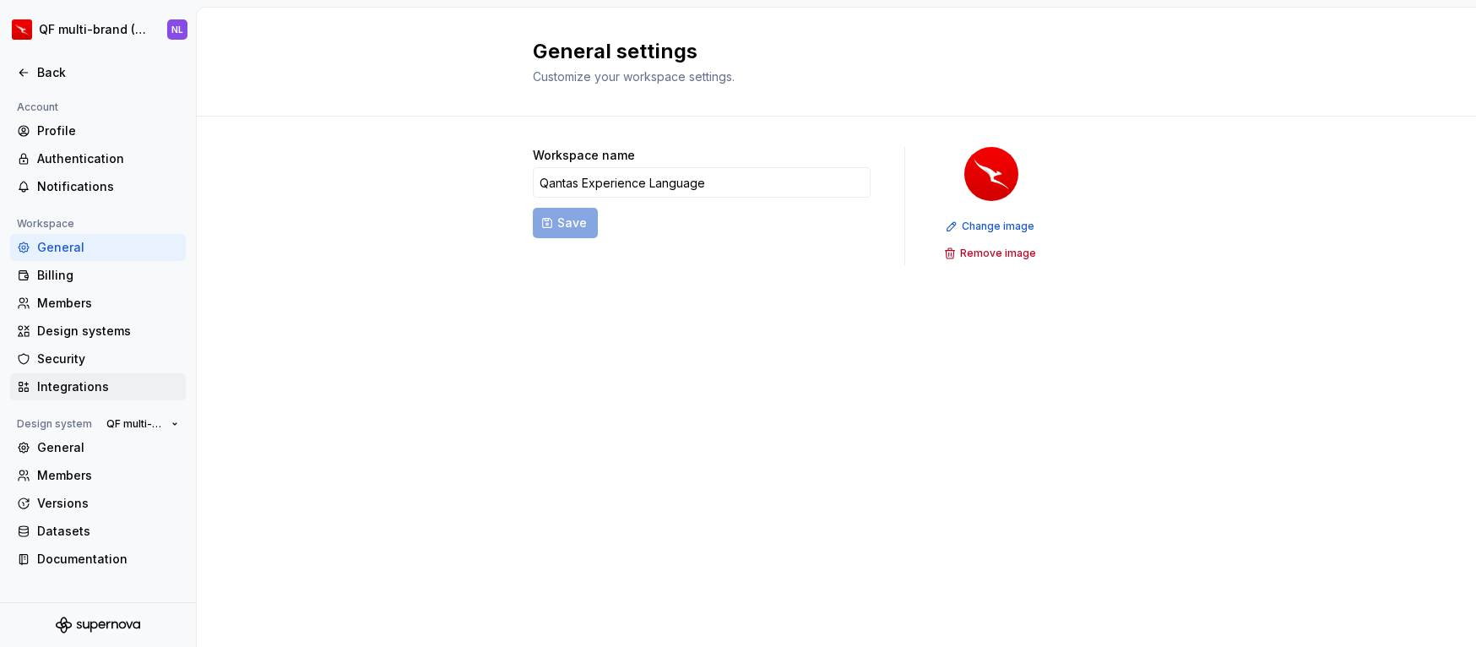
click at [110, 386] on div "Integrations" at bounding box center [108, 386] width 142 height 17
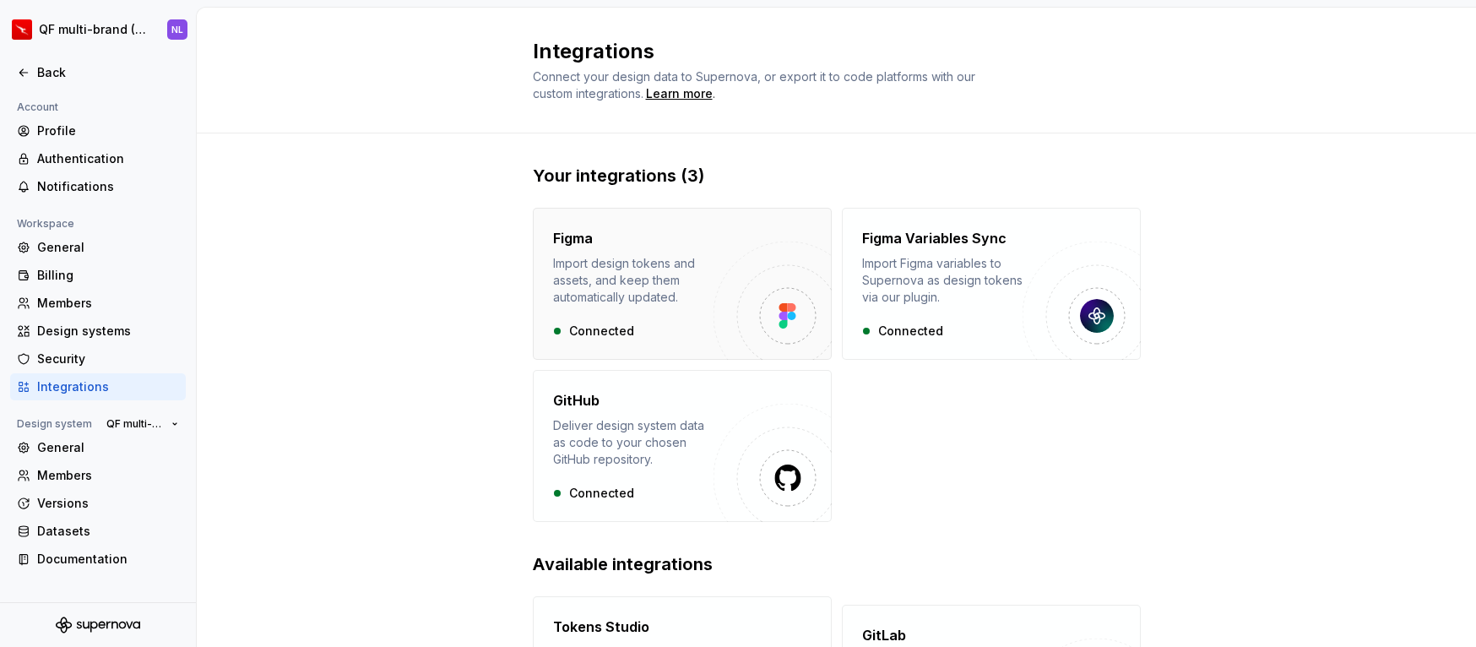
click at [643, 296] on div "Import design tokens and assets, and keep them automatically updated." at bounding box center [633, 280] width 160 height 51
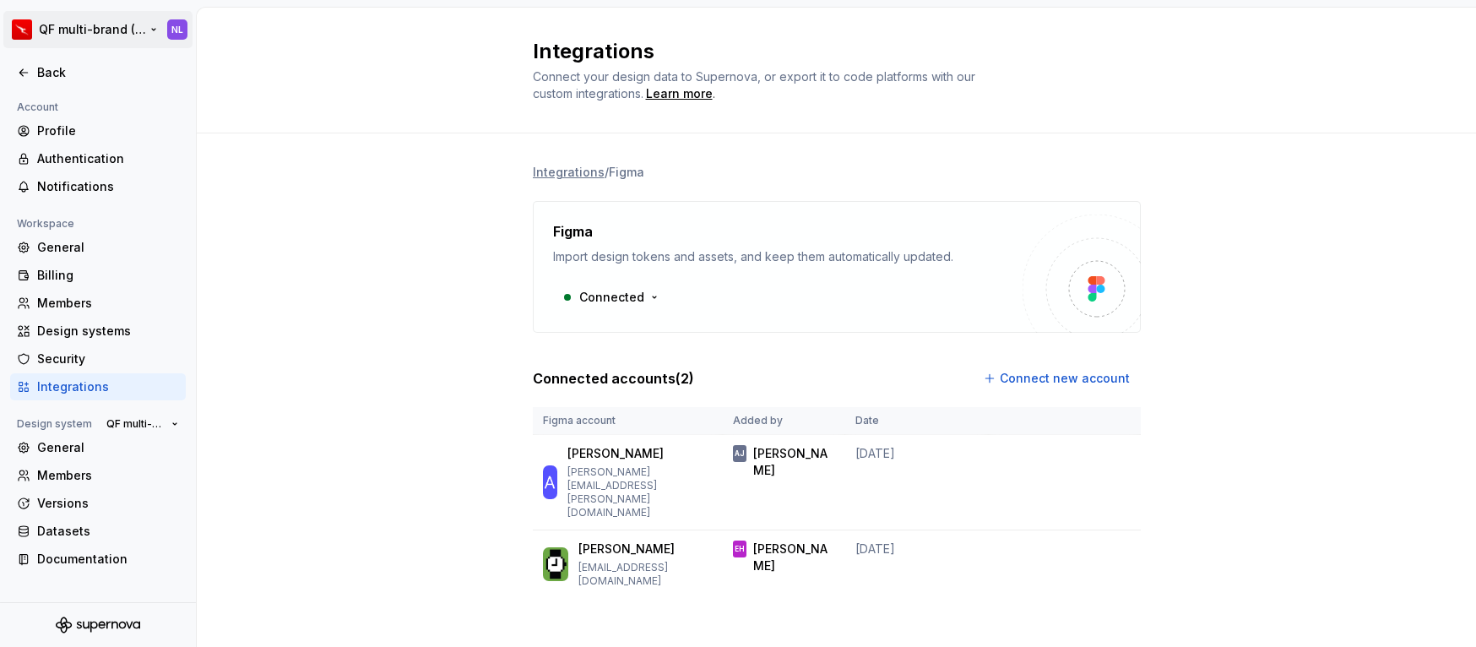
click at [134, 33] on html "QF multi-brand (Test) NL Back Account Profile Authentication Notifications Work…" at bounding box center [738, 323] width 1476 height 647
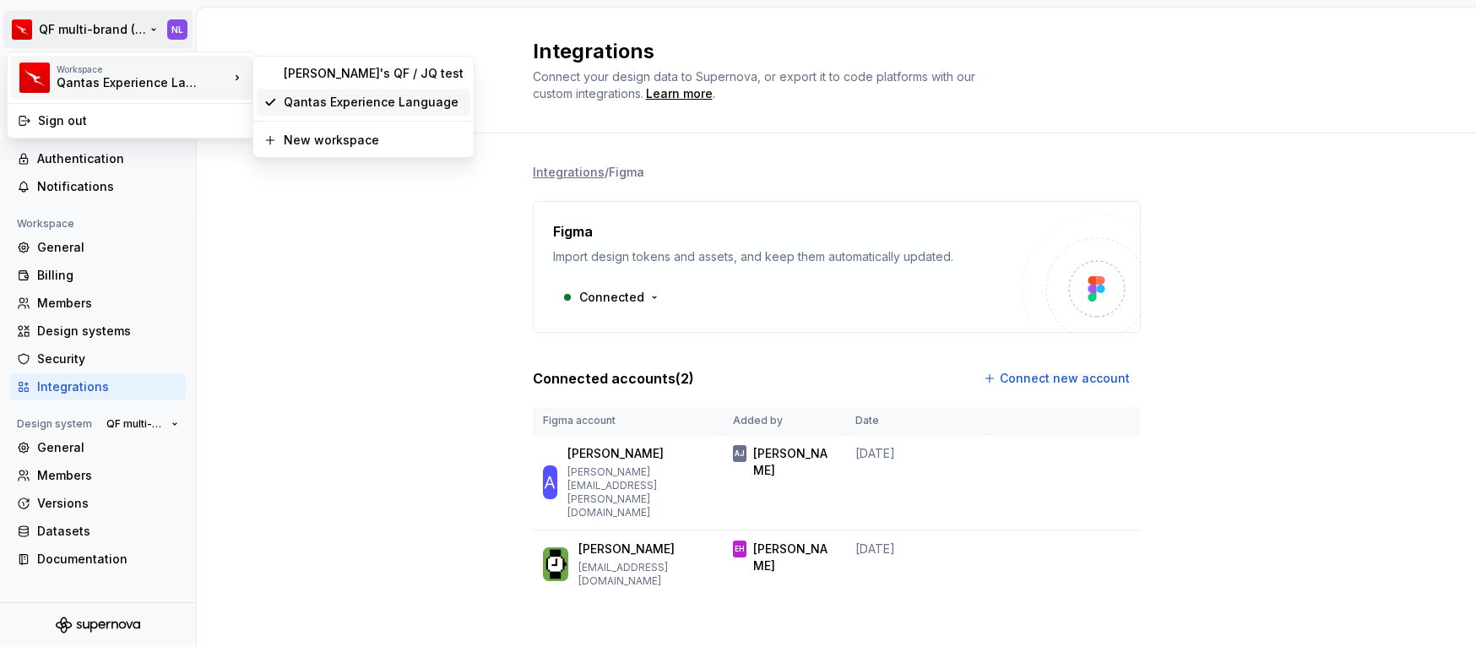
click at [357, 99] on div "Qantas Experience Language" at bounding box center [374, 102] width 180 height 17
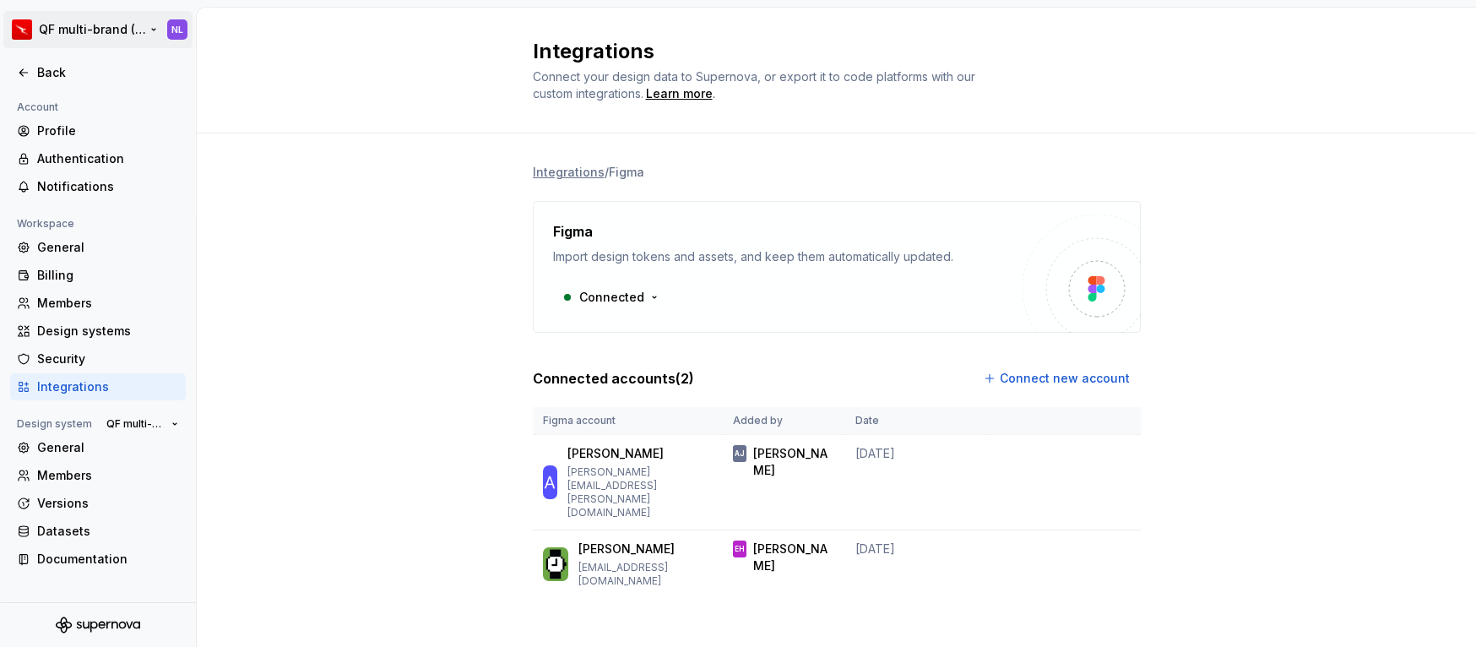
click at [84, 30] on html "QF multi-brand (Test) NL Back Account Profile Authentication Notifications Work…" at bounding box center [738, 323] width 1476 height 647
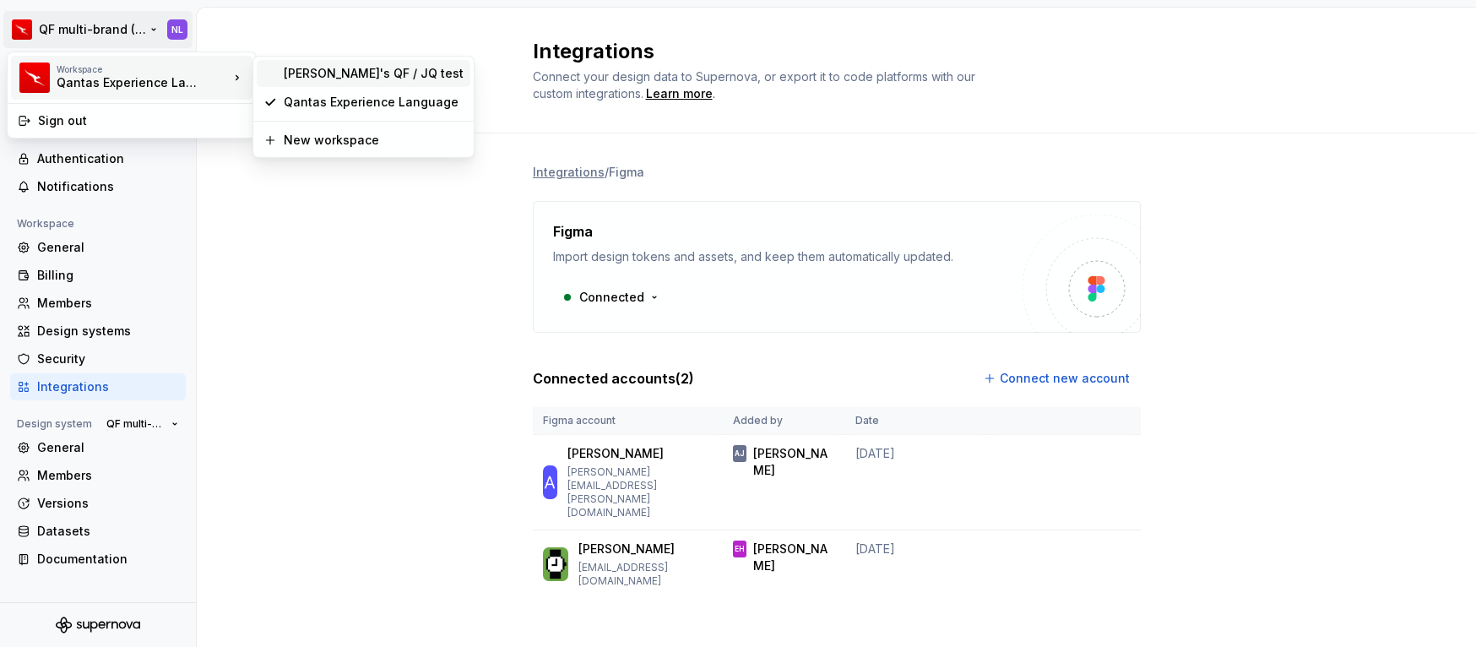
click at [318, 73] on div "[PERSON_NAME]'s QF / JQ test" at bounding box center [374, 73] width 180 height 17
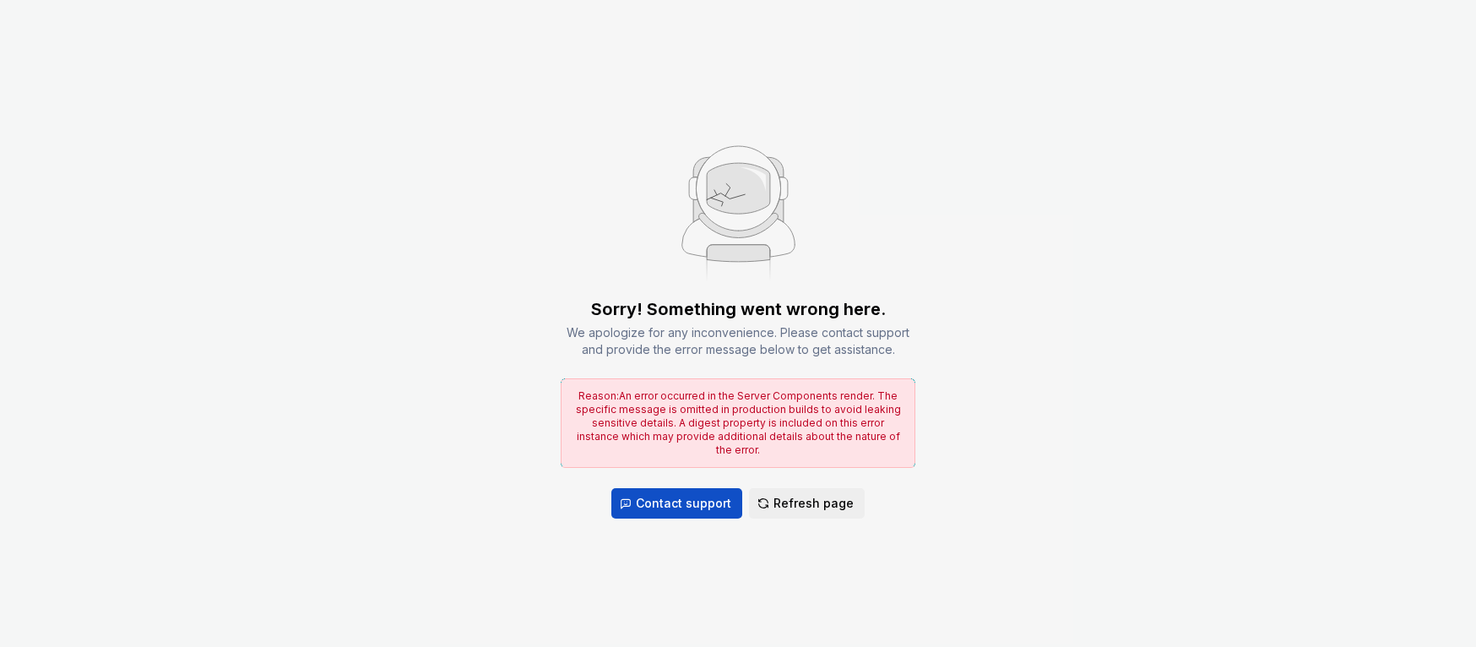
click at [803, 513] on div "Sorry! Something went wrong here. We apologize for any inconvenience. Please co…" at bounding box center [738, 323] width 1476 height 647
click at [808, 497] on span "Refresh page" at bounding box center [813, 503] width 80 height 17
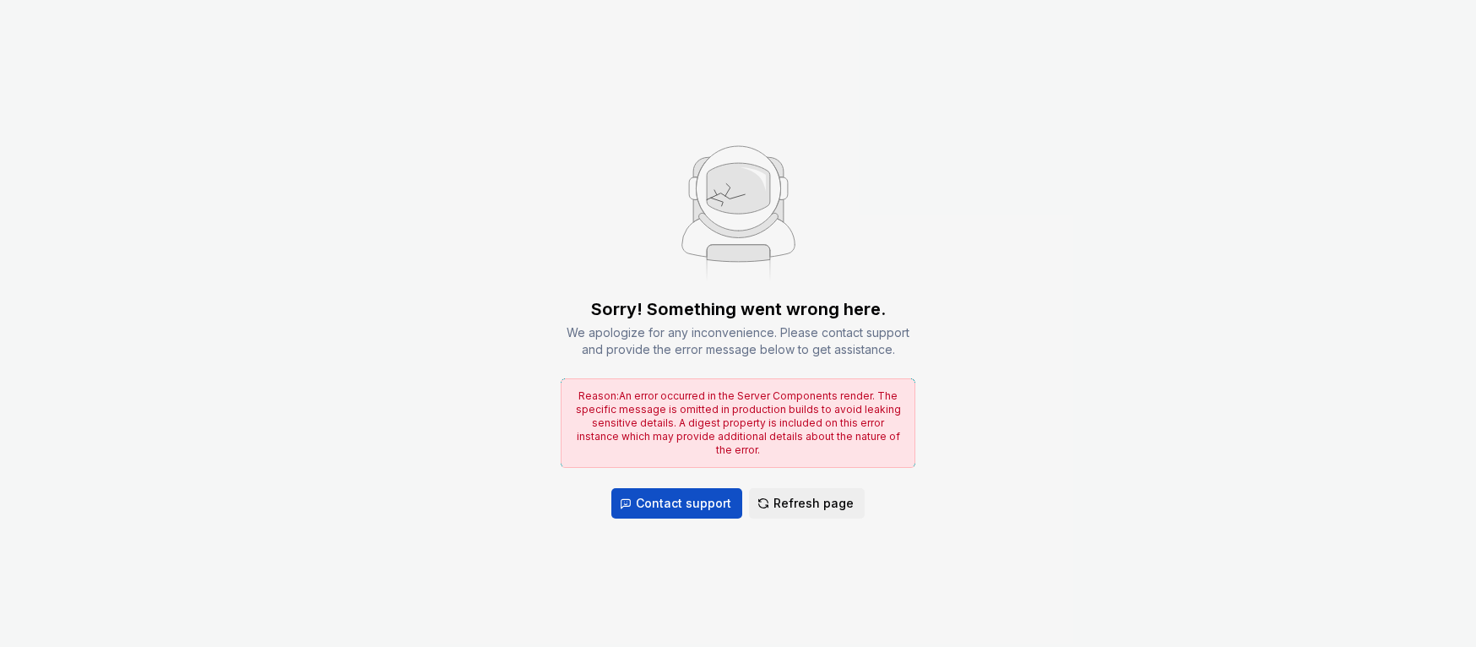
click at [426, 104] on div "Sorry! Something went wrong here. We apologize for any inconvenience. Please co…" at bounding box center [738, 323] width 1476 height 647
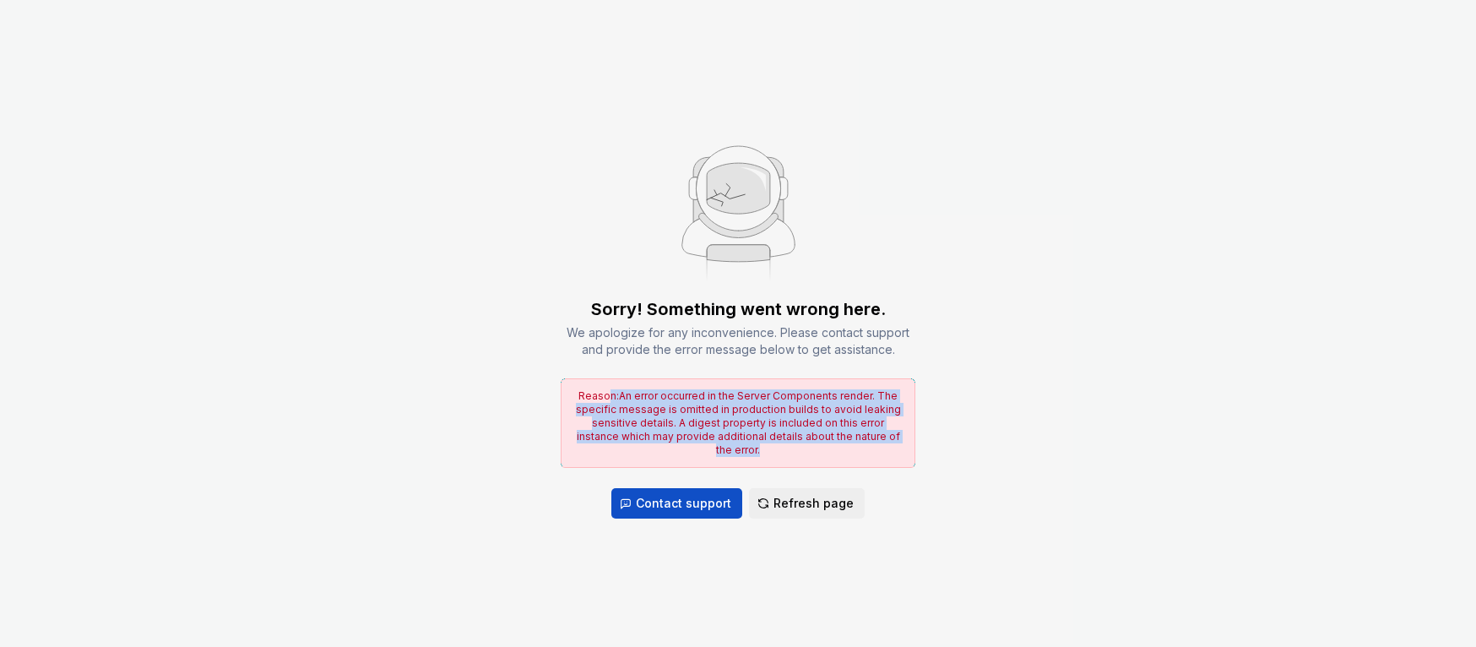
drag, startPoint x: 614, startPoint y: 406, endPoint x: 924, endPoint y: 437, distance: 311.5
click at [924, 437] on div "Sorry! Something went wrong here. We apologize for any inconvenience. Please co…" at bounding box center [738, 323] width 1476 height 647
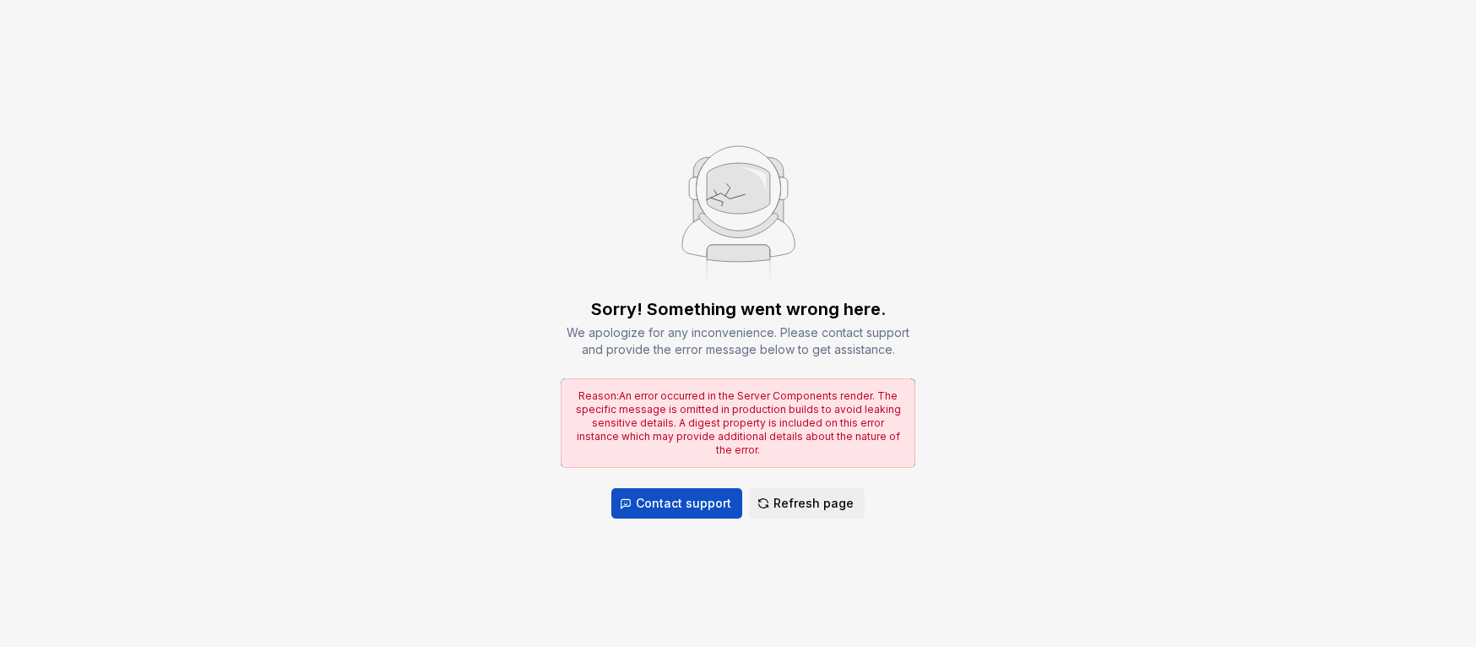
click at [959, 422] on div "Sorry! Something went wrong here. We apologize for any inconvenience. Please co…" at bounding box center [738, 323] width 1476 height 647
drag, startPoint x: 398, startPoint y: 78, endPoint x: 297, endPoint y: 1, distance: 126.5
click at [394, 75] on div "Sorry! Something went wrong here. We apologize for any inconvenience. Please co…" at bounding box center [738, 323] width 1476 height 647
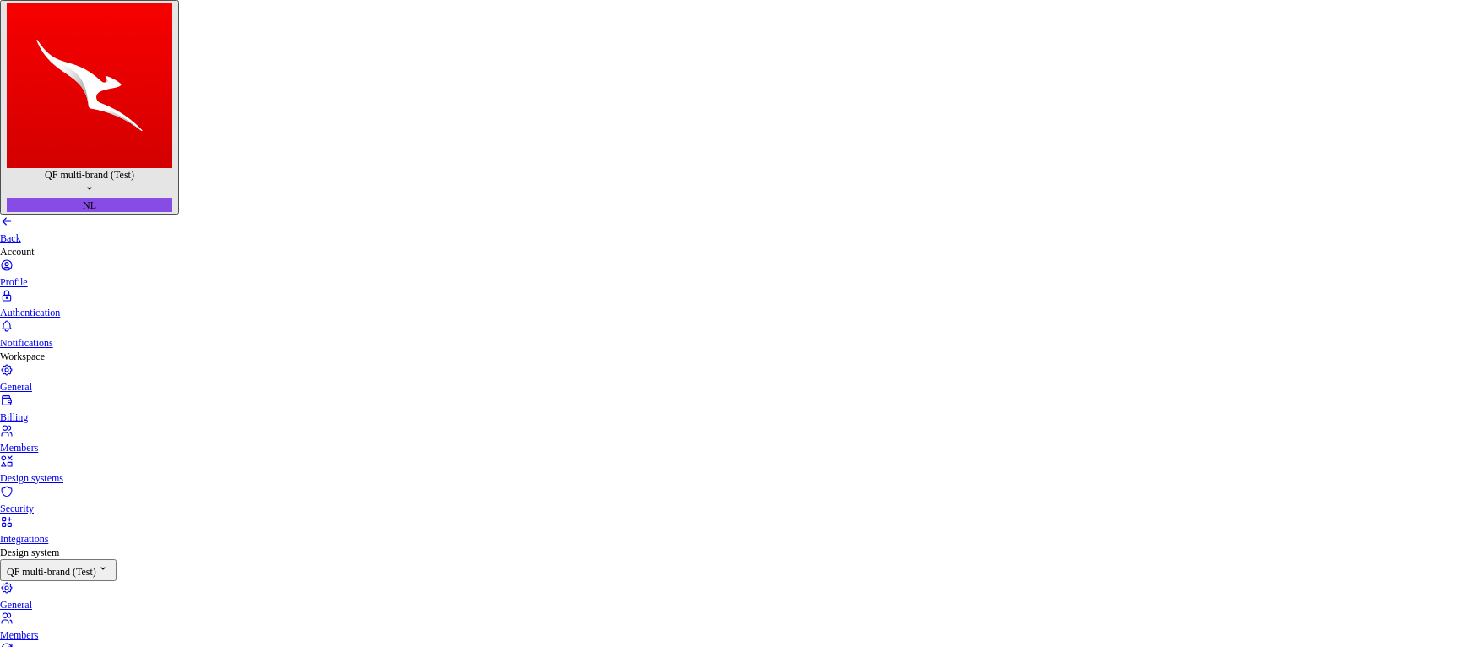
click at [645, 299] on html "QF multi-brand (Test) NL Back Account Profile Authentication Notifications Work…" at bounding box center [738, 323] width 1476 height 647
click at [642, 336] on div "Disconnect integration" at bounding box center [599, 340] width 92 height 14
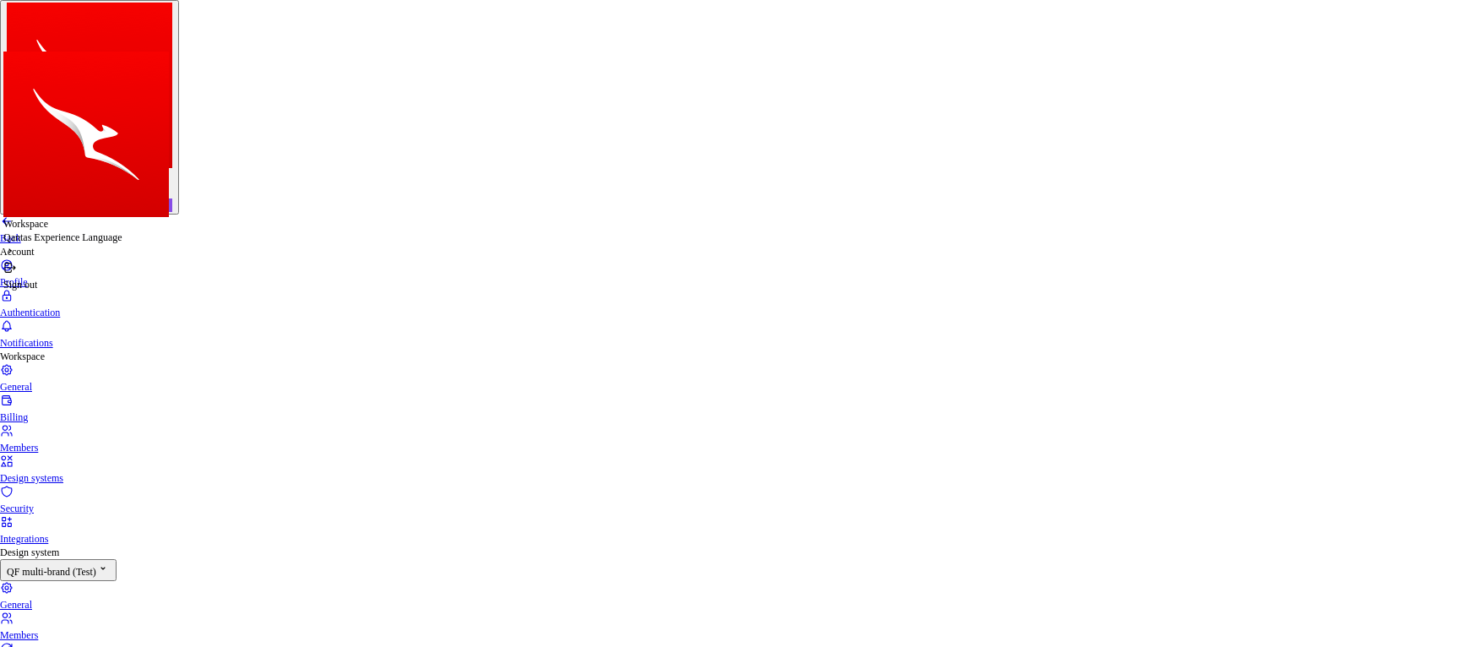
click at [126, 27] on html "QF multi-brand (Test) NL Back Account Profile Authentication Notifications Work…" at bounding box center [738, 323] width 1476 height 647
click at [290, 401] on html "QF multi-brand (Test) NL Back Account Profile Authentication Notifications Work…" at bounding box center [738, 323] width 1476 height 647
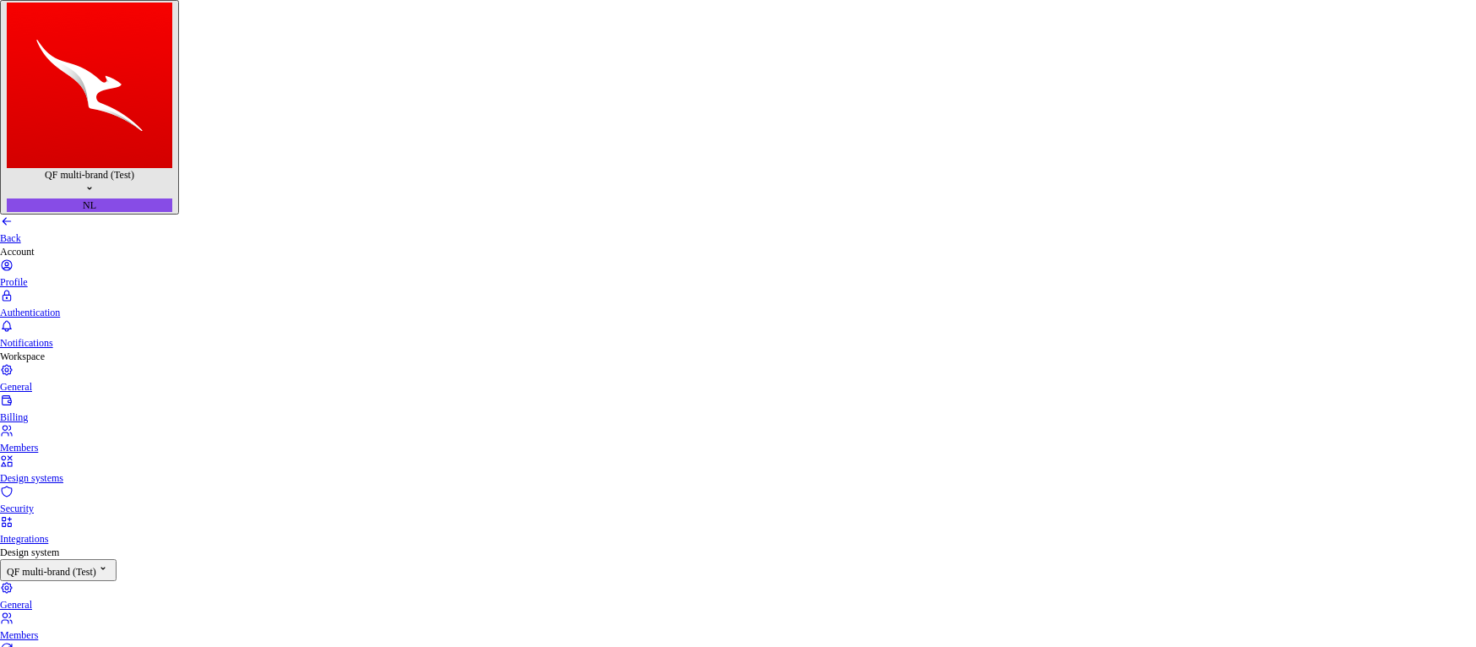
click at [634, 285] on html "QF multi-brand (Test) NL Back Account Profile Authentication Notifications Work…" at bounding box center [738, 323] width 1476 height 647
click at [437, 323] on html "QF multi-brand (Test) NL Back Account Profile Authentication Notifications Work…" at bounding box center [738, 323] width 1476 height 647
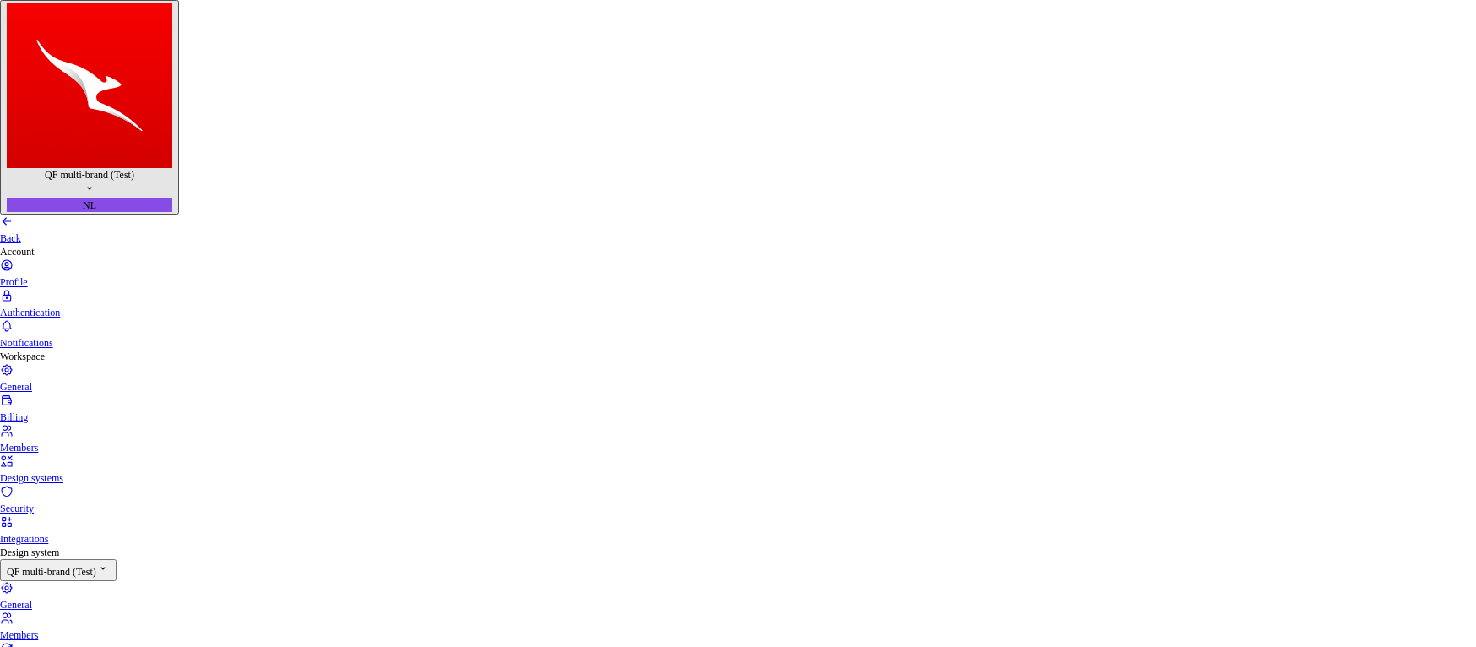
click at [124, 424] on div "Members" at bounding box center [738, 439] width 1476 height 30
click at [120, 471] on div "Design systems" at bounding box center [738, 478] width 1476 height 14
click at [78, 441] on div "Members" at bounding box center [738, 448] width 1476 height 14
click at [39, 231] on div "Back" at bounding box center [738, 238] width 1476 height 14
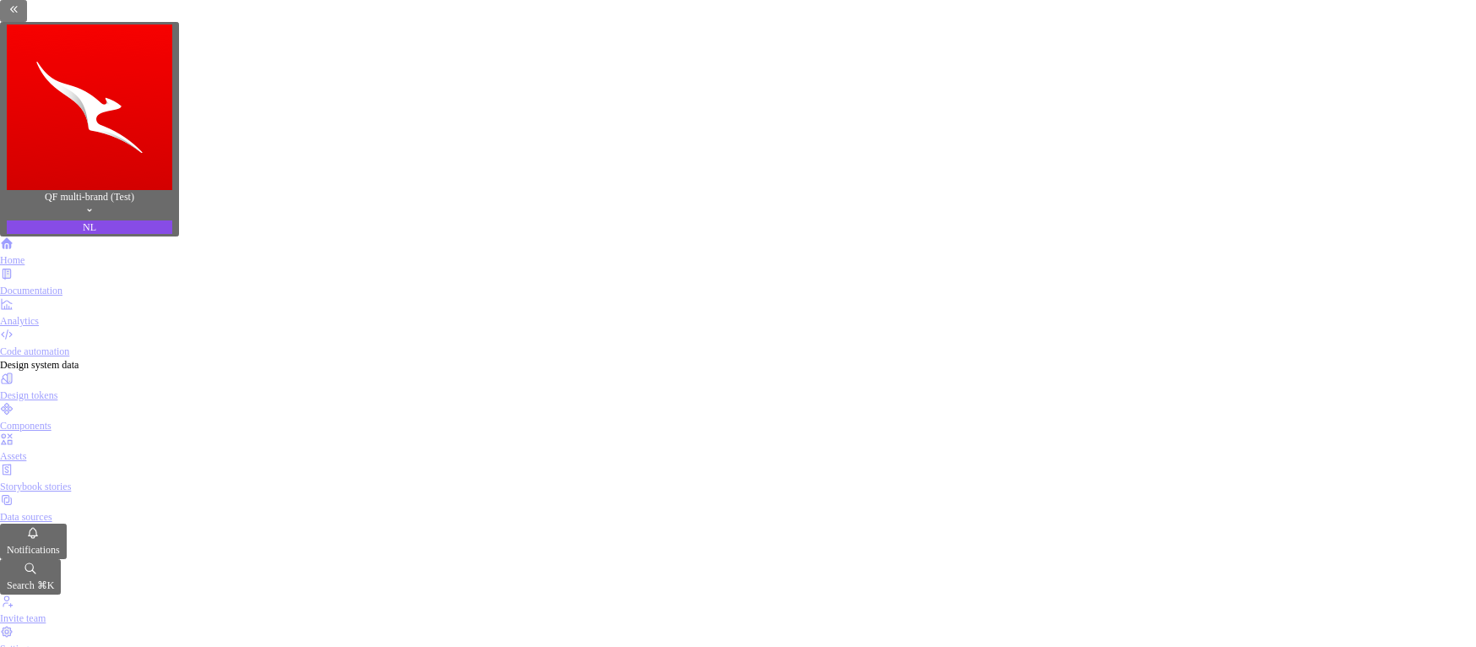
click at [67, 642] on div "Settings" at bounding box center [738, 649] width 1476 height 14
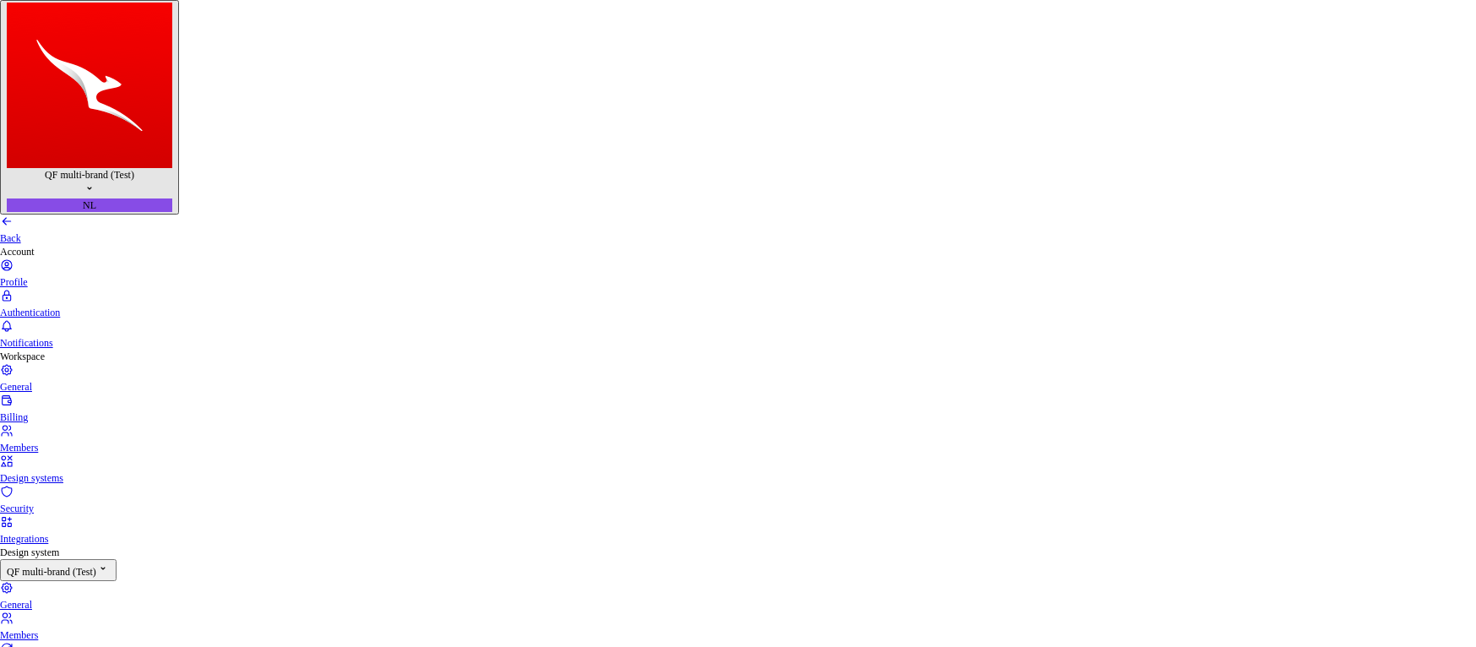
click at [117, 515] on div "Integrations" at bounding box center [738, 530] width 1476 height 30
click at [113, 30] on html "QF multi-brand (Test) NL Back Account Profile Authentication Notifications Work…" at bounding box center [738, 323] width 1476 height 647
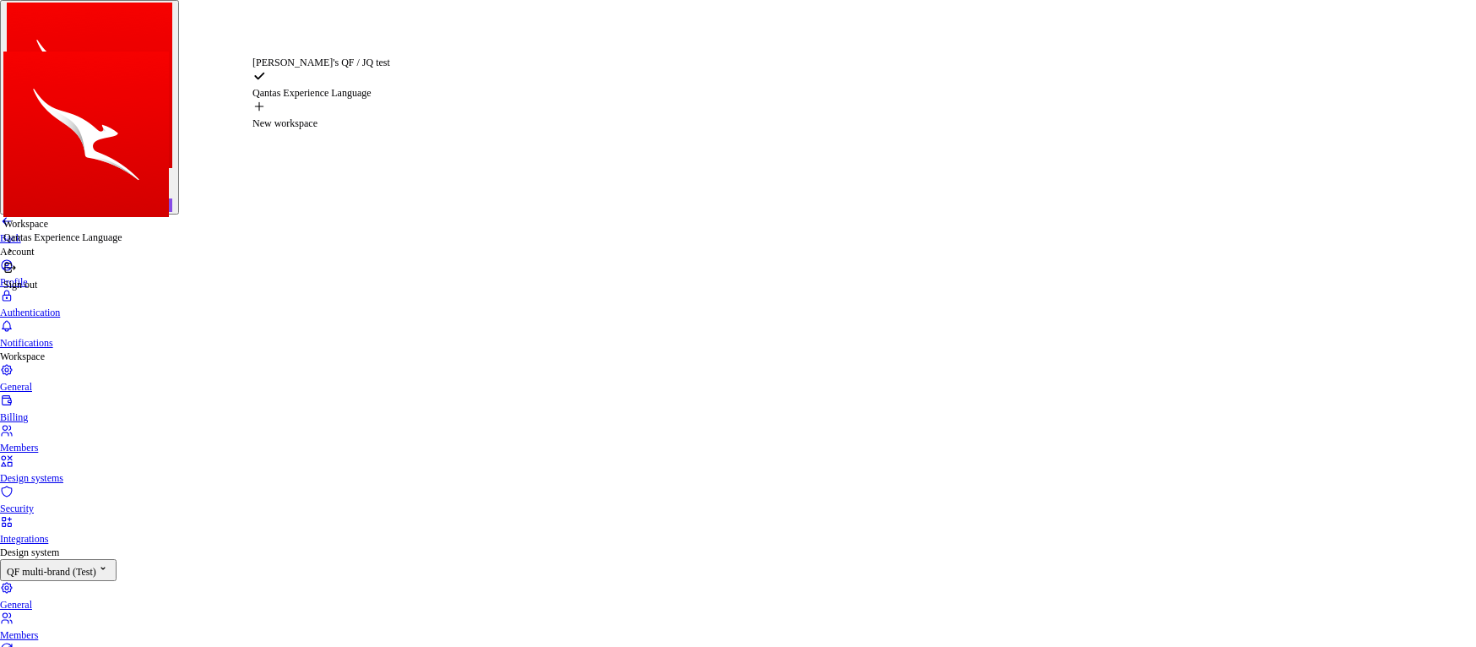
click at [375, 69] on div "[PERSON_NAME]'s QF / JQ test" at bounding box center [321, 63] width 138 height 14
